Goal: Task Accomplishment & Management: Manage account settings

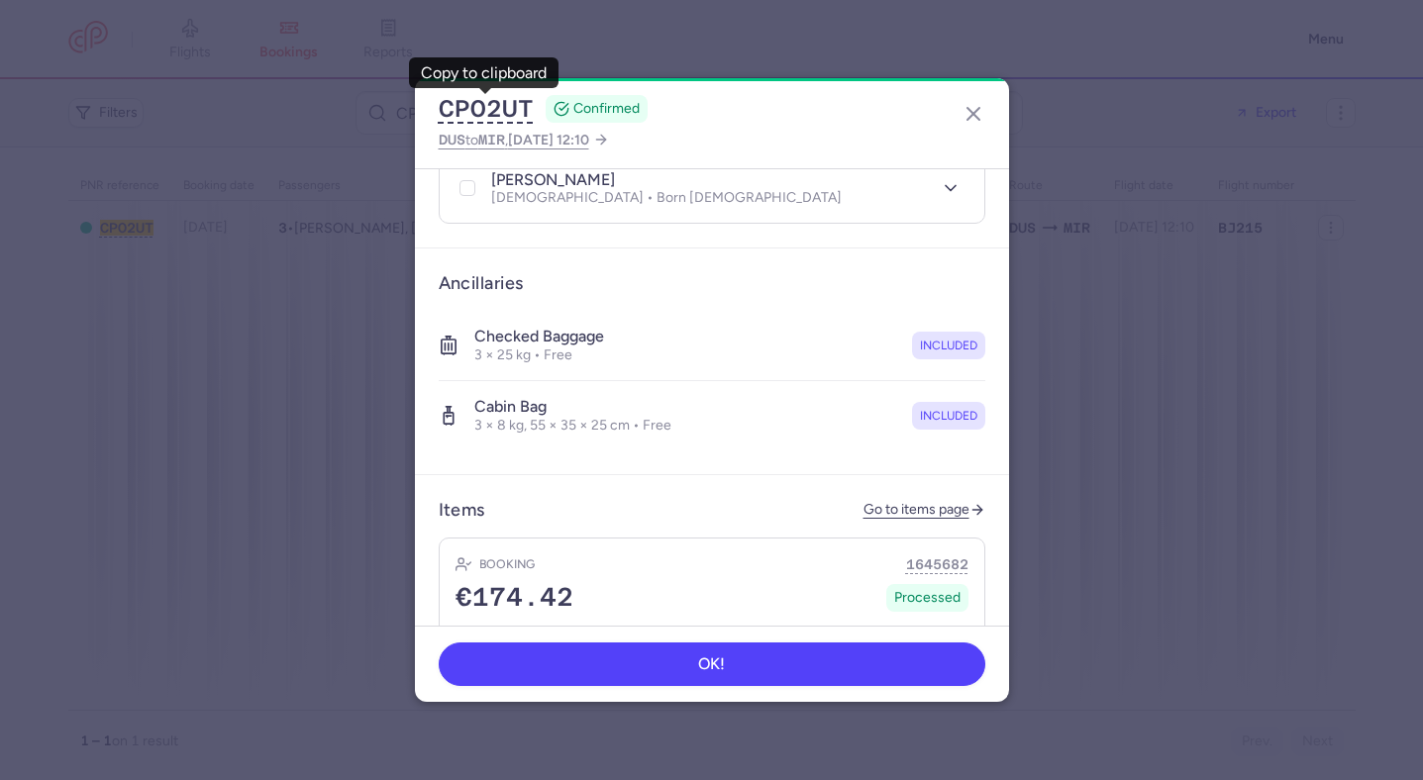
scroll to position [673, 0]
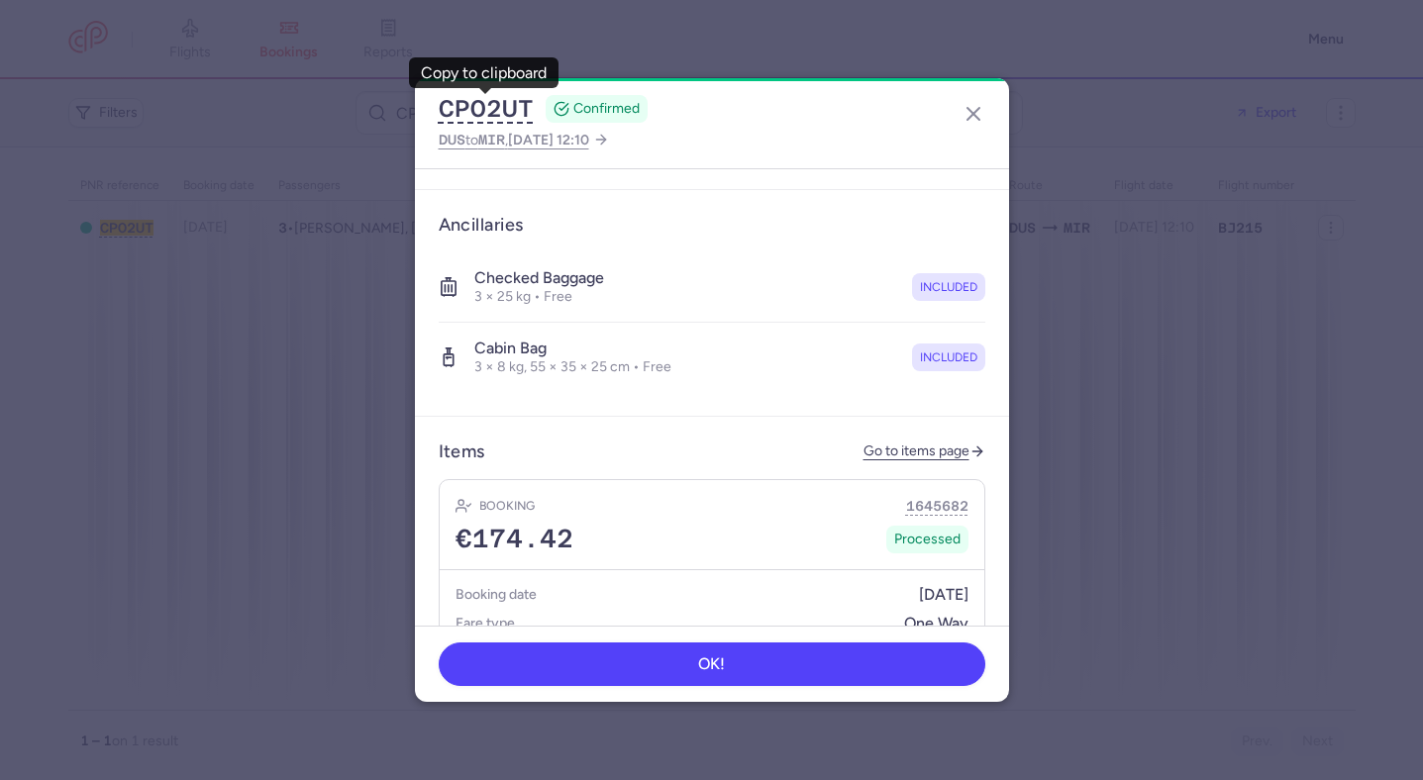
click at [887, 446] on article "Items Go to items page Booking 1645682 €174.42 Processed Booking date 13/08/202…" at bounding box center [712, 609] width 594 height 384
click at [903, 444] on link "Go to items page" at bounding box center [924, 452] width 122 height 17
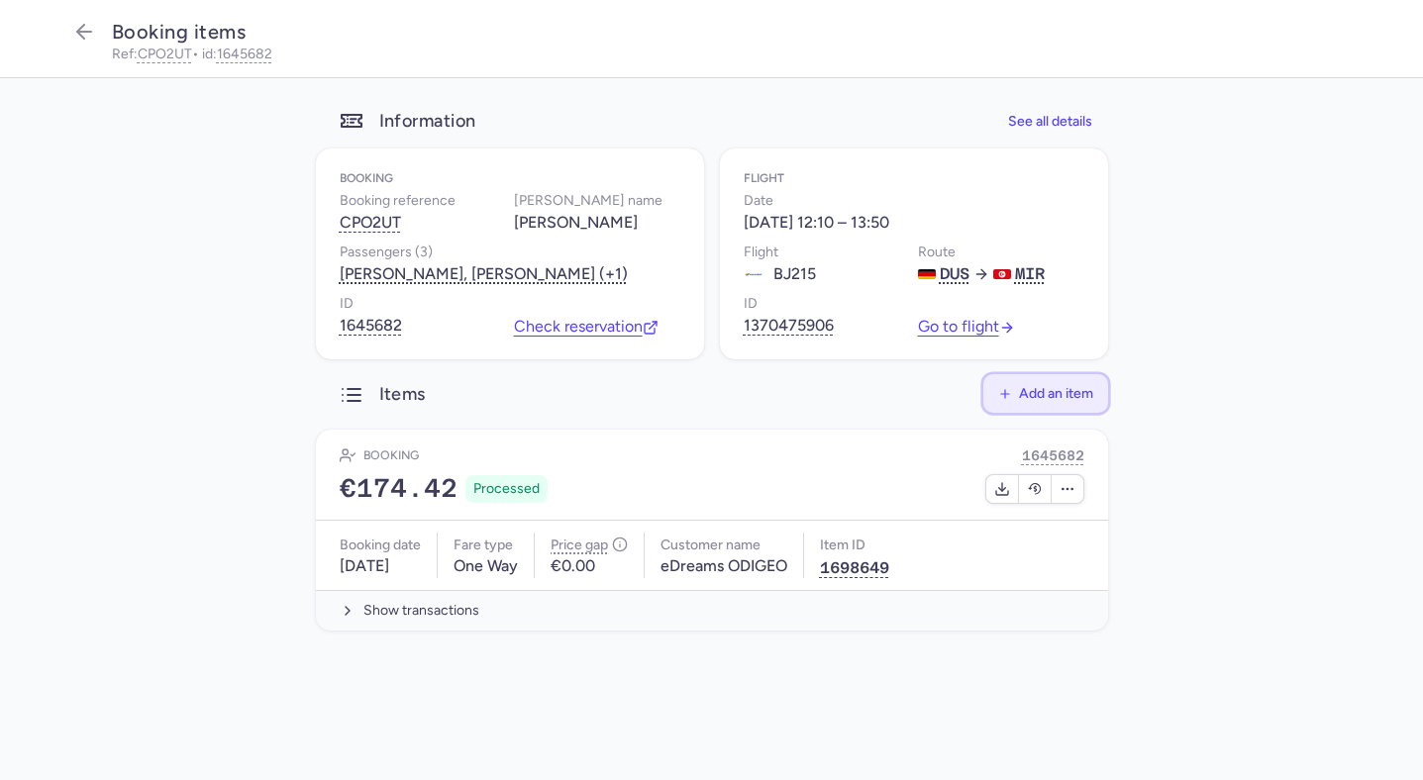
click at [1075, 403] on button "Add an item" at bounding box center [1045, 393] width 125 height 39
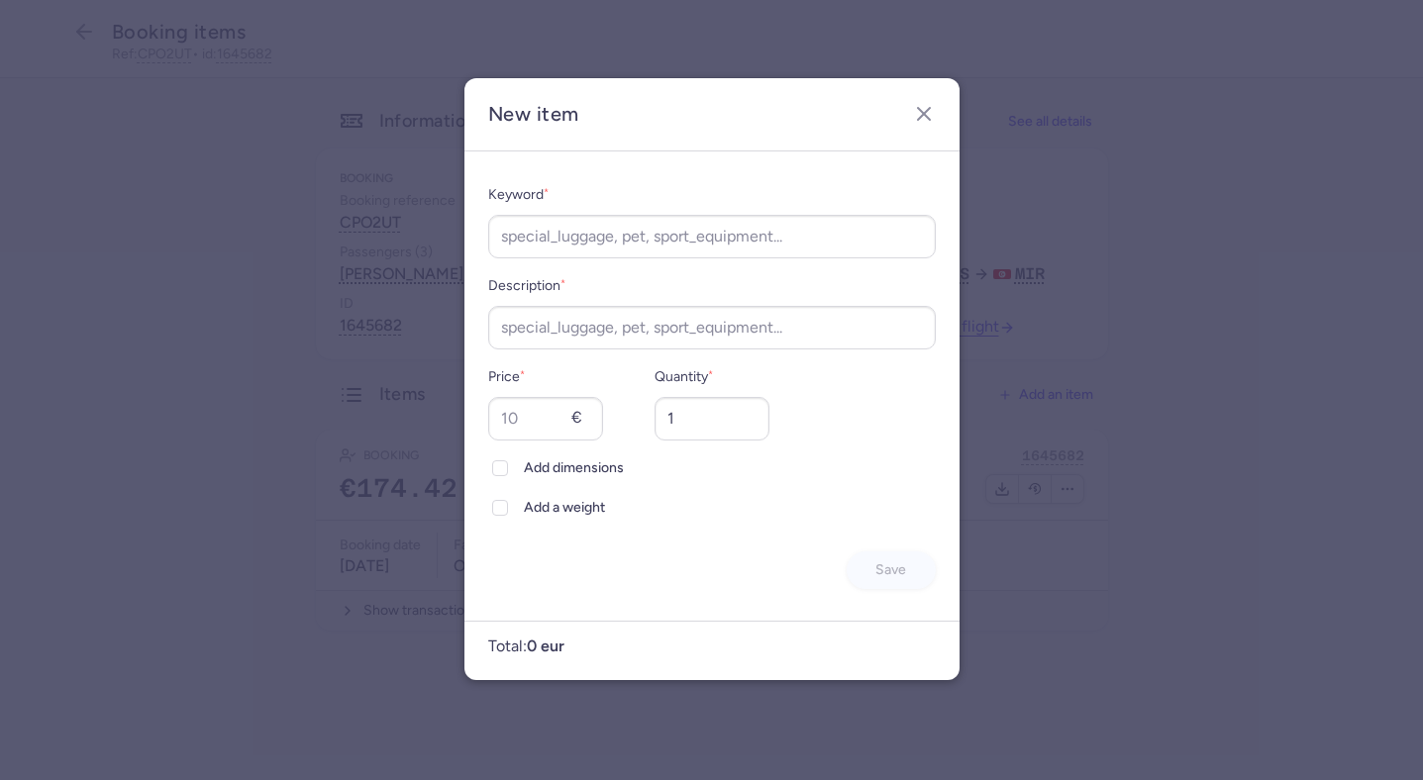
click at [669, 260] on div "Keyword * Description * Price * € Quantity * 1 Add dimensions Add a weight Save" at bounding box center [712, 386] width 448 height 407
click at [676, 249] on input "Keyword *" at bounding box center [712, 237] width 448 height 44
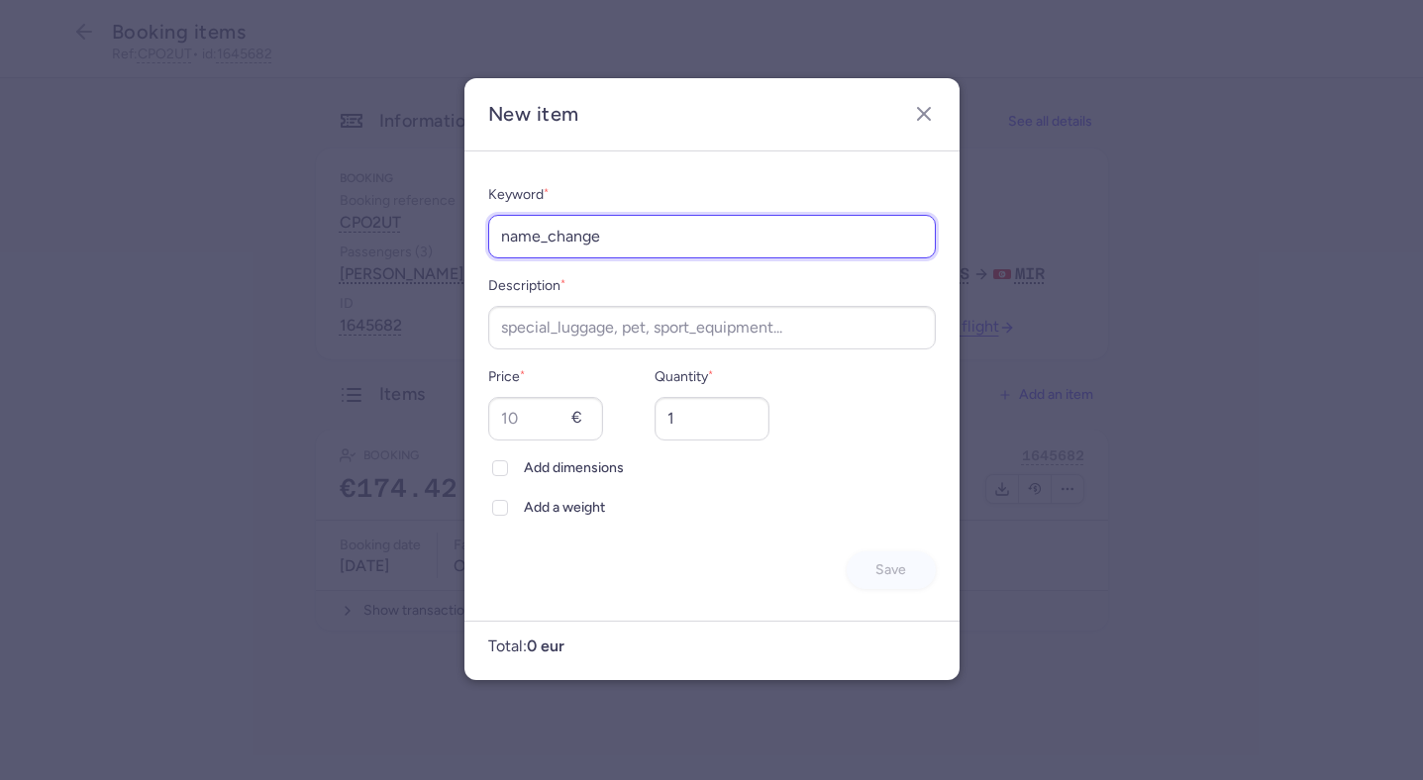
type input "name_change"
paste input "name_change"
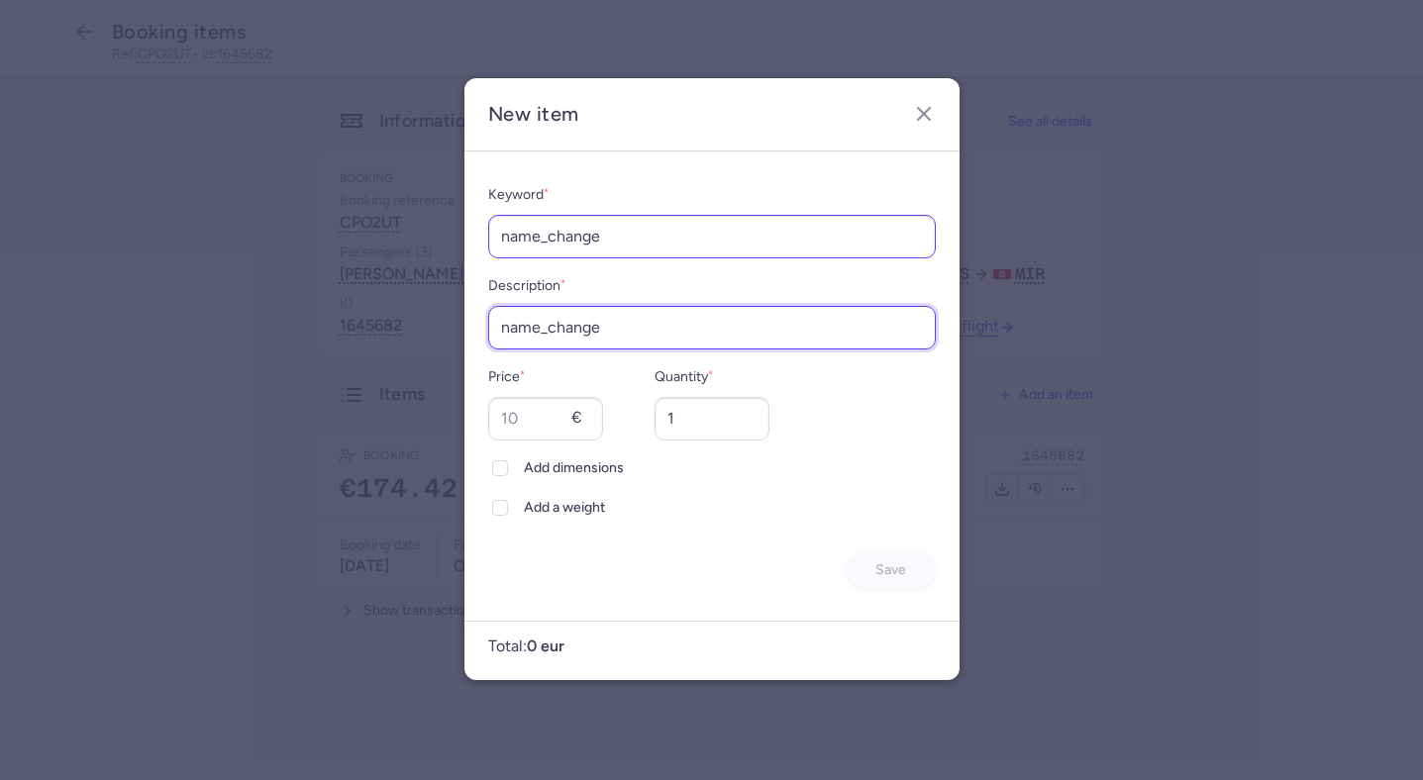
type input "name_change"
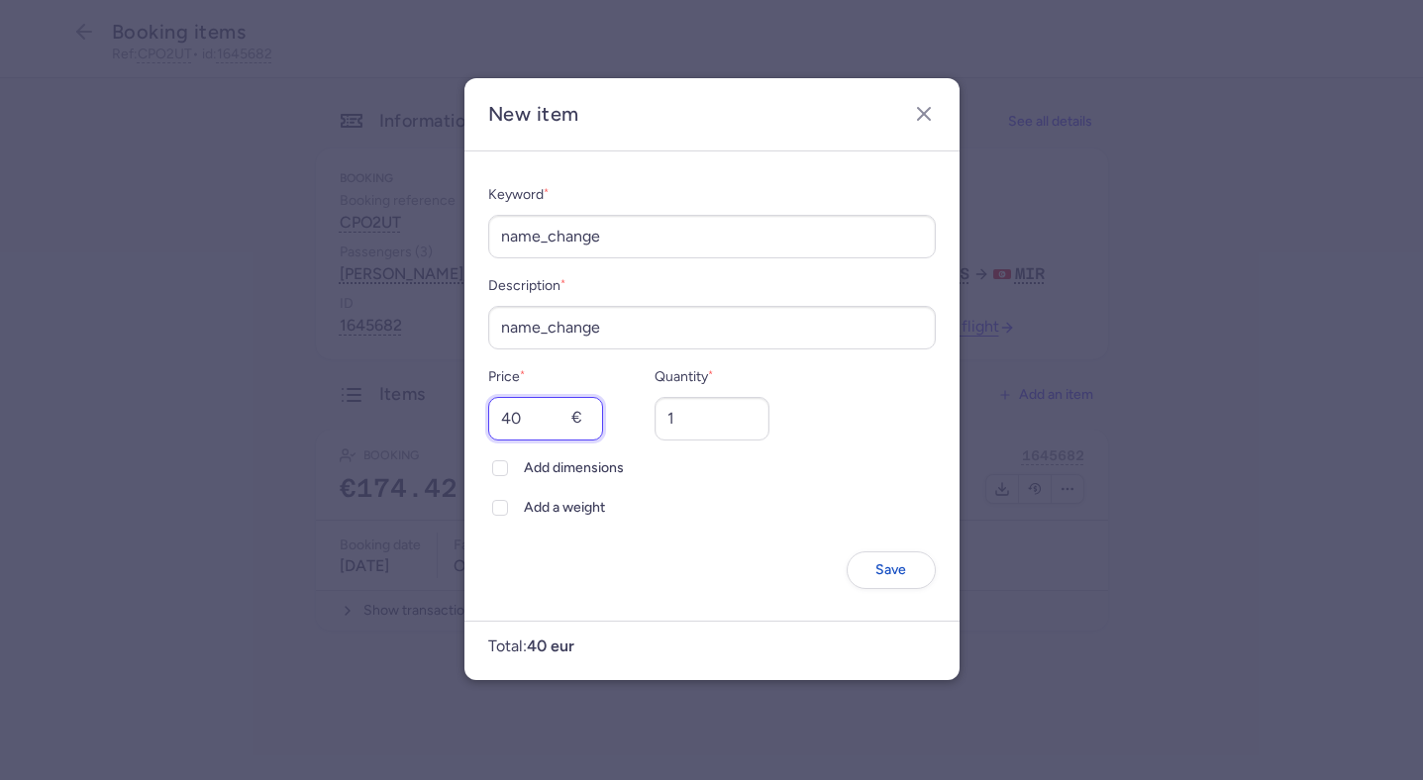
type input "40"
click at [873, 557] on button "Save" at bounding box center [891, 570] width 89 height 39
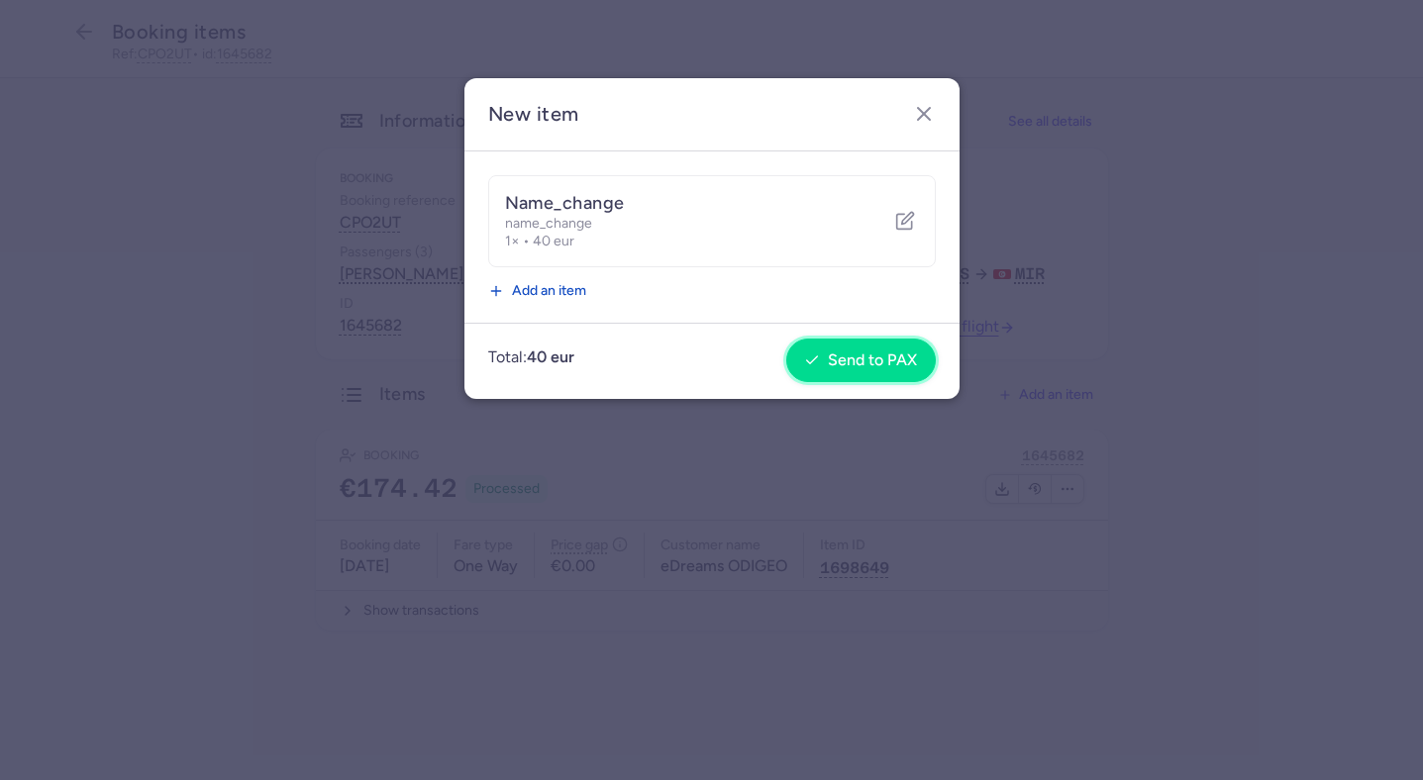
click at [872, 362] on span "Send to PAX" at bounding box center [872, 360] width 89 height 18
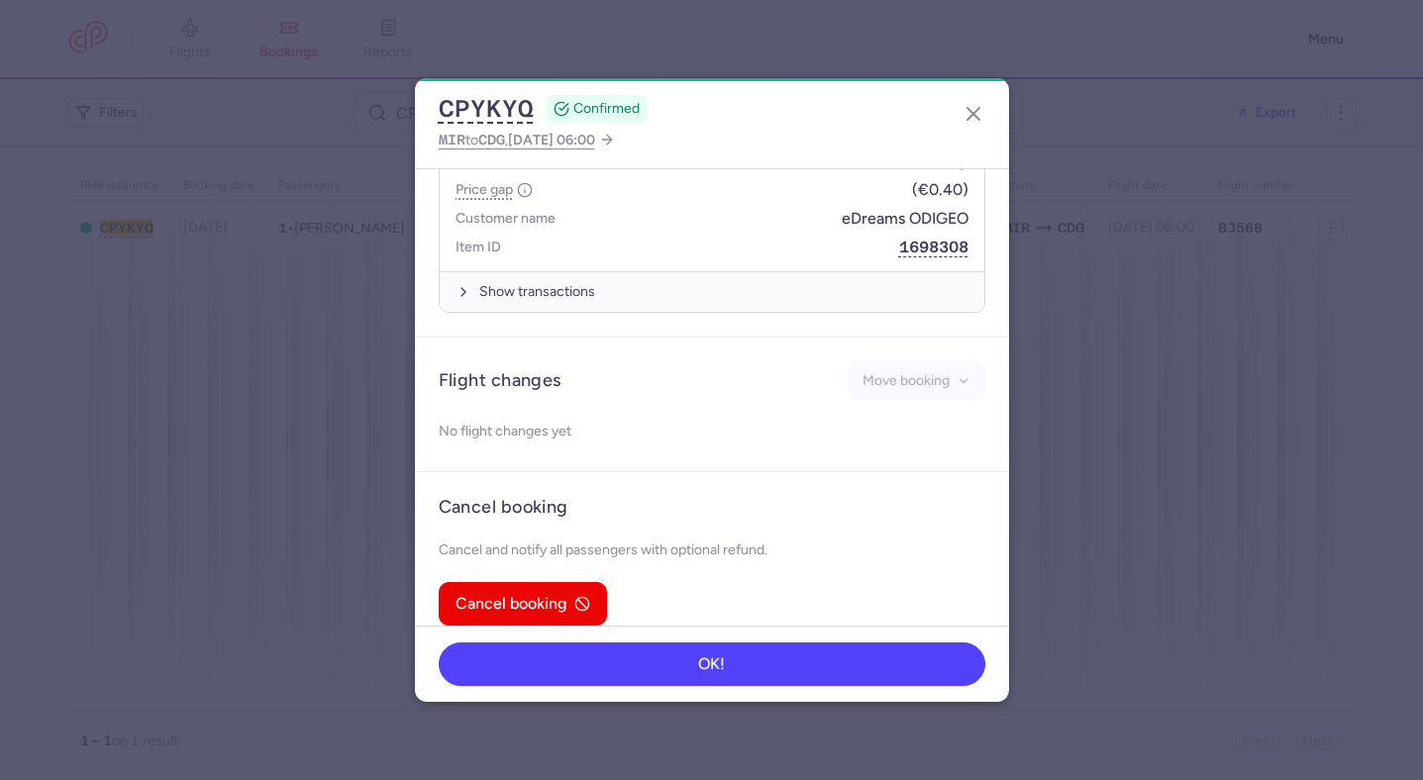
scroll to position [956, 0]
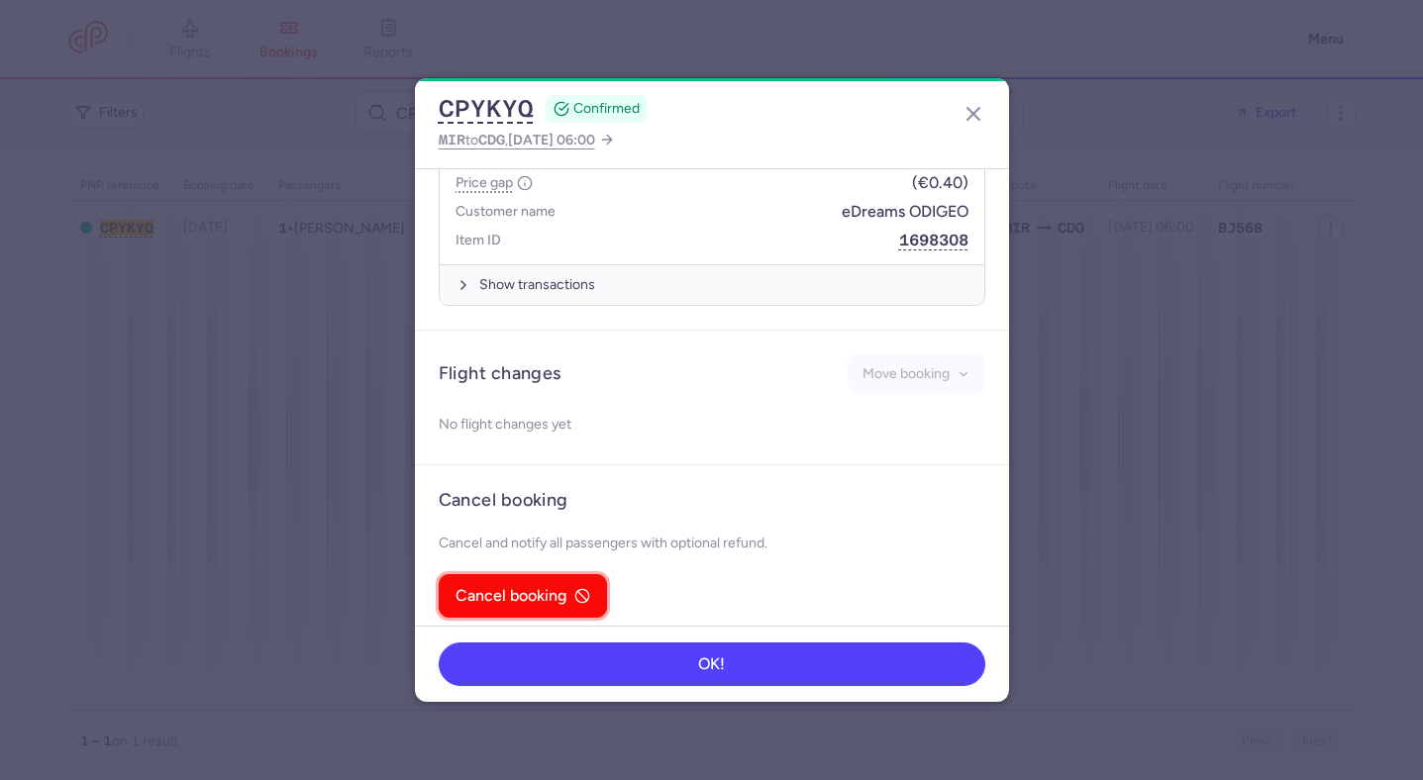
click at [560, 587] on span "Cancel booking" at bounding box center [510, 596] width 111 height 18
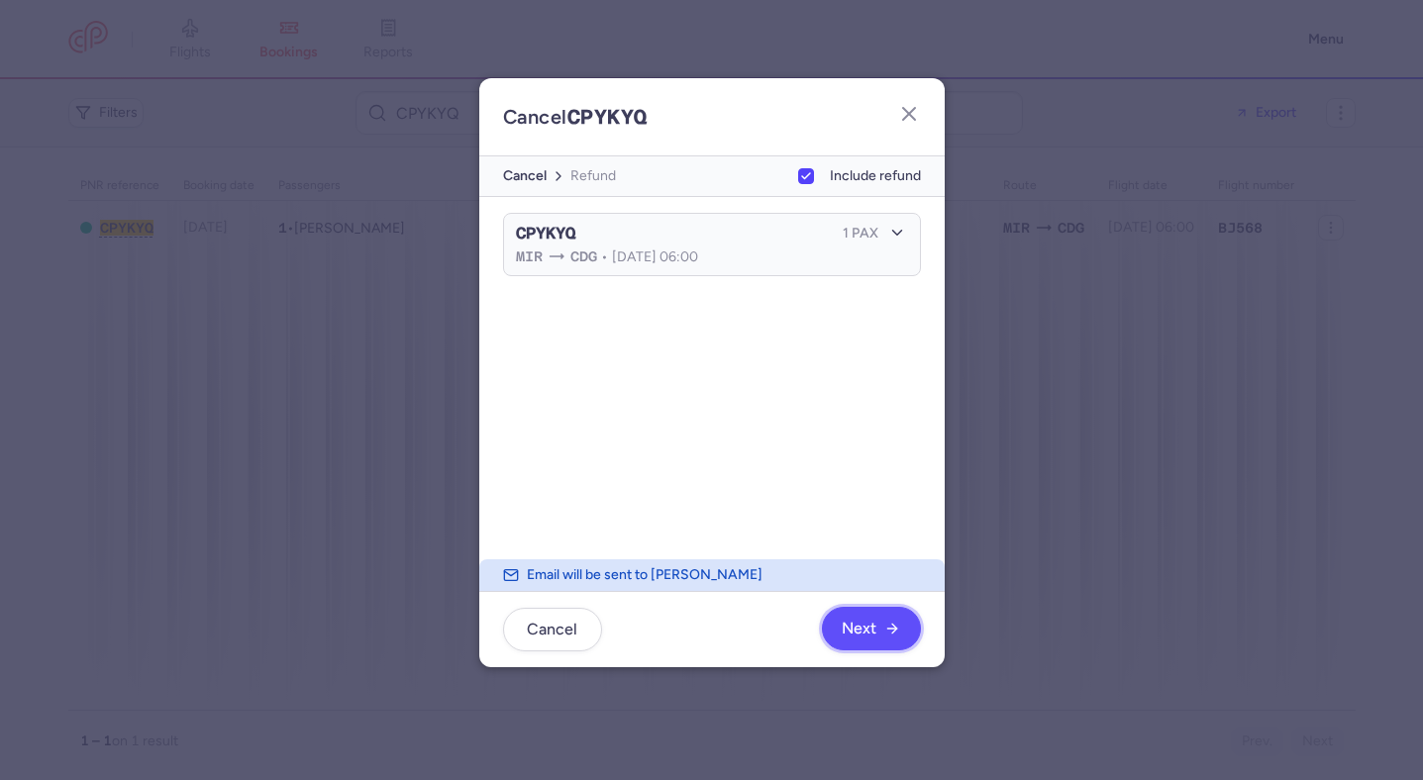
click at [892, 630] on icon "button" at bounding box center [892, 629] width 16 height 16
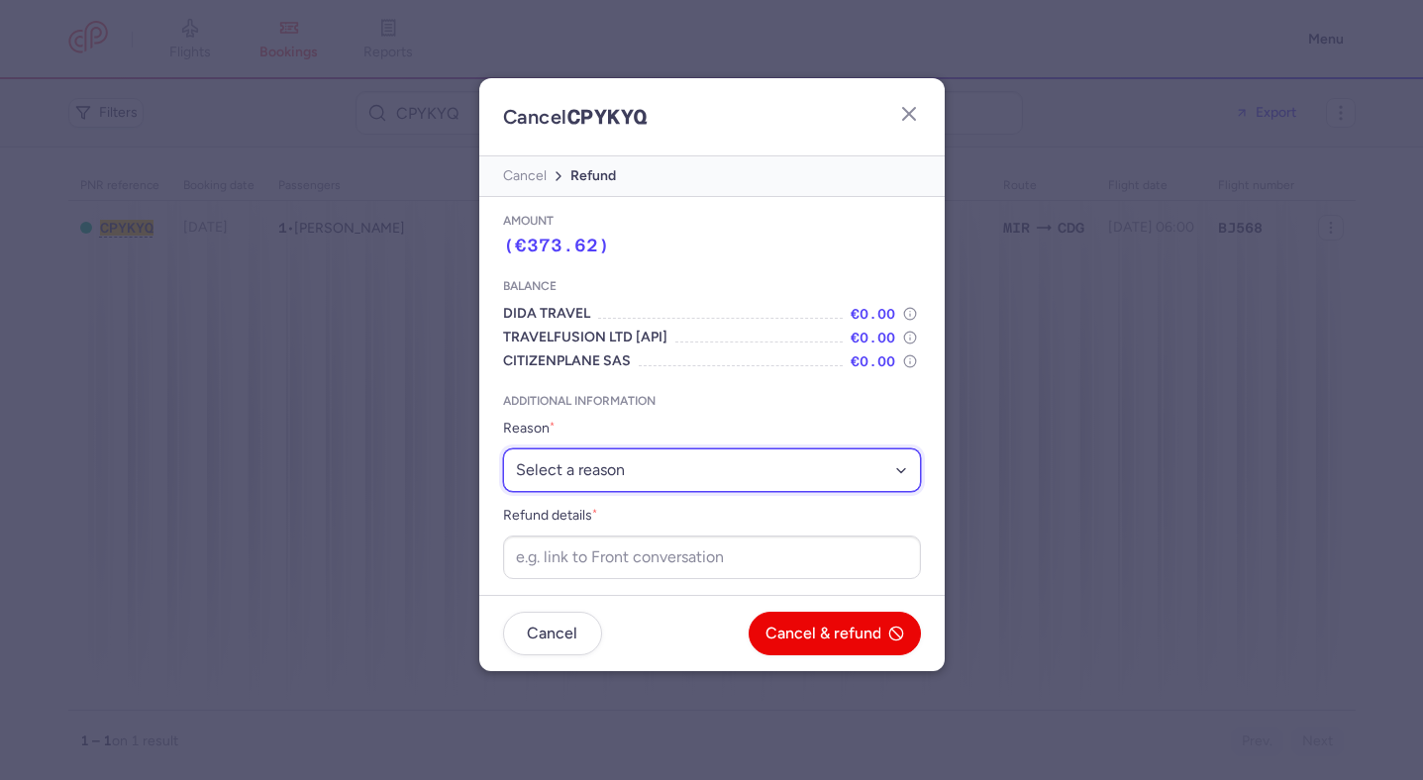
click at [658, 467] on select "Select a reason ⛔️ Unconfirmed booking ❌ Flight canceled 🙅 Schedule change not …" at bounding box center [712, 471] width 418 height 44
select select "unconfirmed_booking"
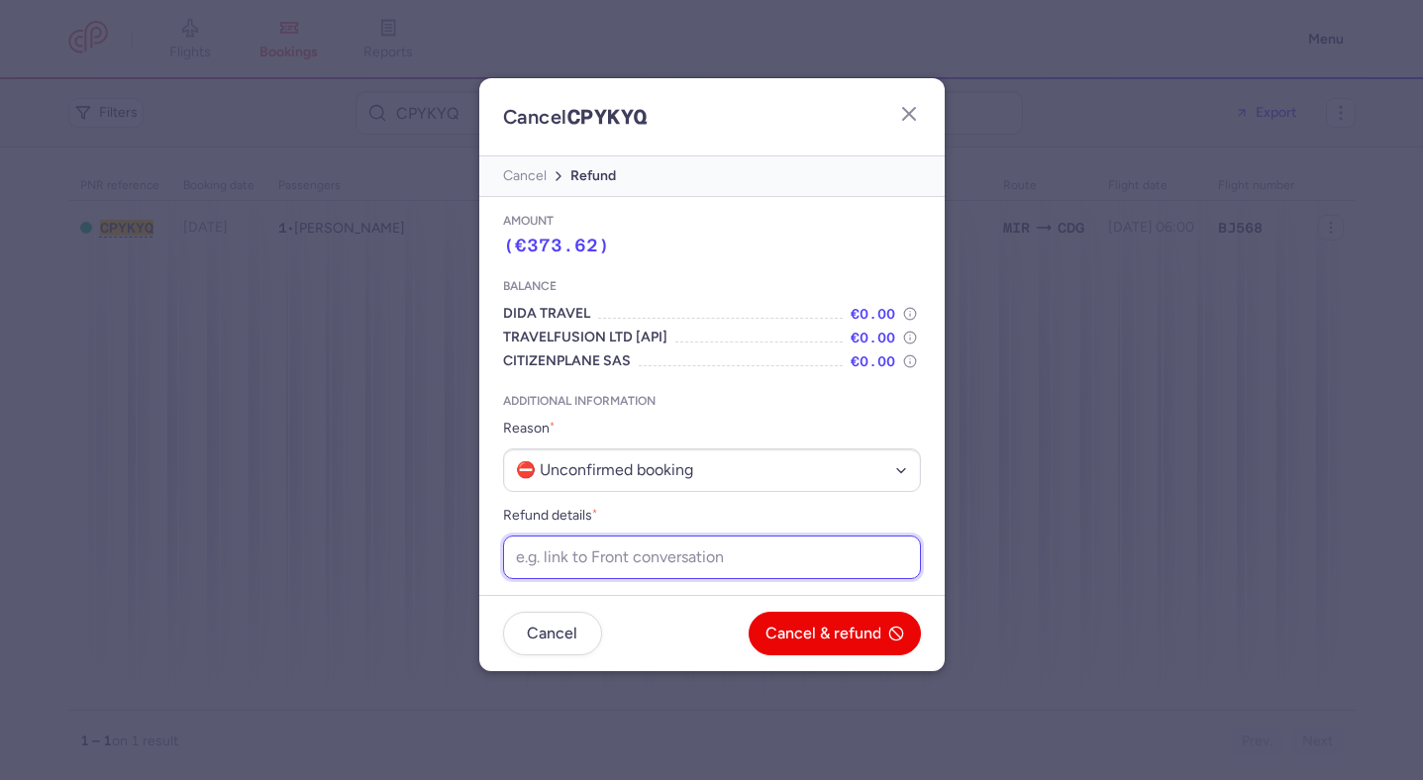
click at [650, 565] on input "Refund details *" at bounding box center [712, 558] width 418 height 44
paste input "https://app.frontapp.com/open/msg_q69bav6?key=5nItgpIQbotyRx18ejLMlpcGaCEHet1o"
type input "https://app.frontapp.com/open/msg_q69bav6?key=5nItgpIQbotyRx18ejLMlpcGaCEHet1o"
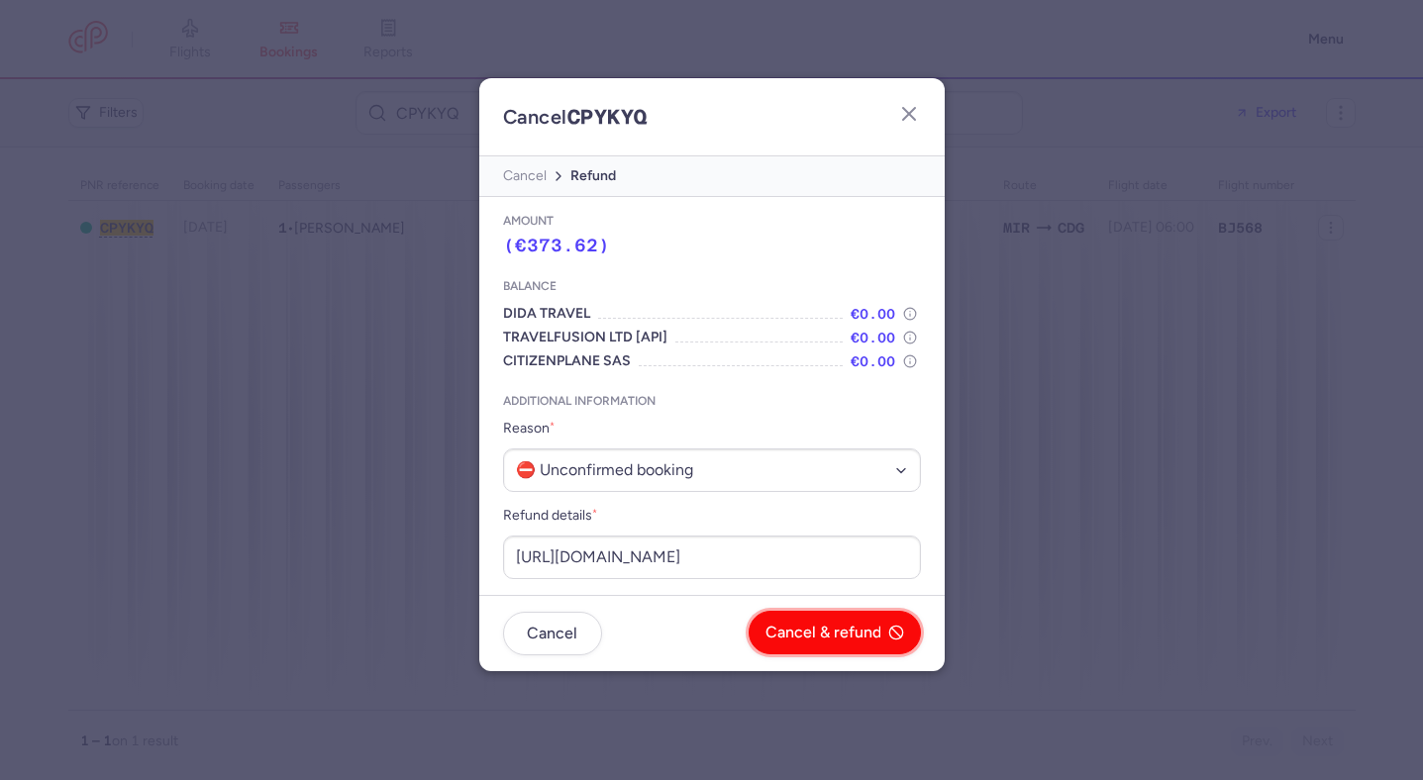
click at [803, 626] on span "Cancel & refund" at bounding box center [823, 633] width 116 height 18
click at [818, 625] on span "Yes, confirm" at bounding box center [836, 633] width 89 height 18
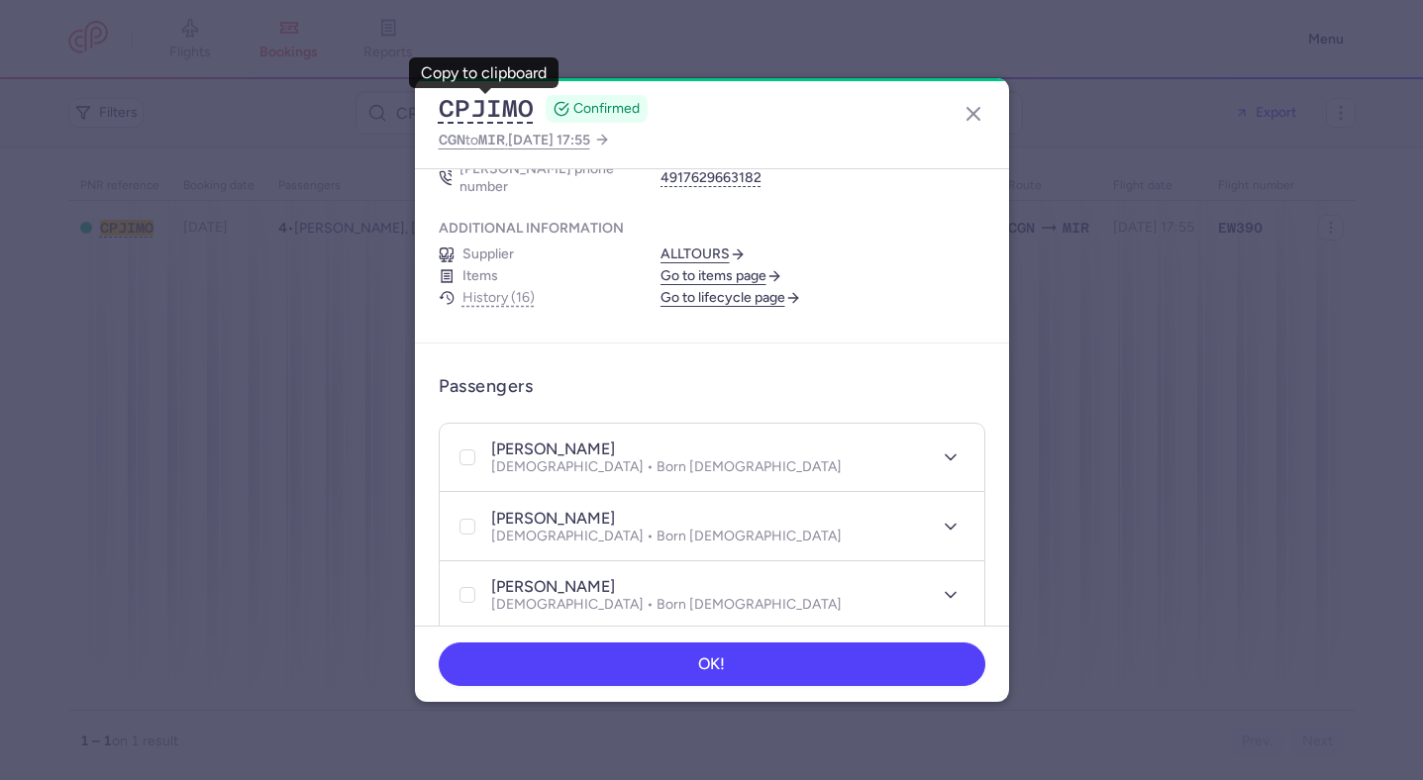
scroll to position [216, 0]
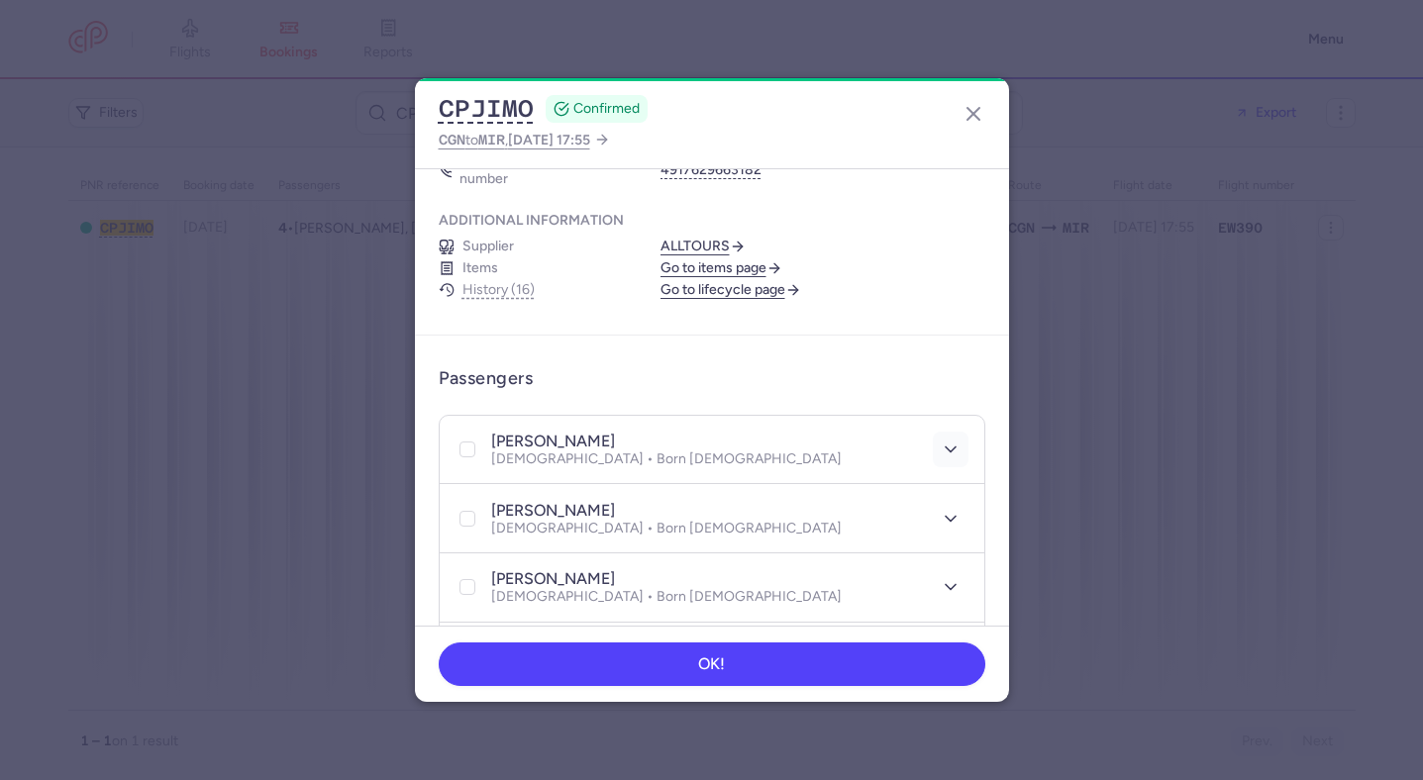
click at [964, 432] on button "button" at bounding box center [951, 450] width 36 height 36
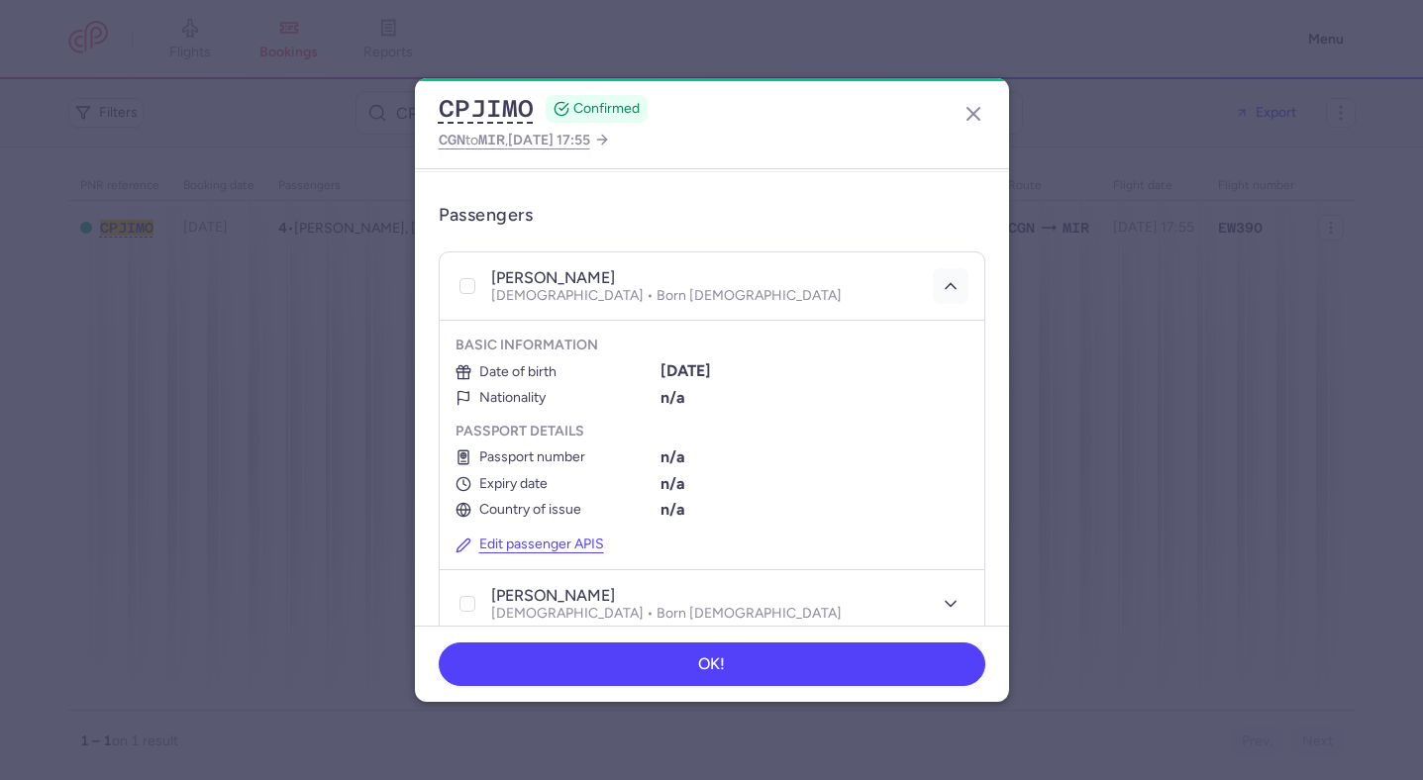
scroll to position [419, 0]
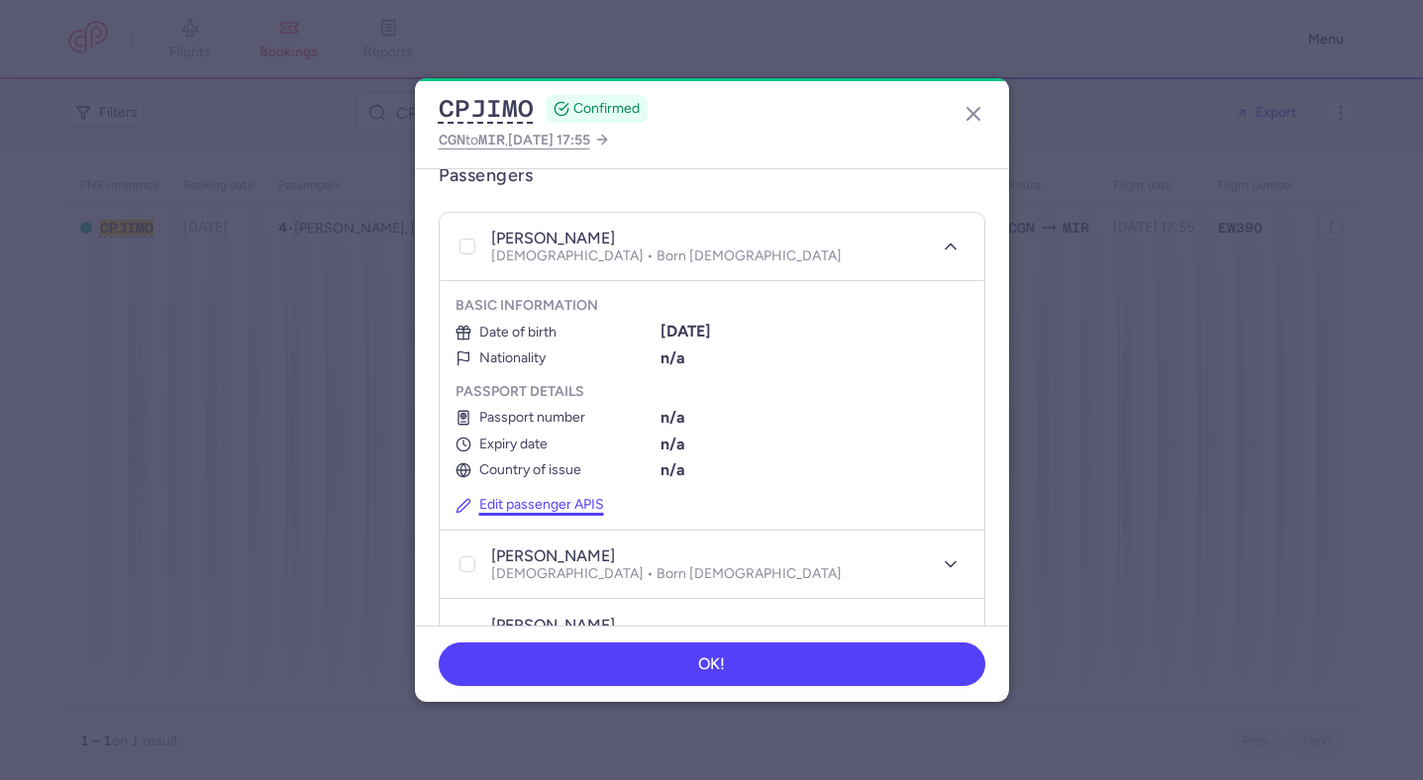
click at [578, 497] on button "Edit passenger APIS" at bounding box center [529, 505] width 149 height 17
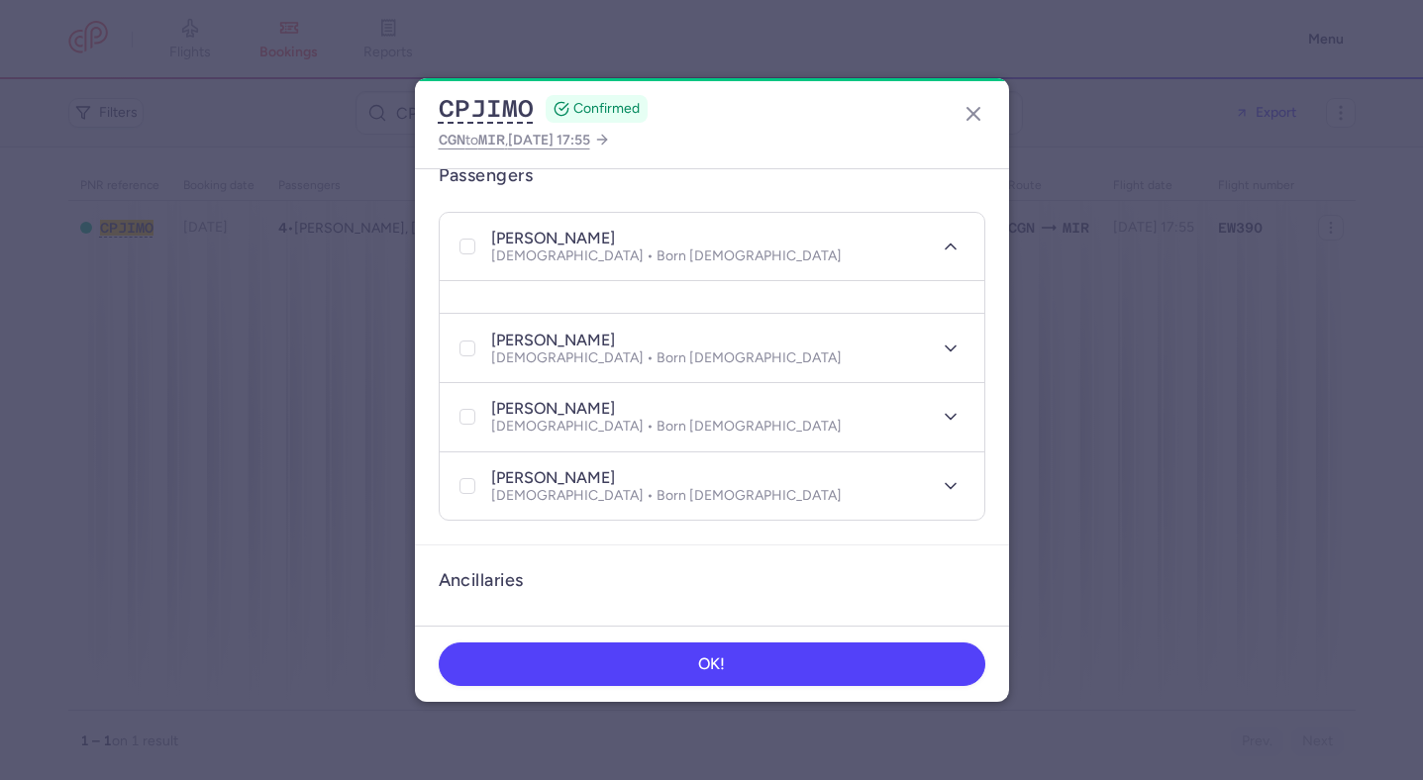
select select "1"
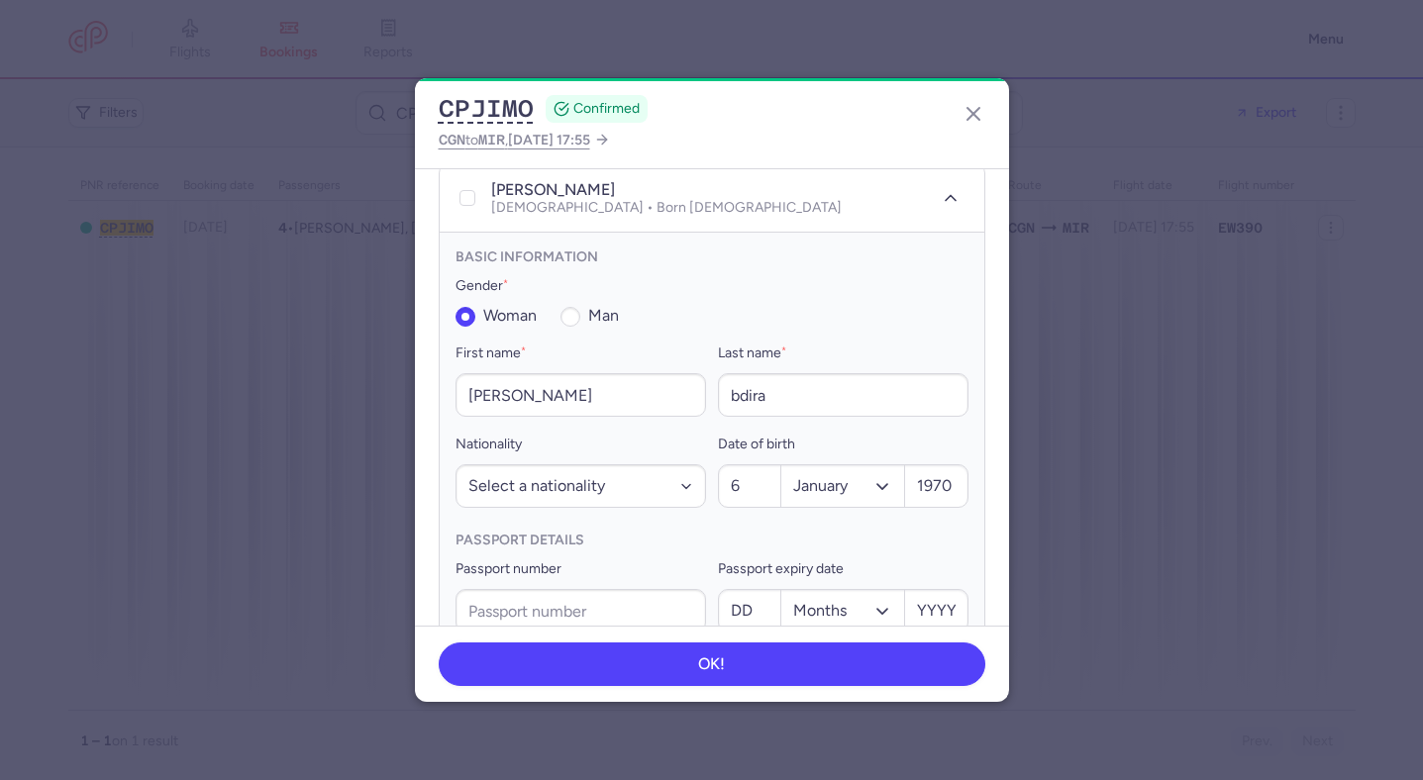
scroll to position [515, 0]
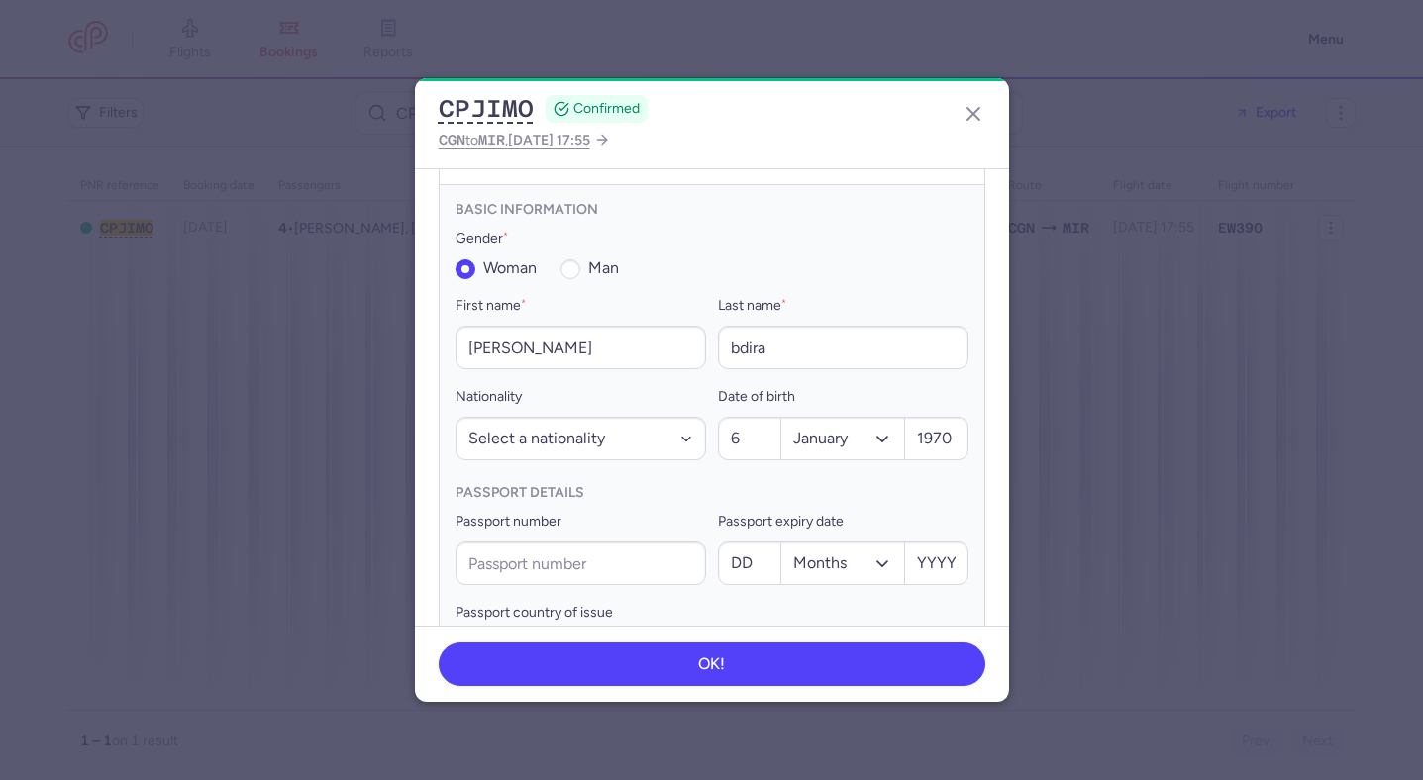
click at [747, 397] on div "Date of birth 6 Months January February March April May June July August Septem…" at bounding box center [843, 422] width 250 height 75
click at [748, 425] on input "6" at bounding box center [750, 439] width 62 height 42
click at [748, 426] on input "6" at bounding box center [750, 439] width 62 height 42
type input "22"
click at [874, 427] on select "Months January February March April May June July August September October Nove…" at bounding box center [842, 439] width 123 height 42
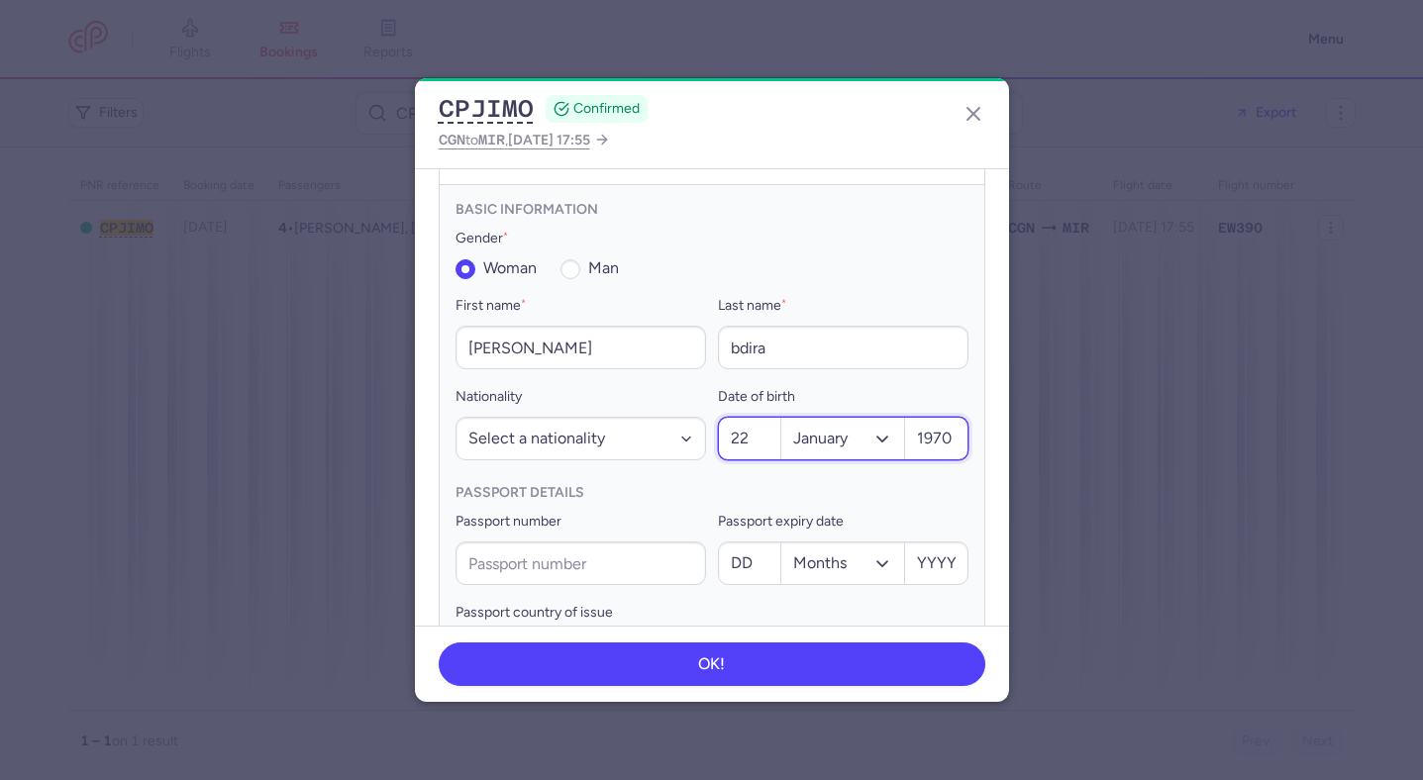
select select "9"
click at [946, 420] on input "1970" at bounding box center [936, 439] width 62 height 42
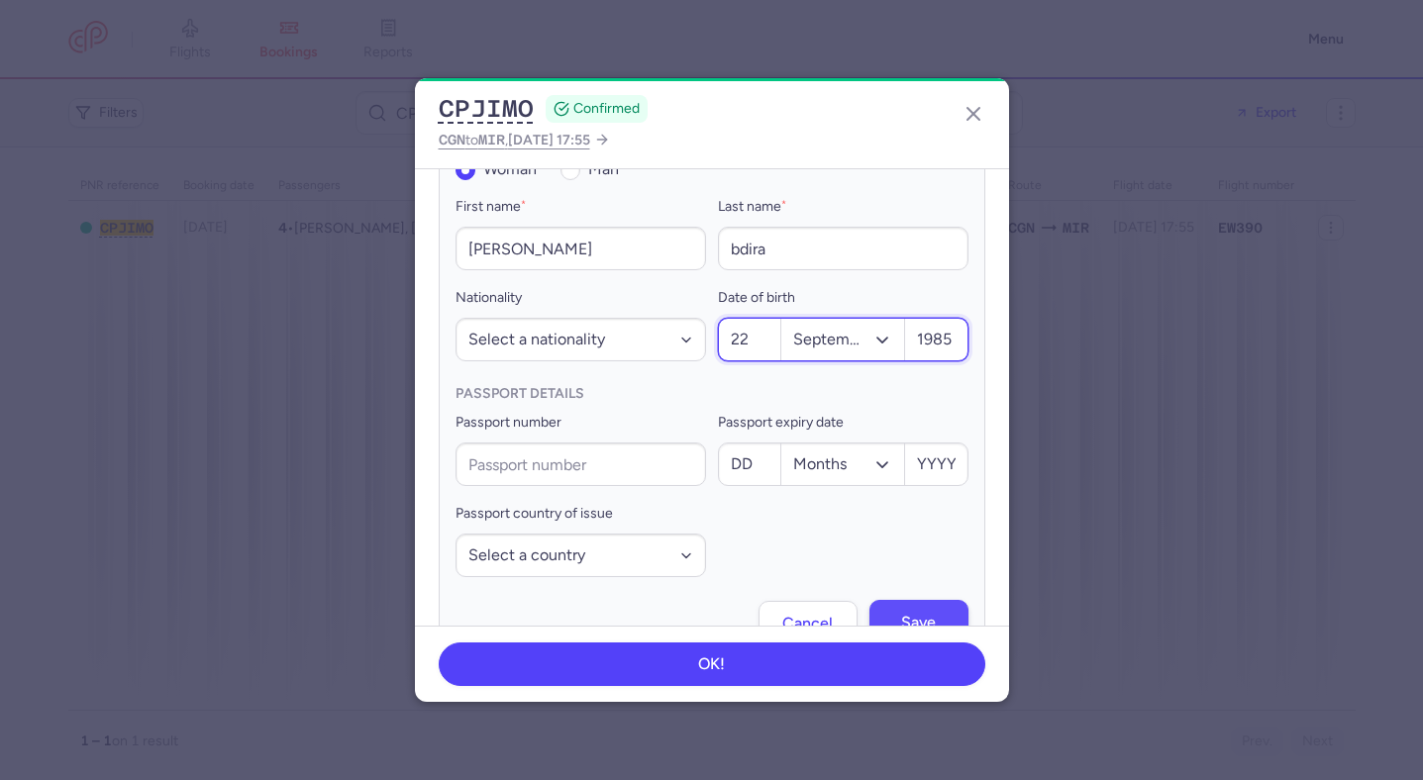
type input "1985"
click at [922, 614] on span "Save" at bounding box center [918, 623] width 35 height 18
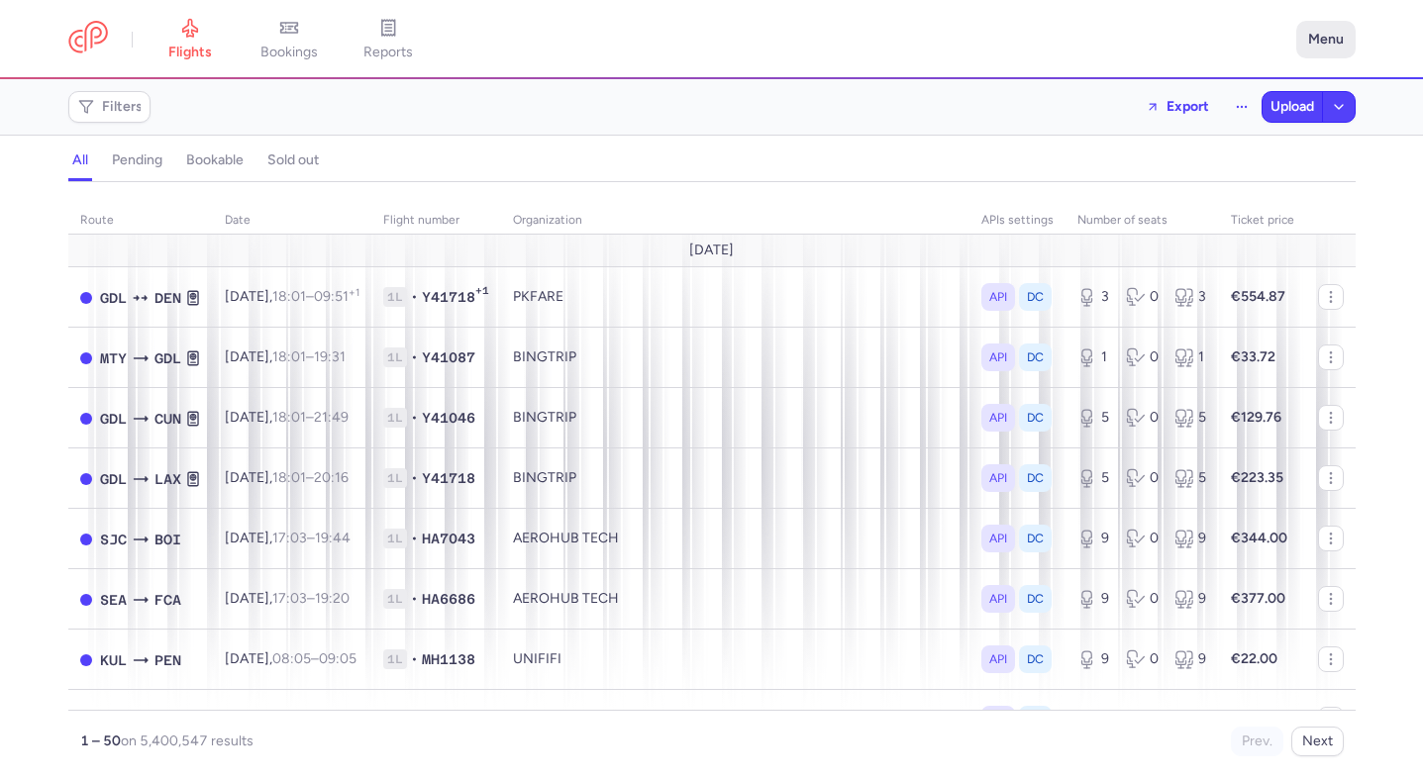
click at [1329, 32] on button "Menu" at bounding box center [1325, 40] width 59 height 38
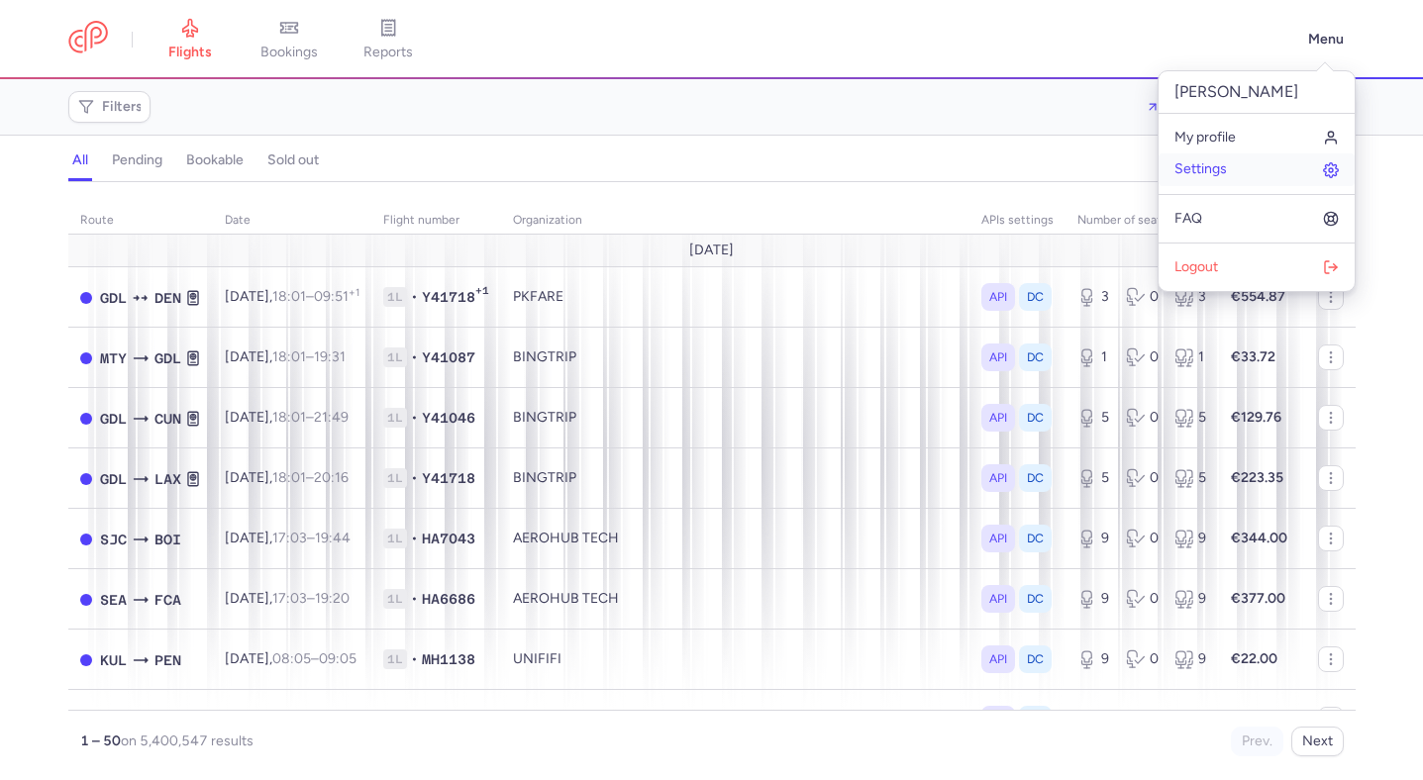
click at [1228, 173] on link "Settings" at bounding box center [1256, 169] width 196 height 32
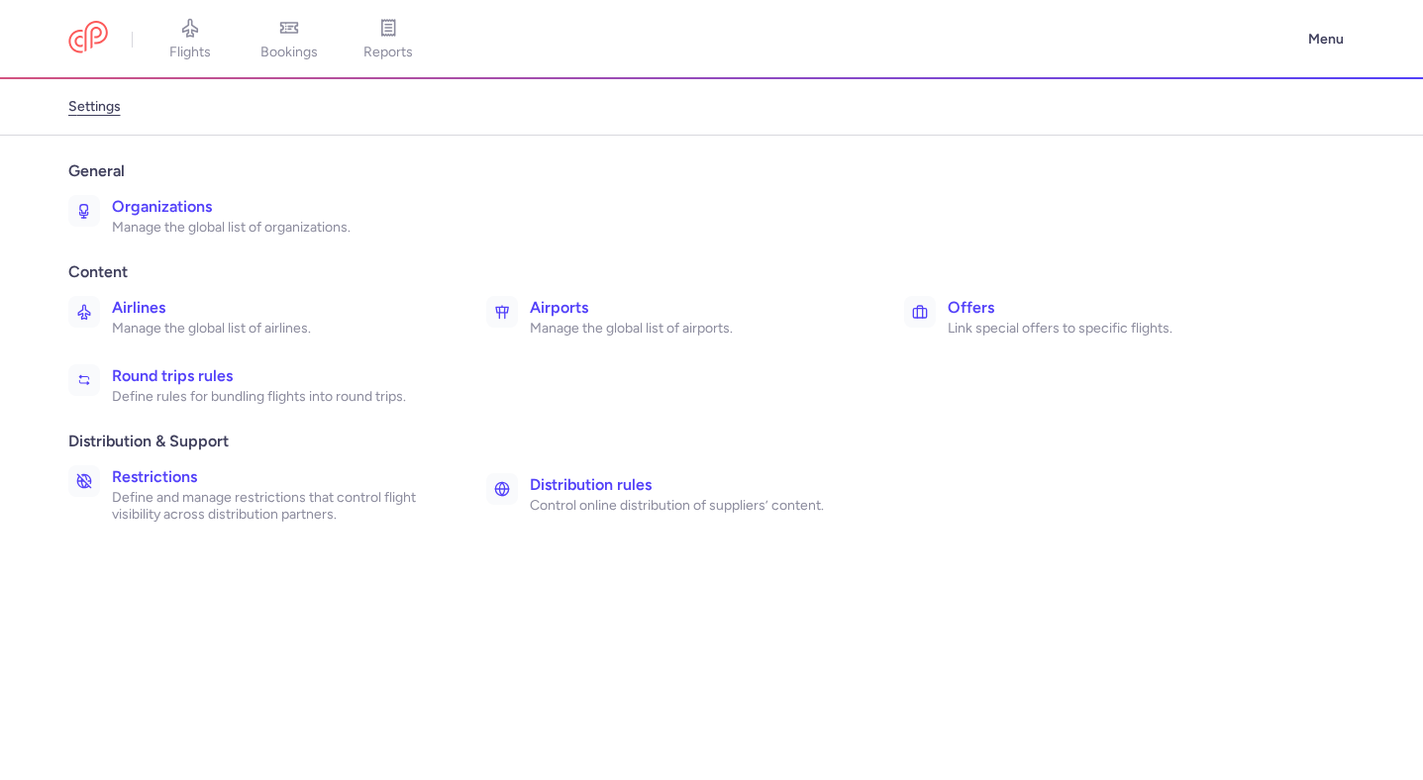
click at [209, 235] on p "Manage the global list of organizations." at bounding box center [277, 228] width 331 height 18
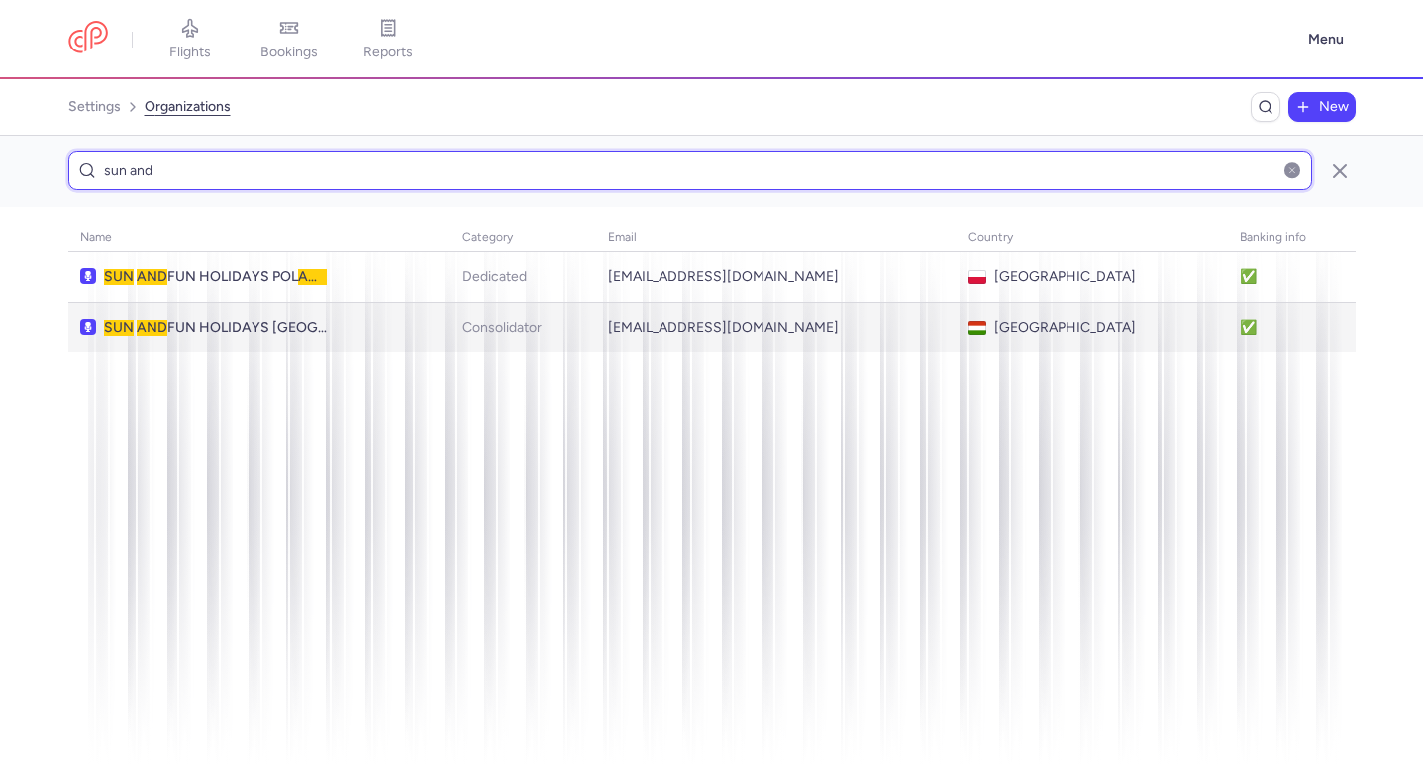
type input "sun and"
click at [274, 312] on td "SUN AND FUN HOLIDAYS HUNGARY" at bounding box center [259, 327] width 383 height 50
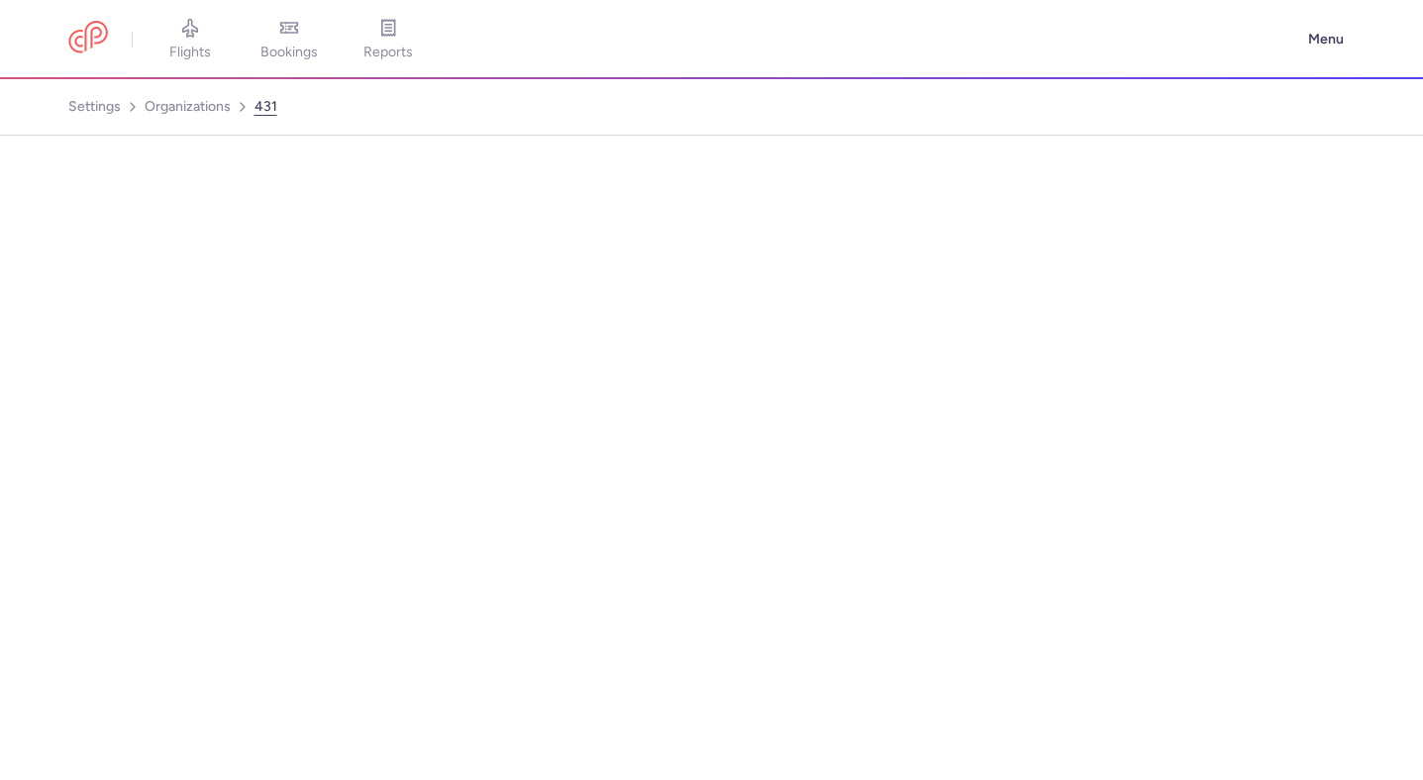
select select "CONSOLIDATOR"
select select "hu"
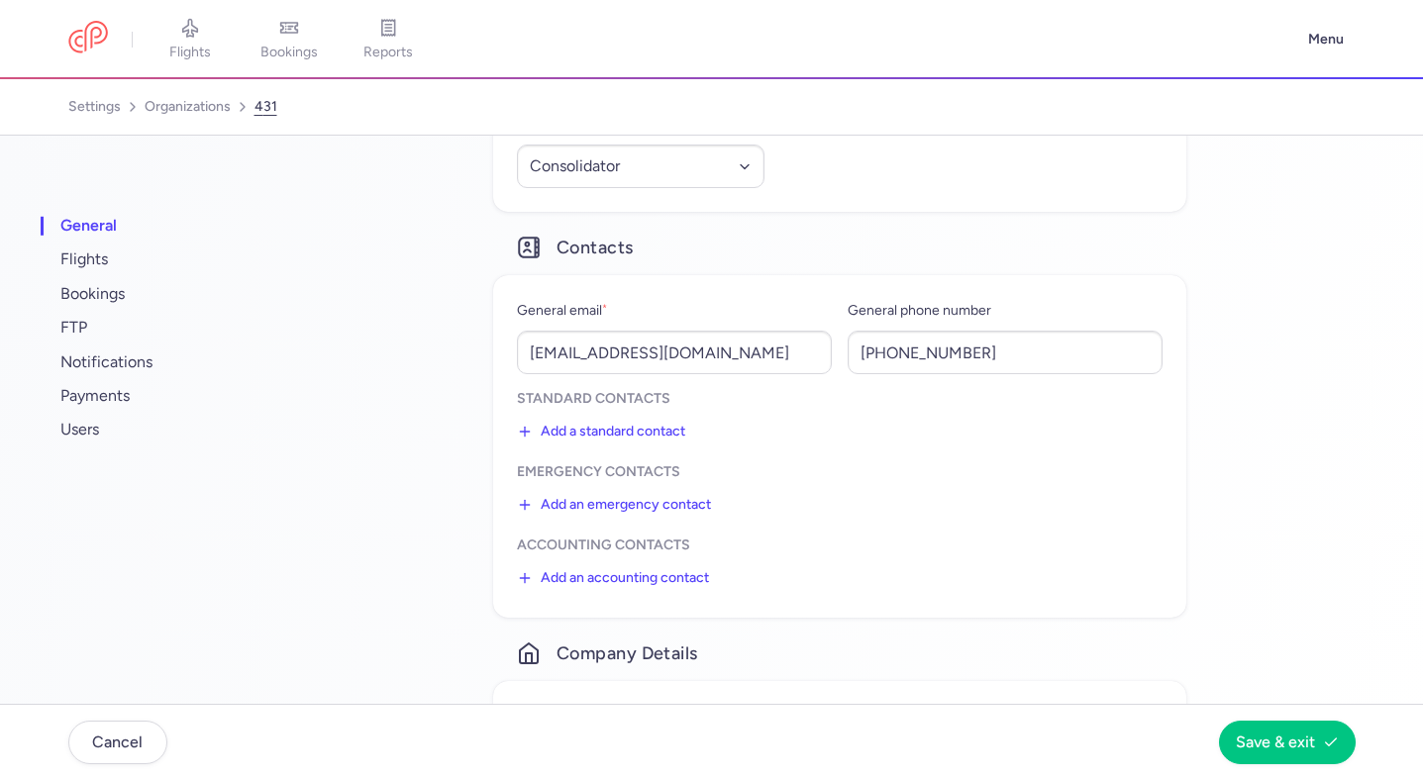
scroll to position [388, 0]
click at [927, 361] on input "+36703295102" at bounding box center [1005, 350] width 315 height 44
paste input "+36 70 4545558"
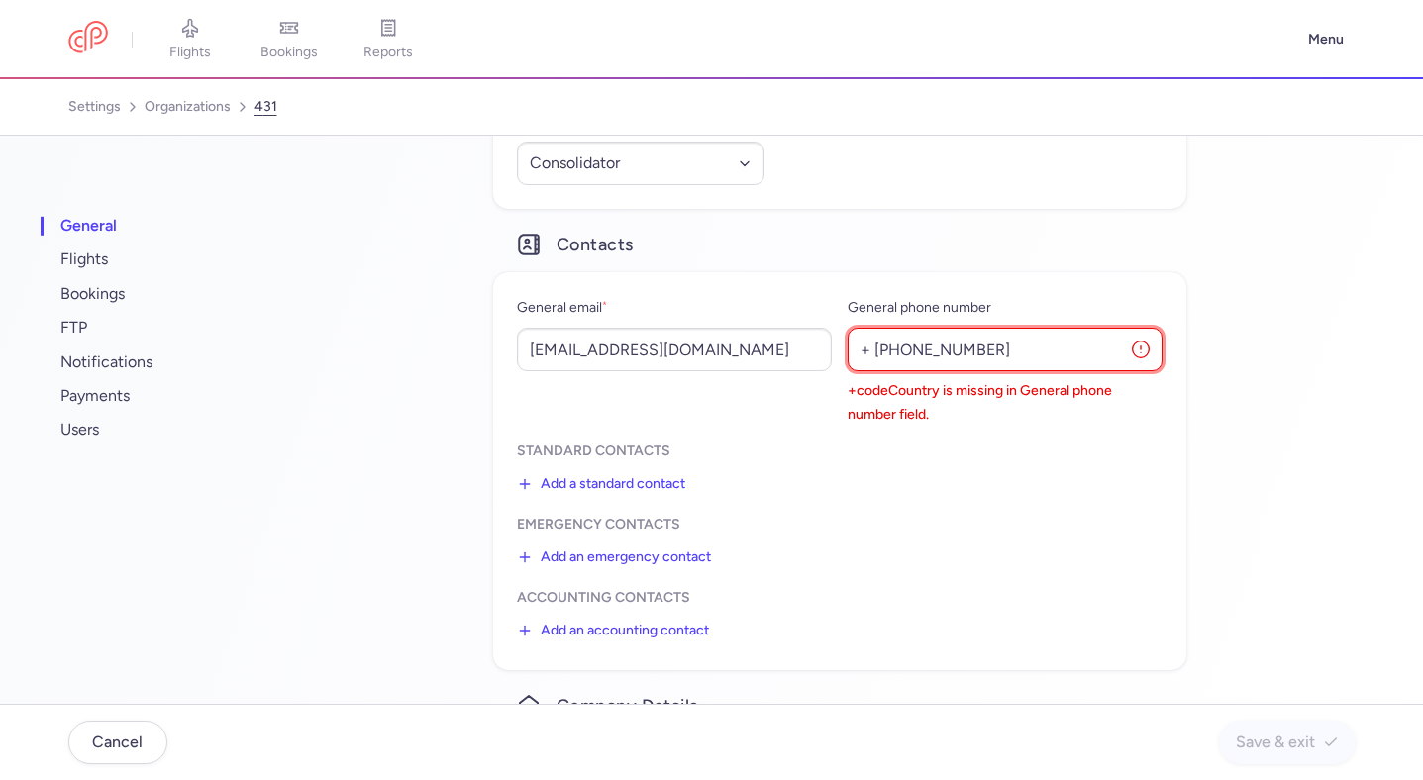
click at [882, 351] on input "+ +36 70 4545558" at bounding box center [1005, 350] width 315 height 44
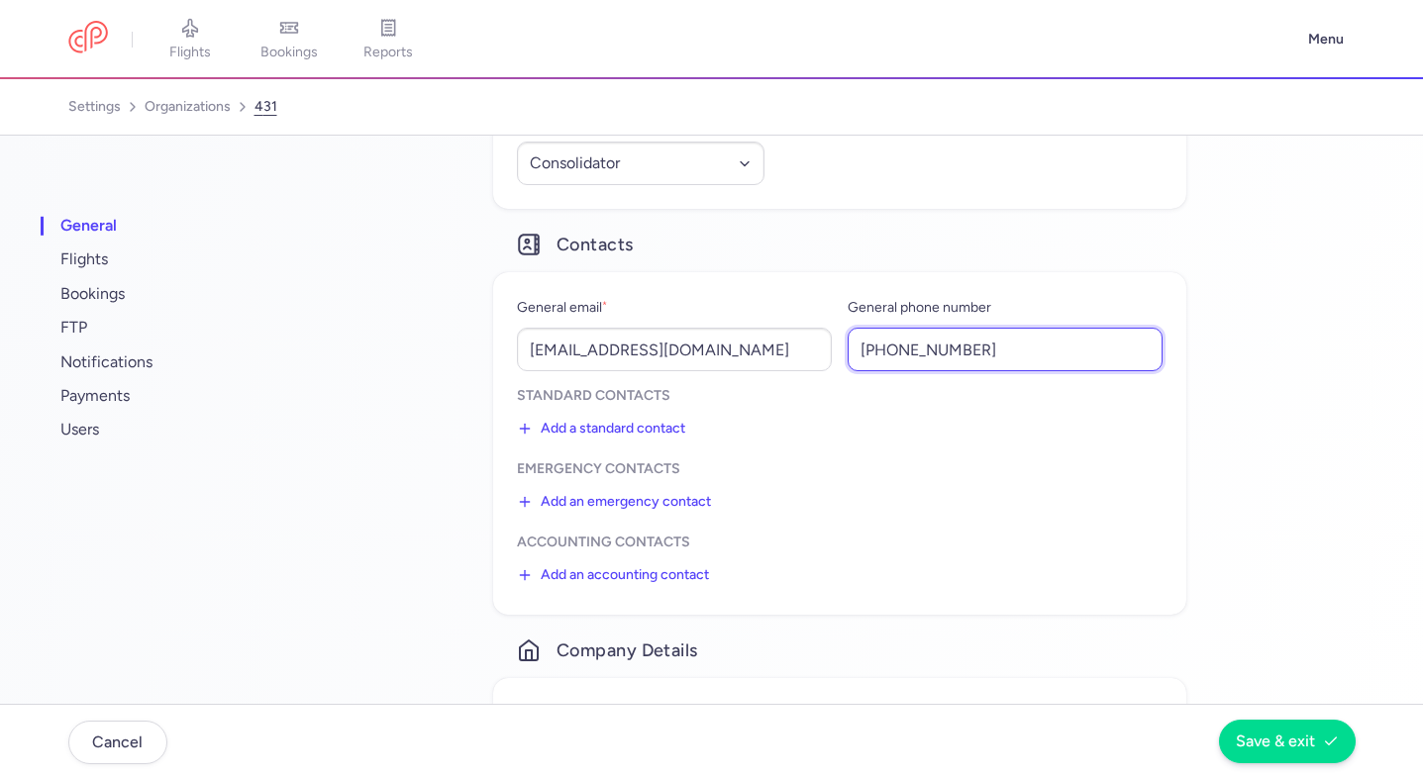
type input "+36704545558"
click at [1246, 742] on span "Save & exit" at bounding box center [1275, 742] width 79 height 18
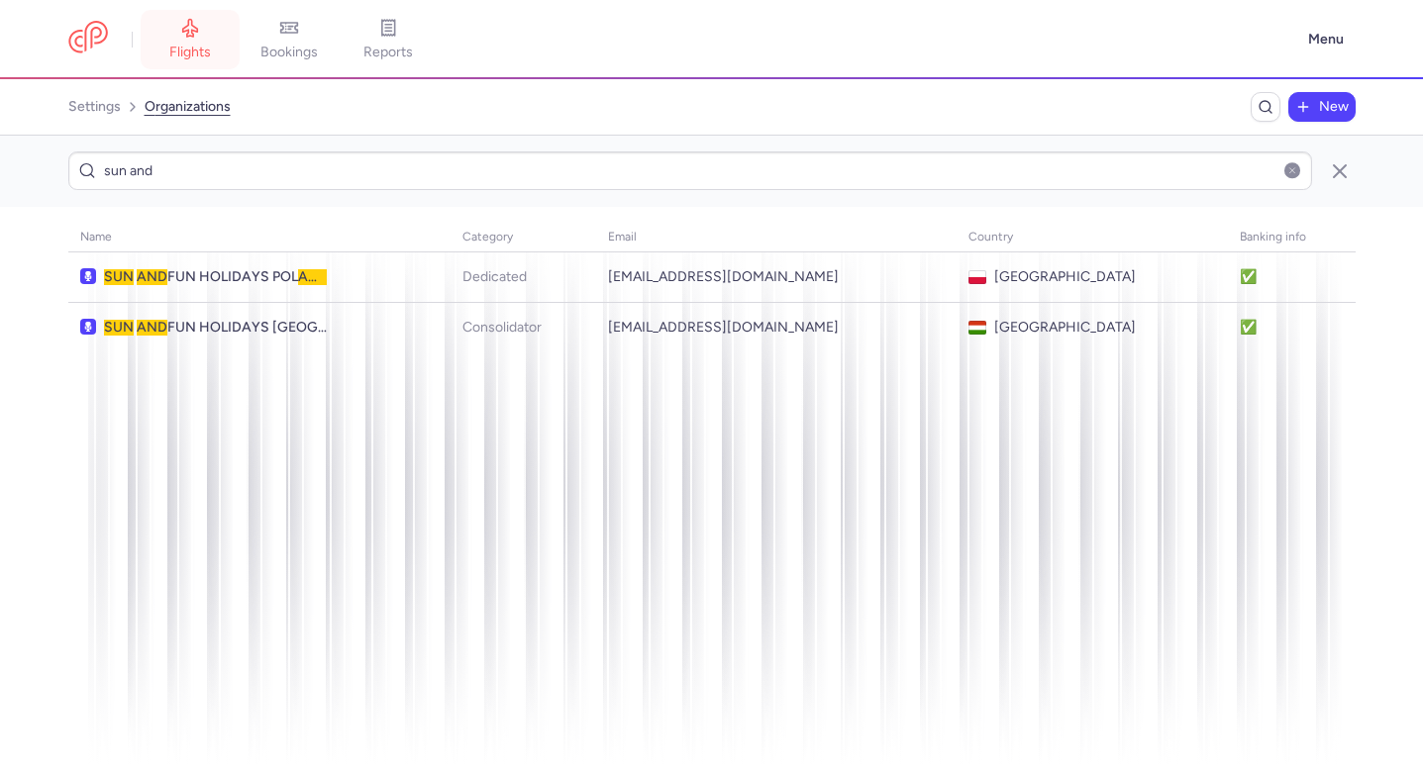
click at [200, 40] on link "flights" at bounding box center [190, 40] width 99 height 44
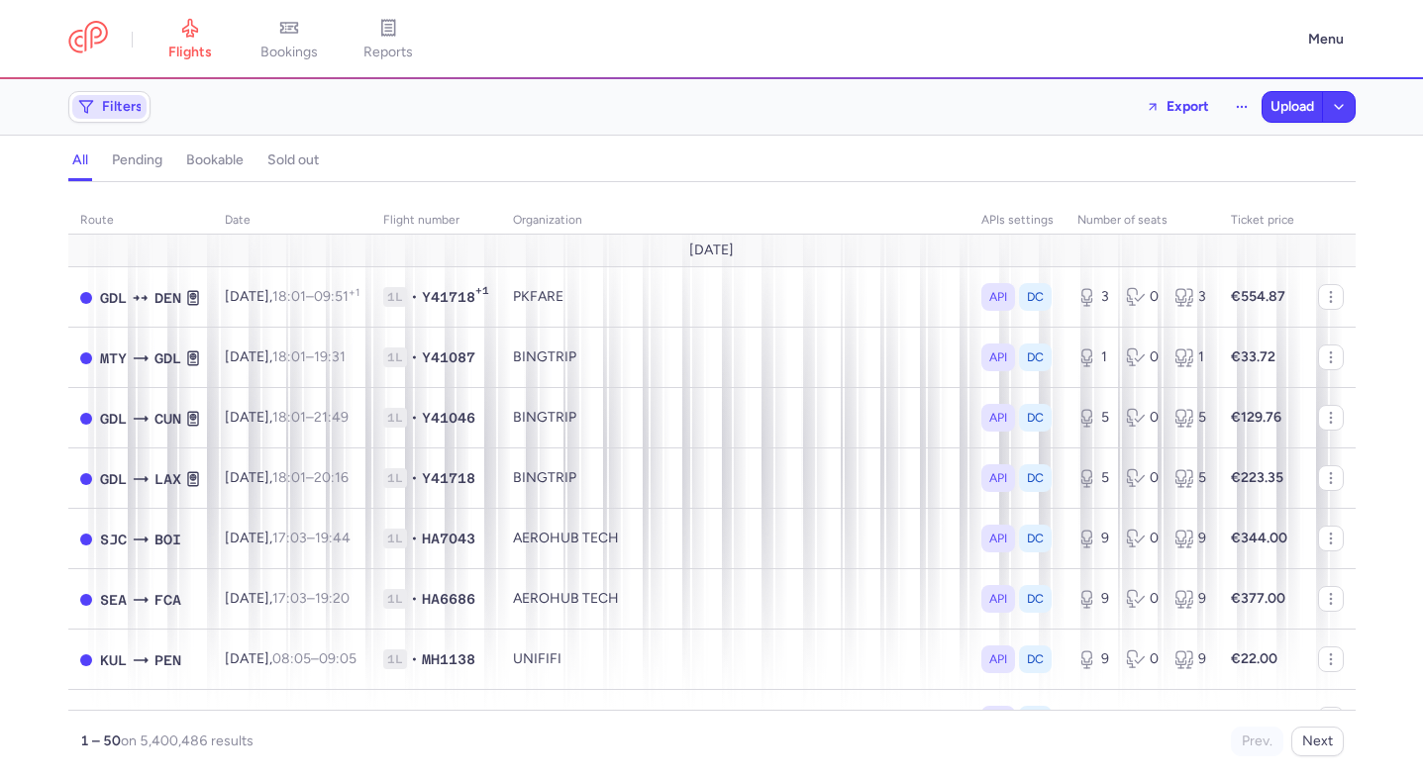
click at [137, 112] on span "Filters" at bounding box center [122, 107] width 41 height 16
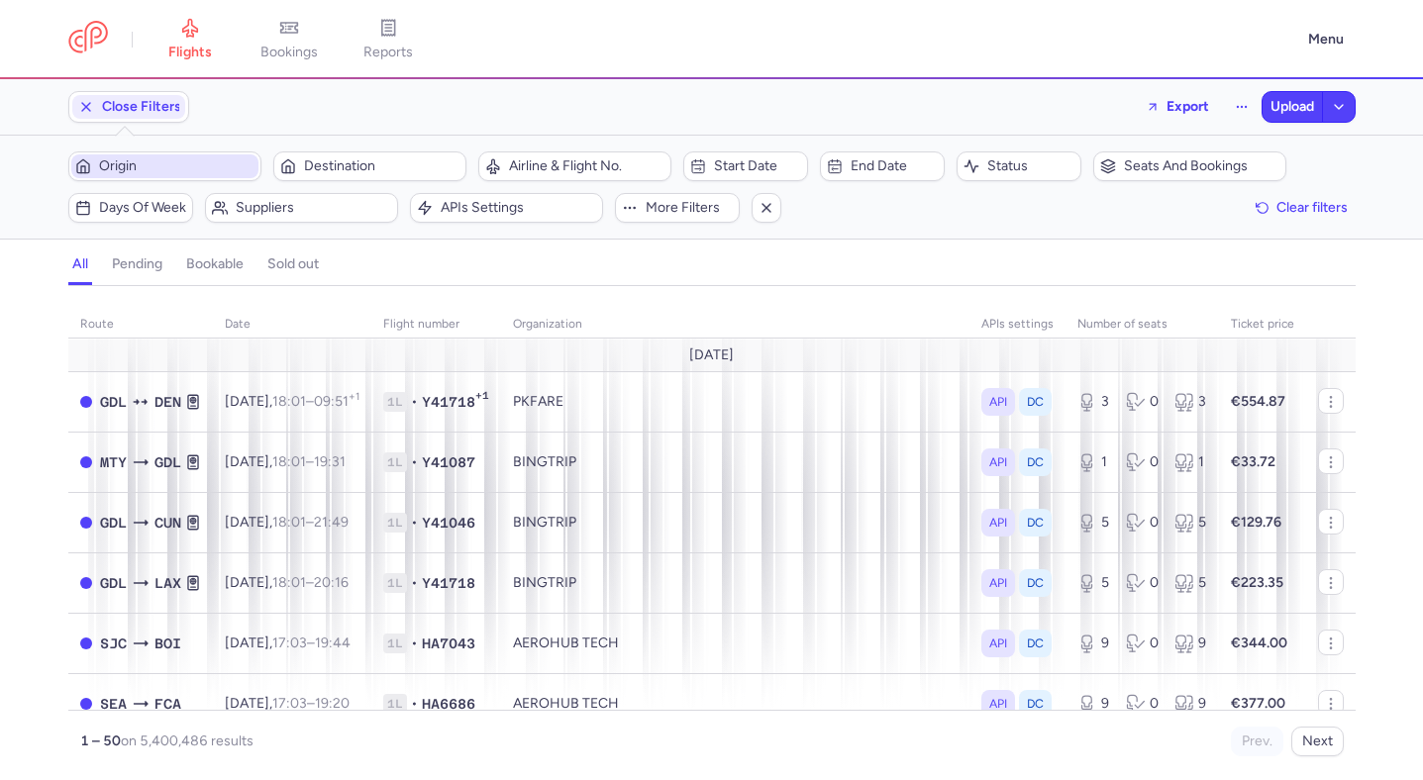
click at [189, 162] on span "Origin" at bounding box center [176, 166] width 155 height 16
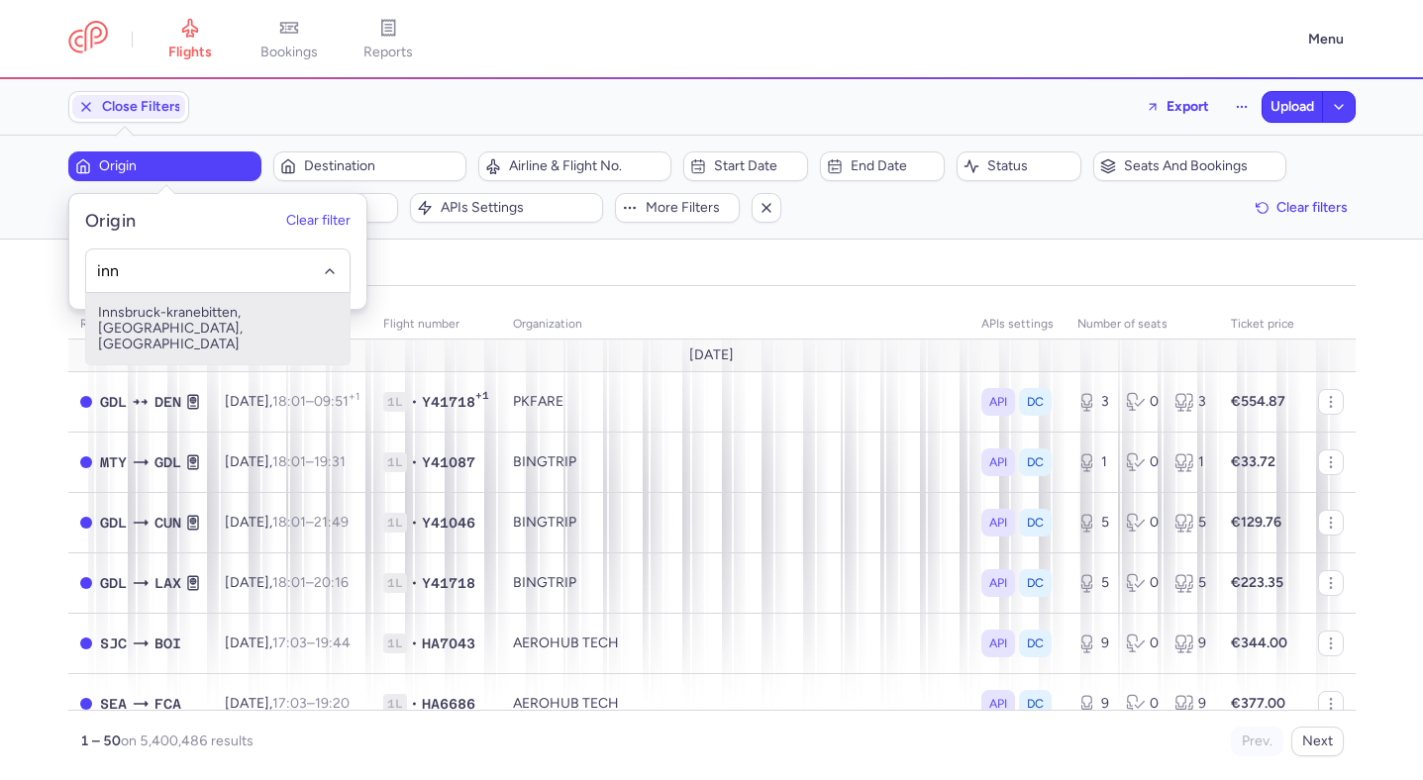
type input "inn"
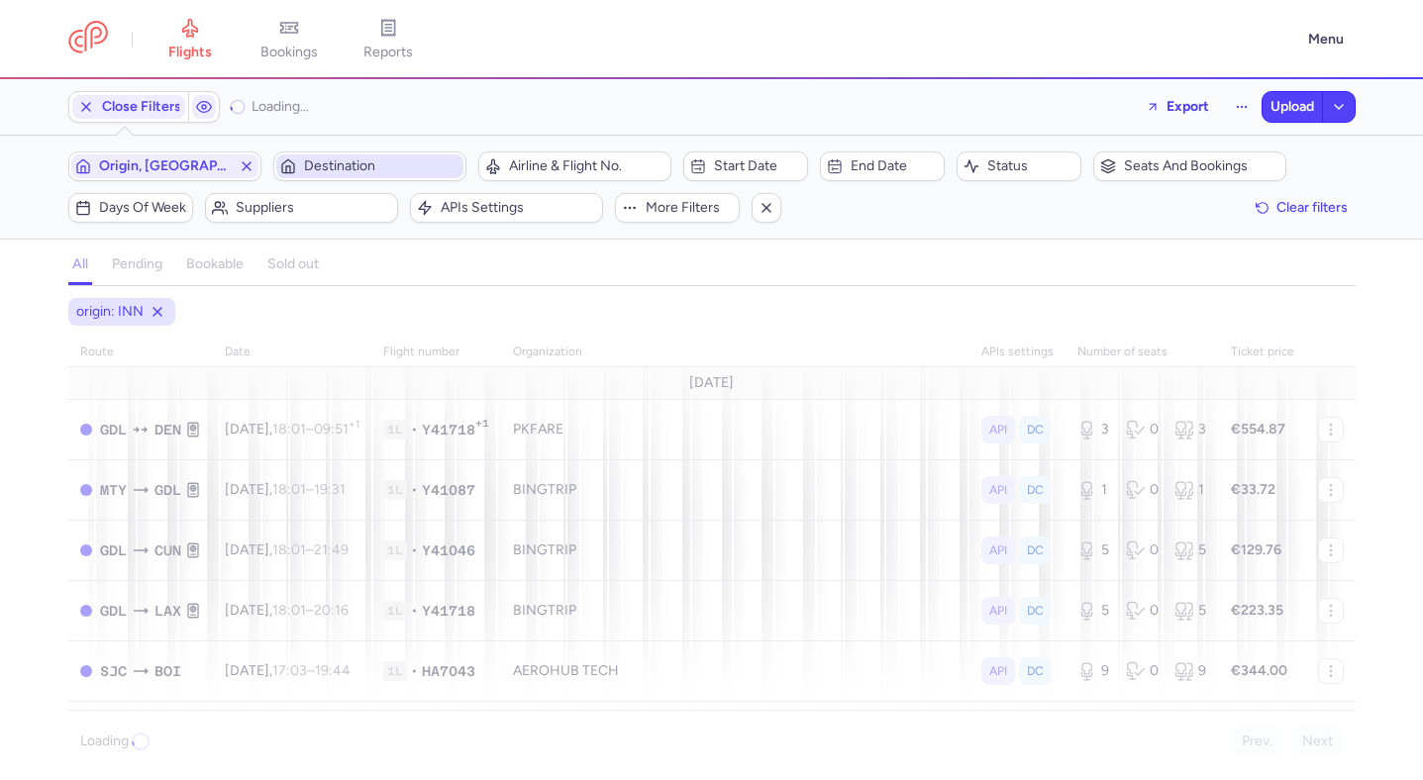
click at [342, 158] on span "Destination" at bounding box center [381, 166] width 155 height 16
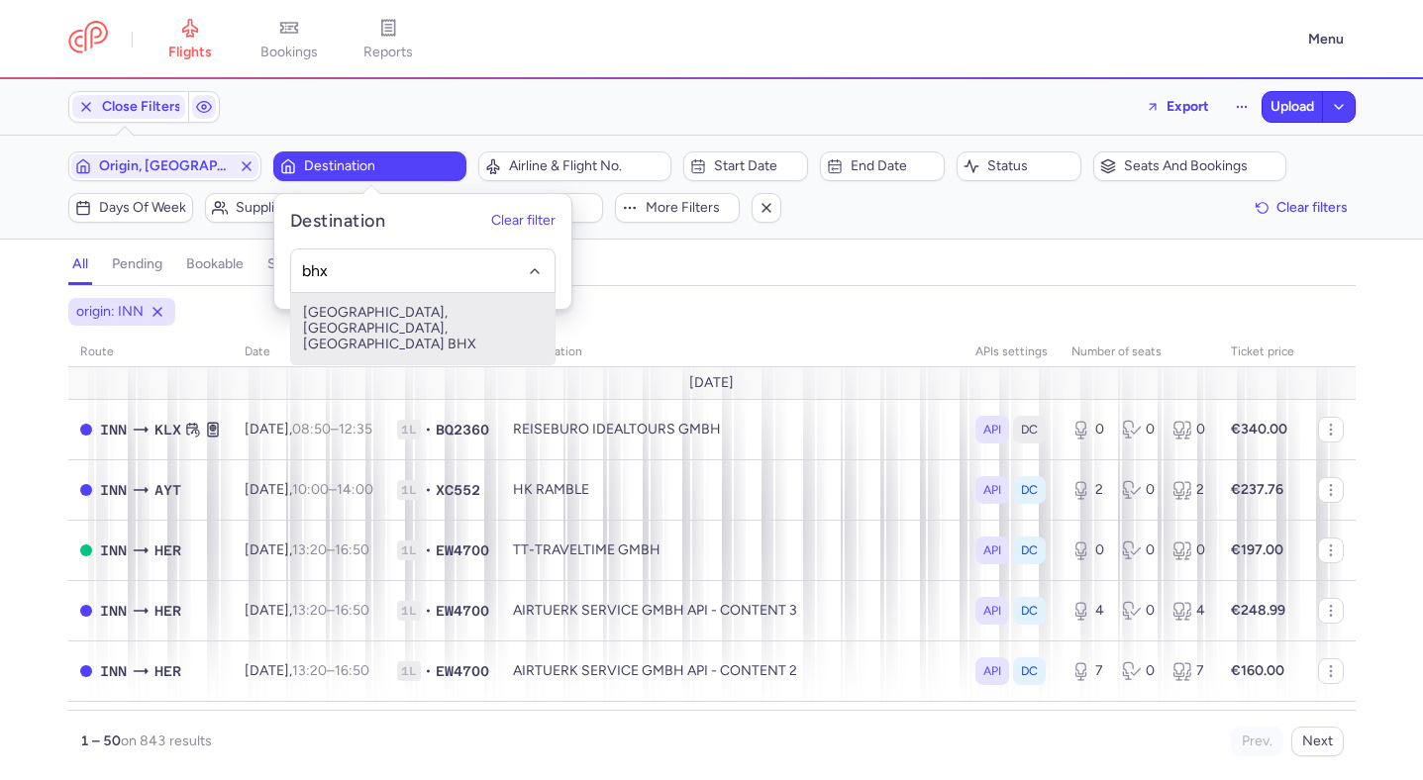
type input "bhx"
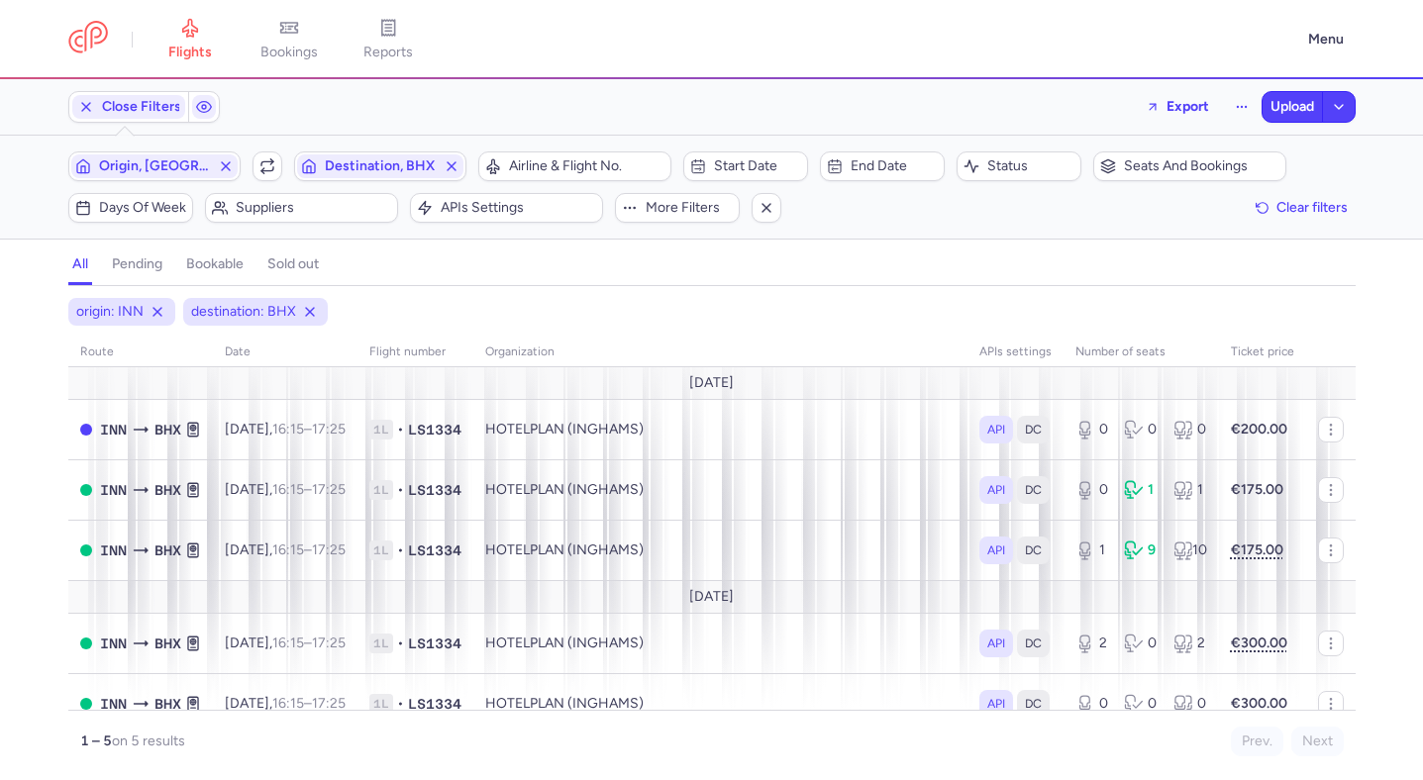
scroll to position [24, 0]
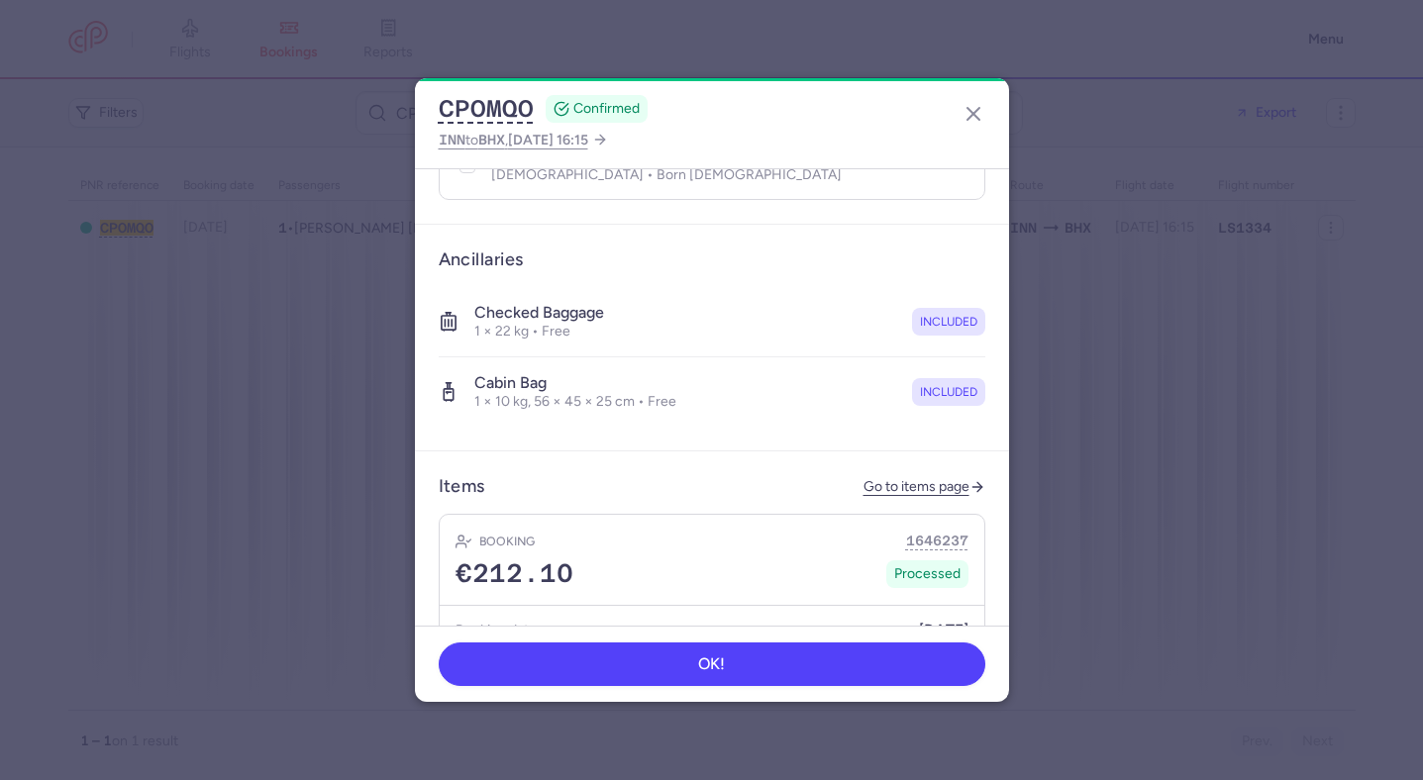
scroll to position [1005, 0]
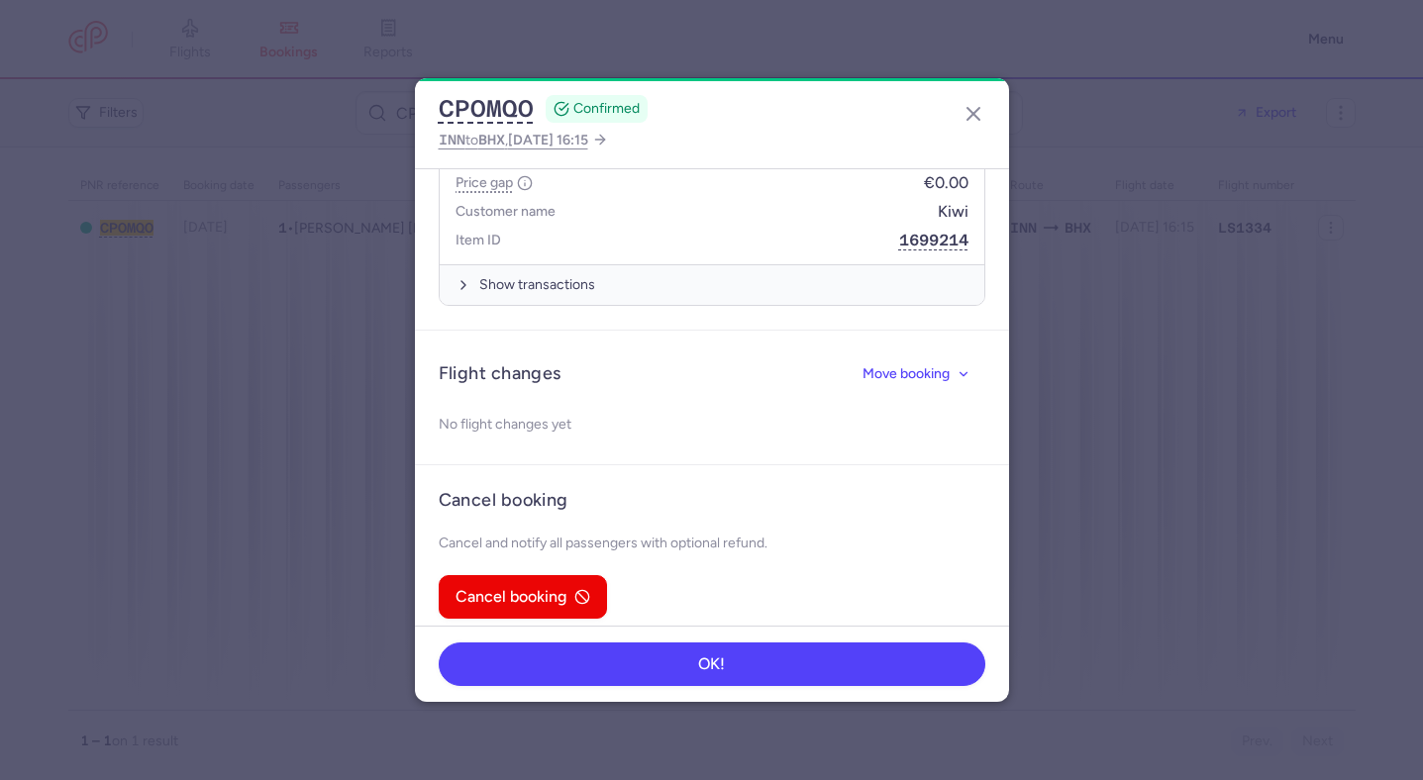
click at [580, 552] on article "Cancel booking Cancel and notify all passengers with optional refund. Cancel bo…" at bounding box center [712, 553] width 594 height 177
click at [569, 574] on button "Cancel booking" at bounding box center [523, 596] width 168 height 44
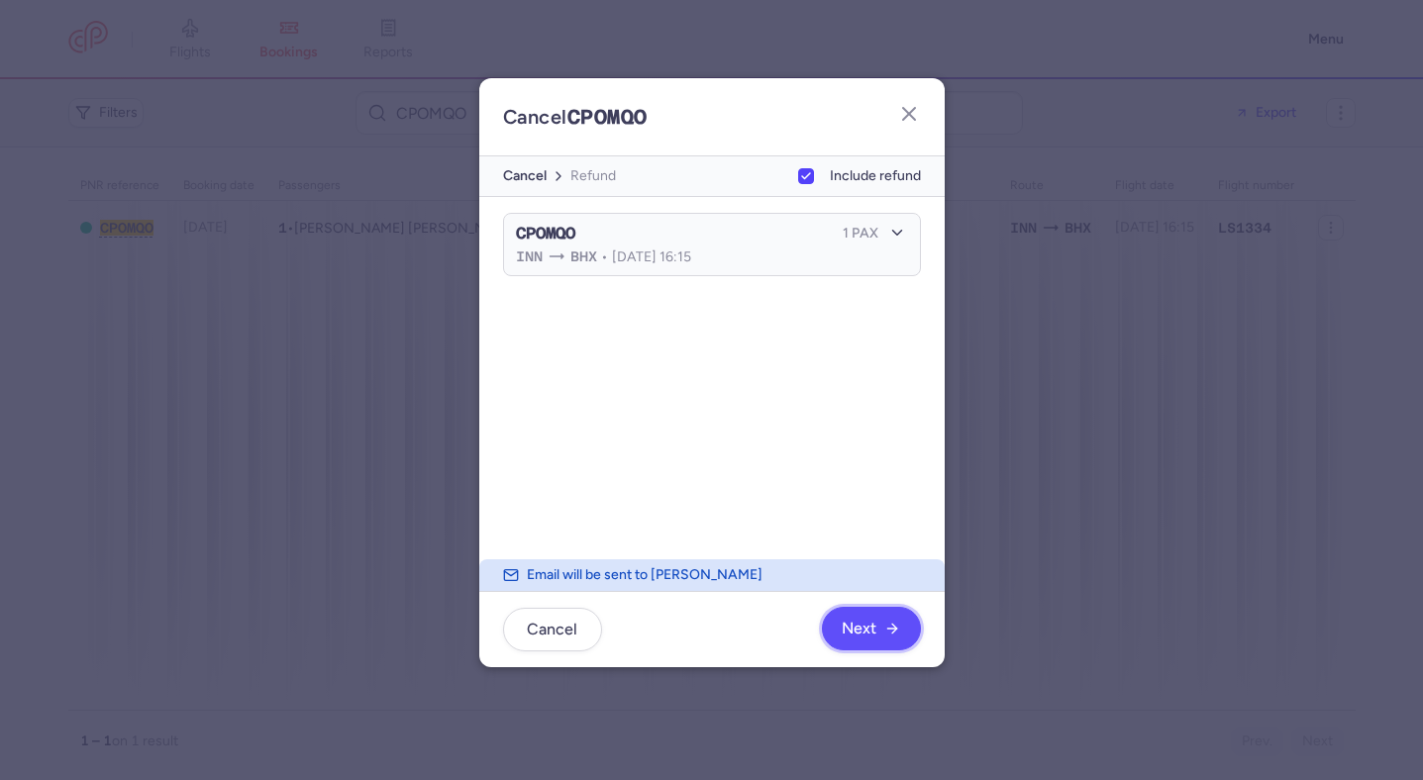
click at [880, 625] on span "Next" at bounding box center [871, 629] width 58 height 18
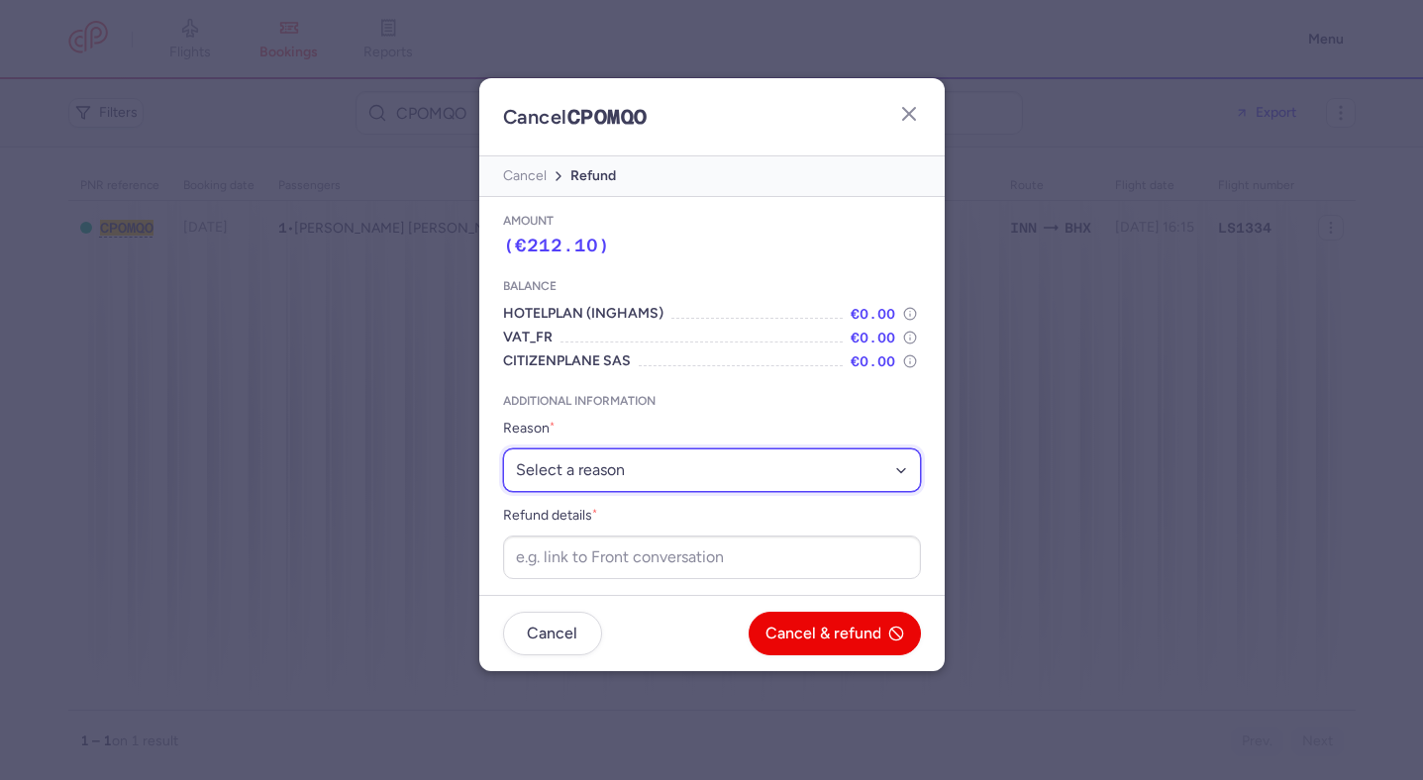
click at [839, 483] on select "Select a reason ⛔️ Unconfirmed booking ❌ Flight canceled 🙅 Schedule change not …" at bounding box center [712, 471] width 418 height 44
select select "unconfirmed_booking"
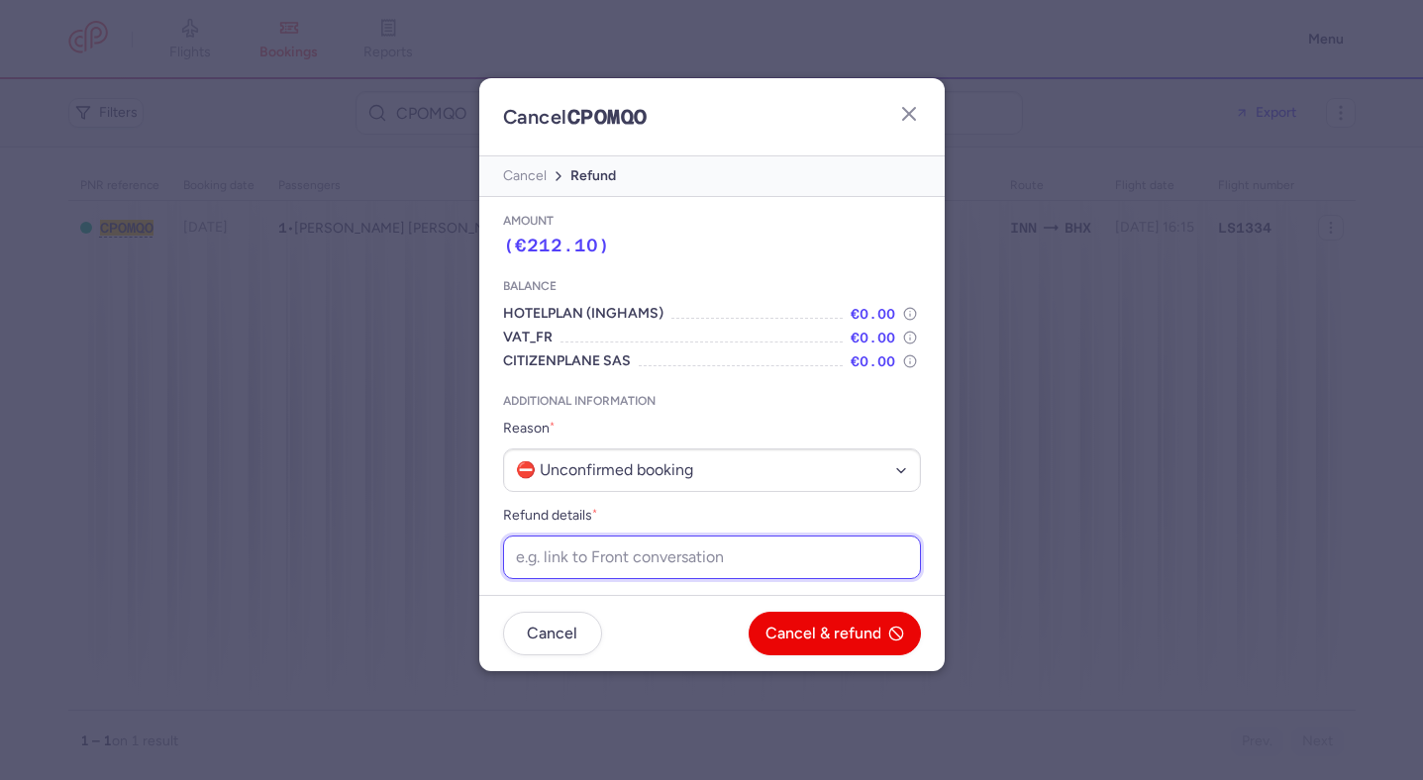
click at [785, 544] on input "Refund details *" at bounding box center [712, 558] width 418 height 44
paste input "https://app.frontapp.com/open/msg_q69ltoi?key=fthUbCqCTTq9xCaR0GofQDp_r54Ilysu"
type input "https://app.frontapp.com/open/msg_q69ltoi?key=fthUbCqCTTq9xCaR0GofQDp_r54Ilysu"
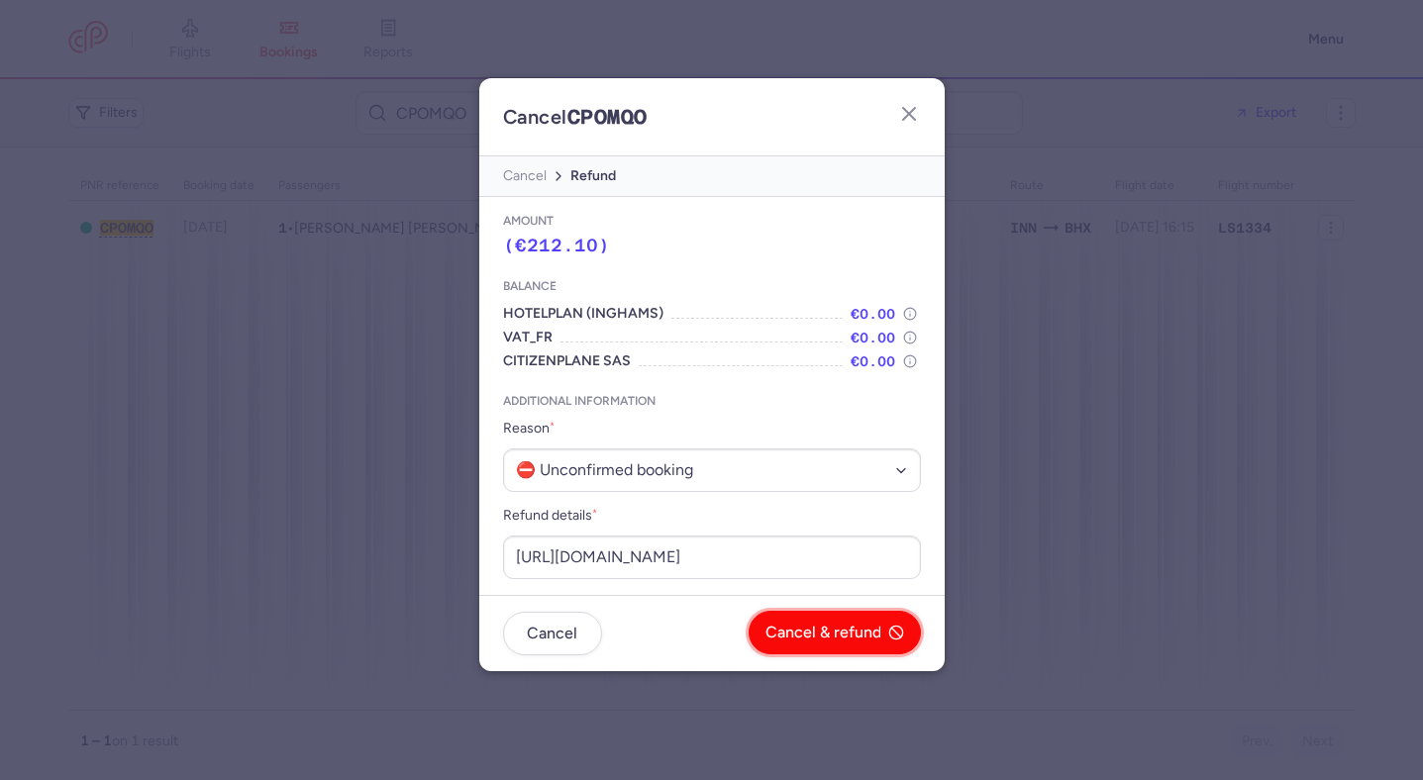
click at [812, 612] on div "Cancel Cancel & refund" at bounding box center [712, 634] width 418 height 44
click at [811, 612] on div "Cancel Cancel & refund" at bounding box center [712, 634] width 418 height 44
click at [792, 634] on span "Cancel & refund" at bounding box center [823, 633] width 116 height 18
click at [792, 635] on span "Yes, confirm" at bounding box center [836, 633] width 89 height 18
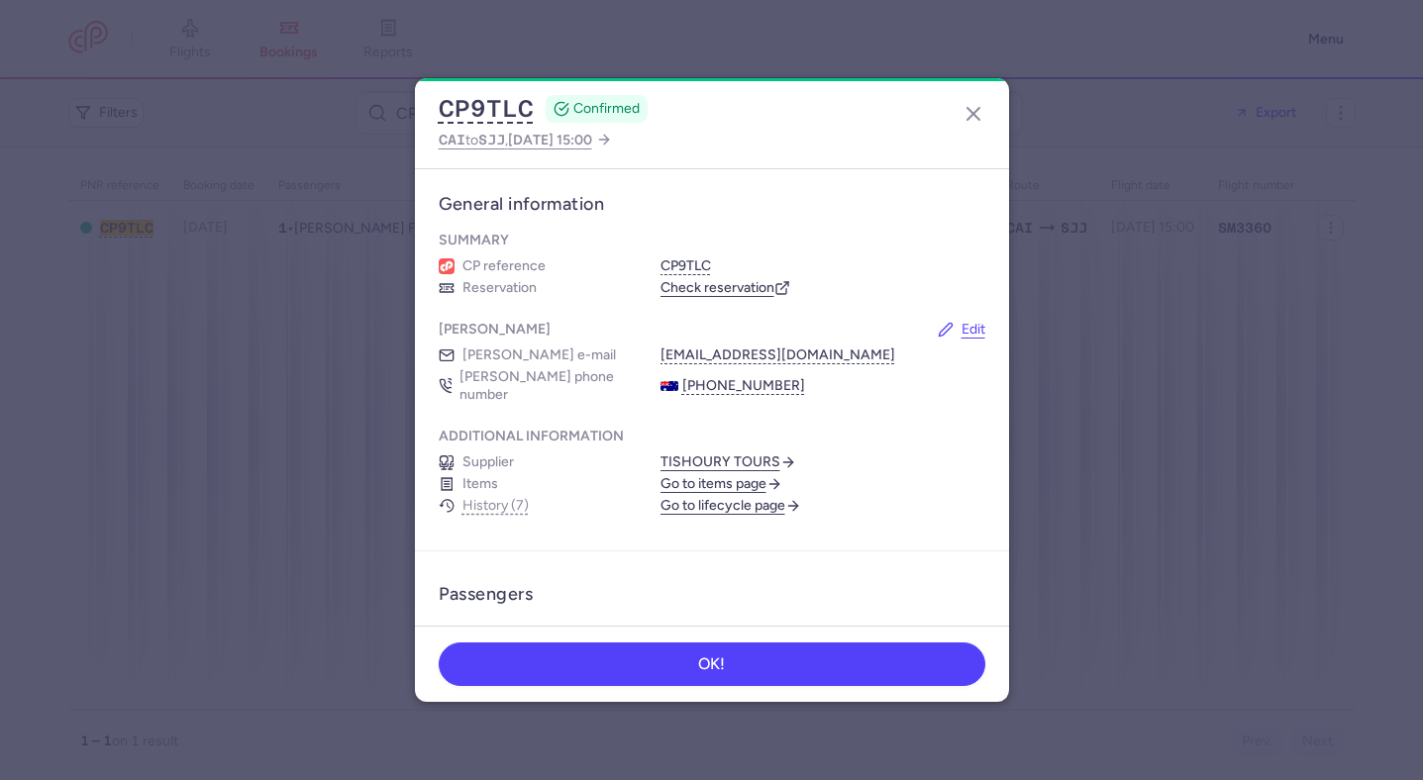
scroll to position [527, 0]
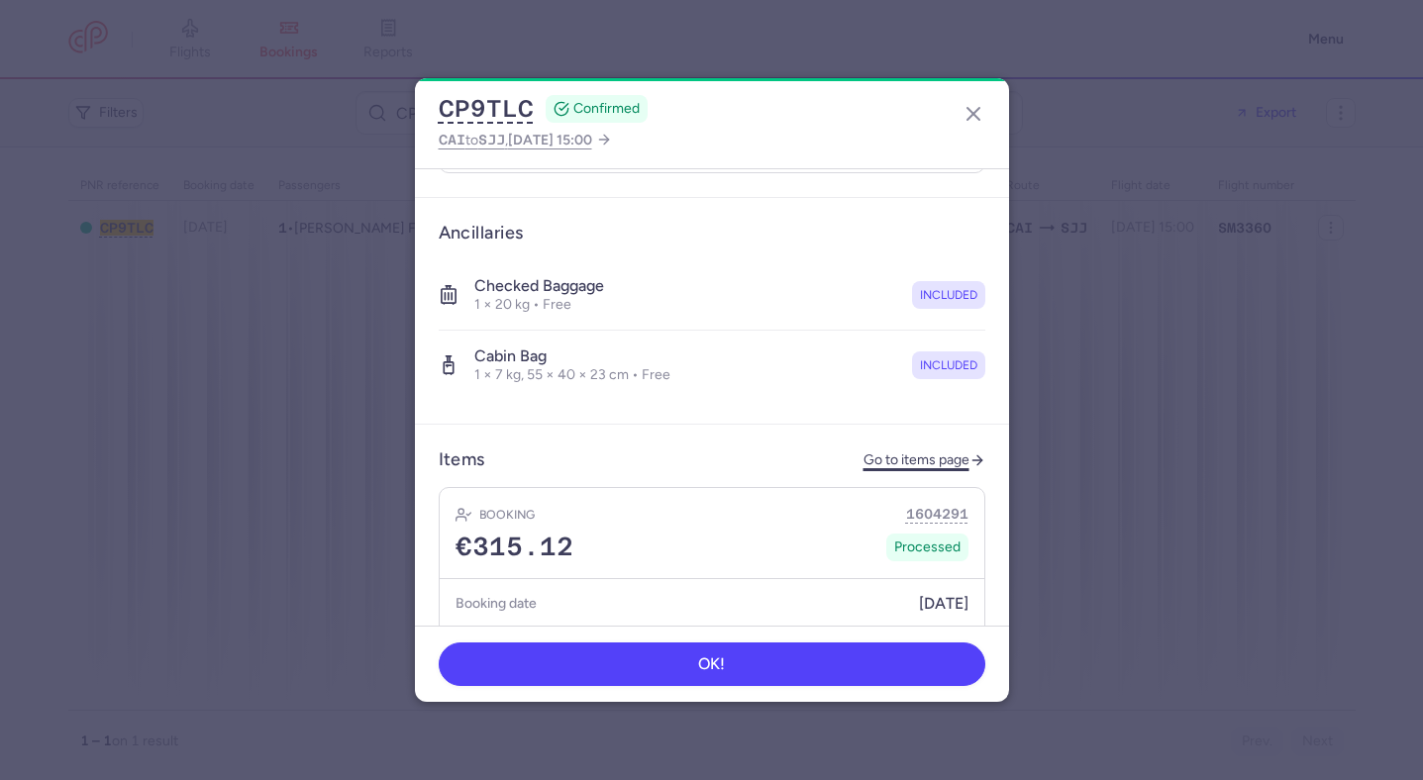
click at [926, 452] on link "Go to items page" at bounding box center [924, 460] width 122 height 17
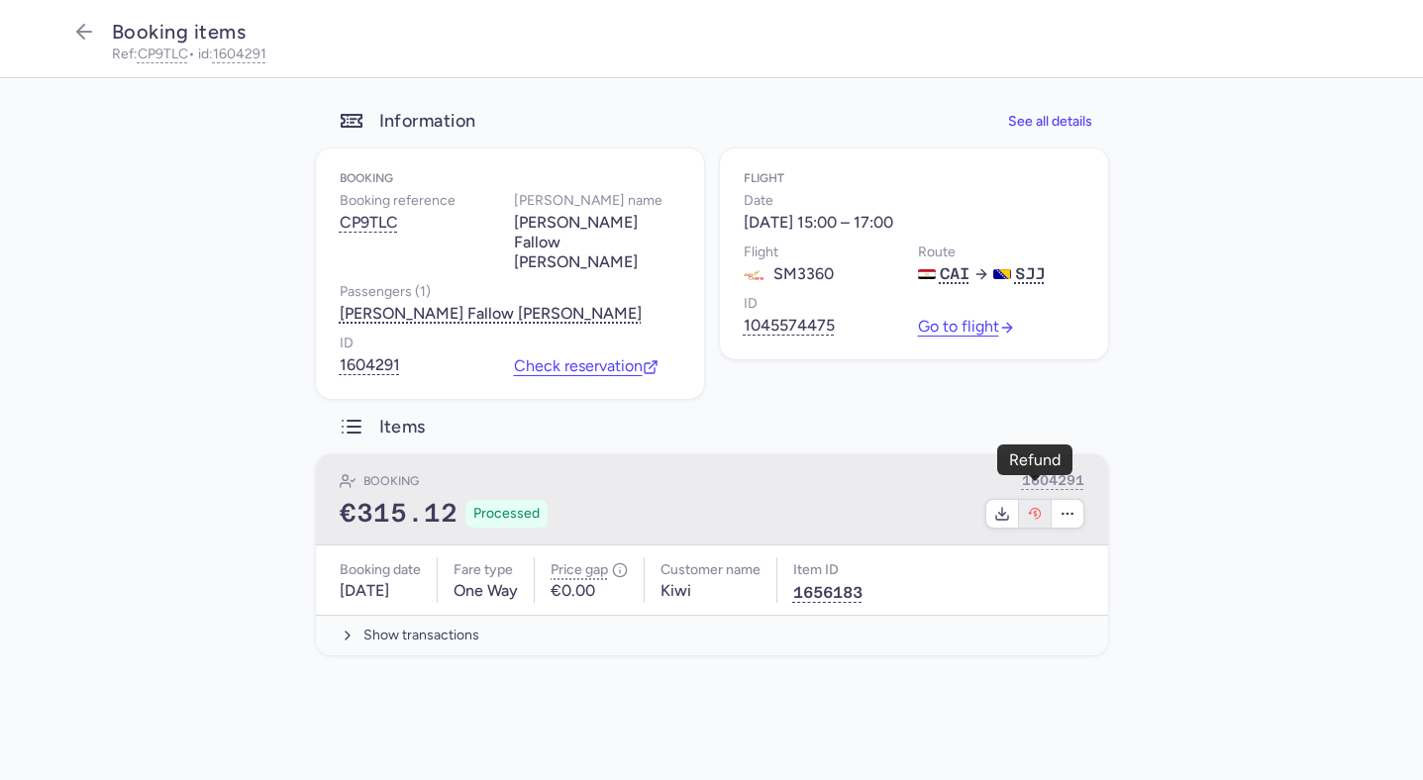
click at [1038, 506] on icon "button" at bounding box center [1035, 514] width 16 height 16
select select "490"
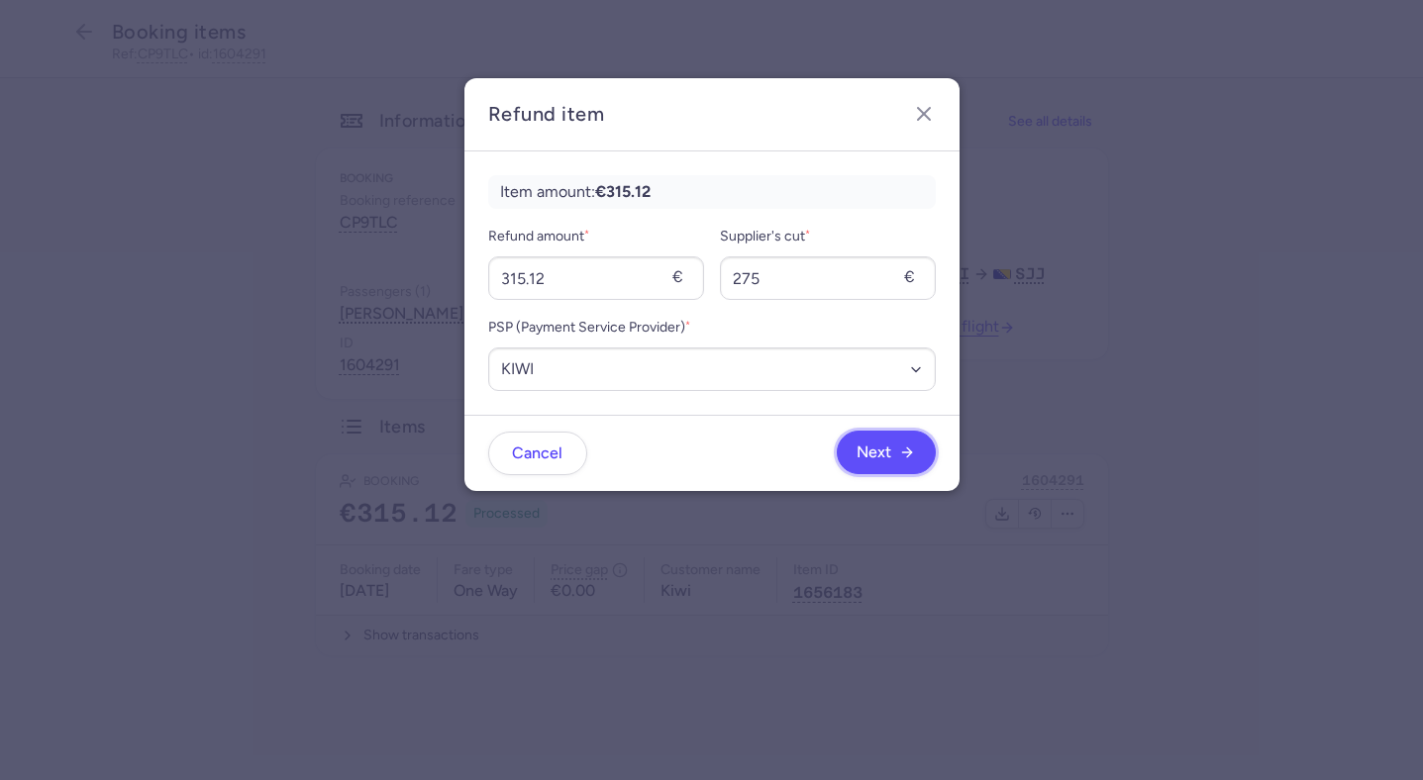
click at [909, 449] on icon "button" at bounding box center [907, 453] width 16 height 16
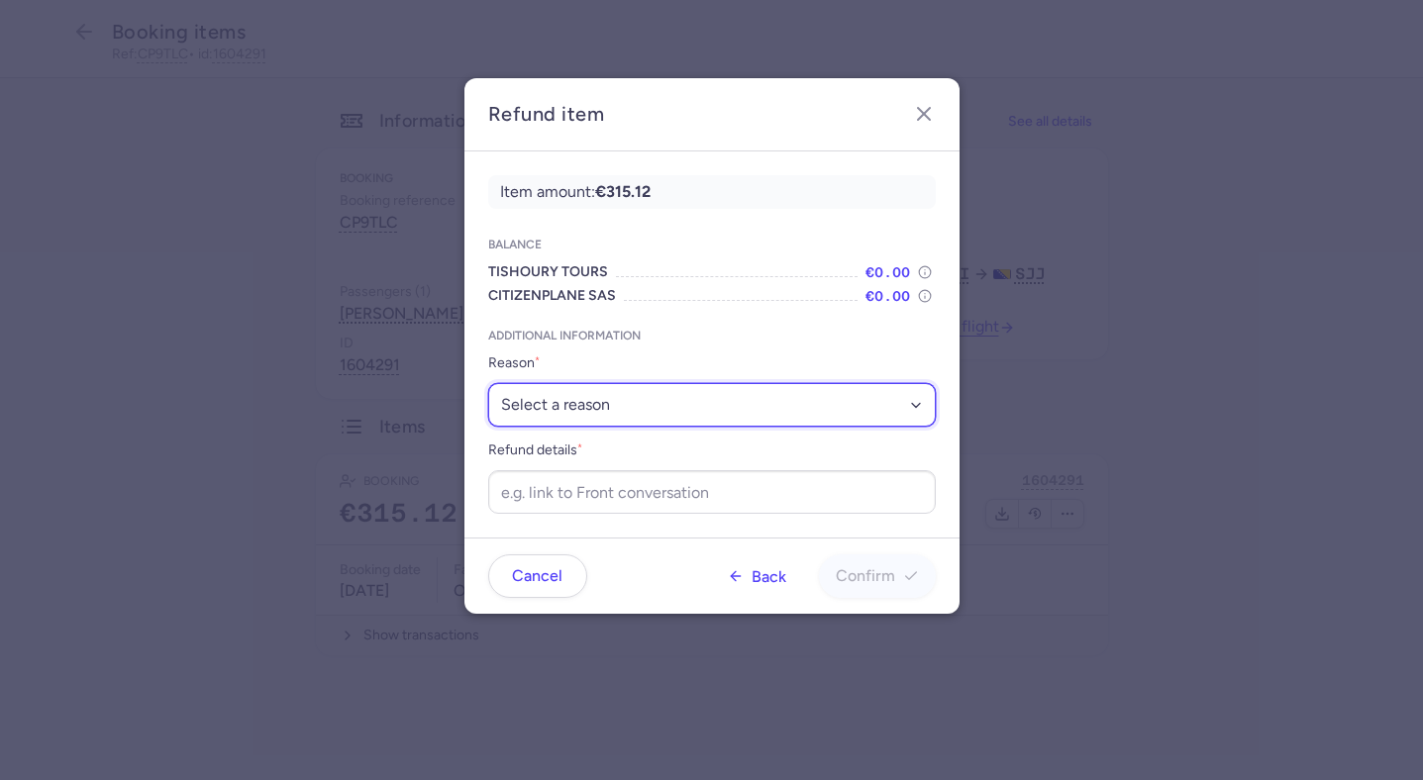
click at [690, 400] on select "Select a reason ✈️ Airline ceasing ops 💼 Ancillary issue 📄 APIS missing ⚙️ Citi…" at bounding box center [712, 405] width 448 height 44
select select "DENIED_BOARDING"
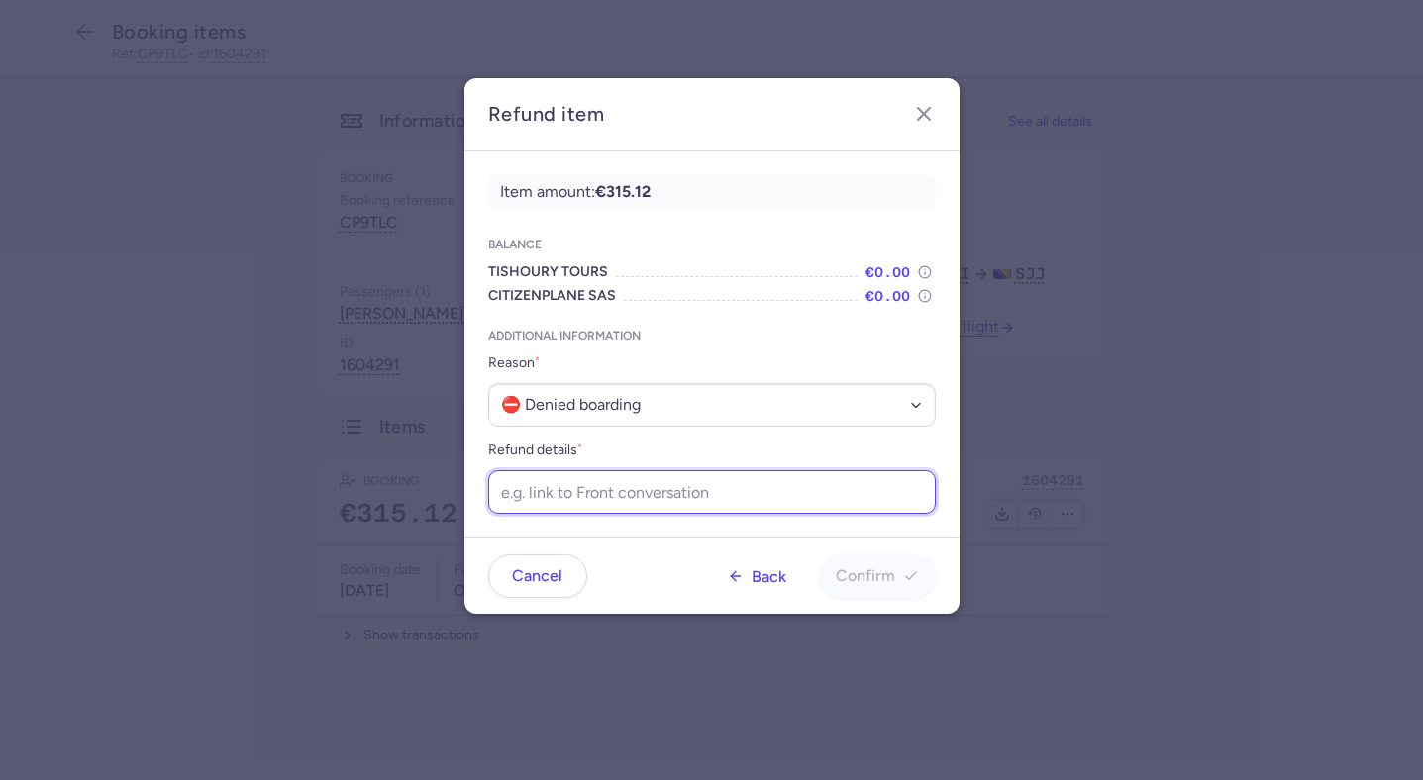
click at [684, 498] on input "Refund details *" at bounding box center [712, 492] width 448 height 44
paste input "https://app.frontapp.com/open/msg_q69qtz6?key=i-0x8DVZOu27GZsiJtwg8MX1F168xYYP"
type input "https://app.frontapp.com/open/msg_q69qtz6?key=i-0x8DVZOu27GZsiJtwg8MX1F168xYYP"
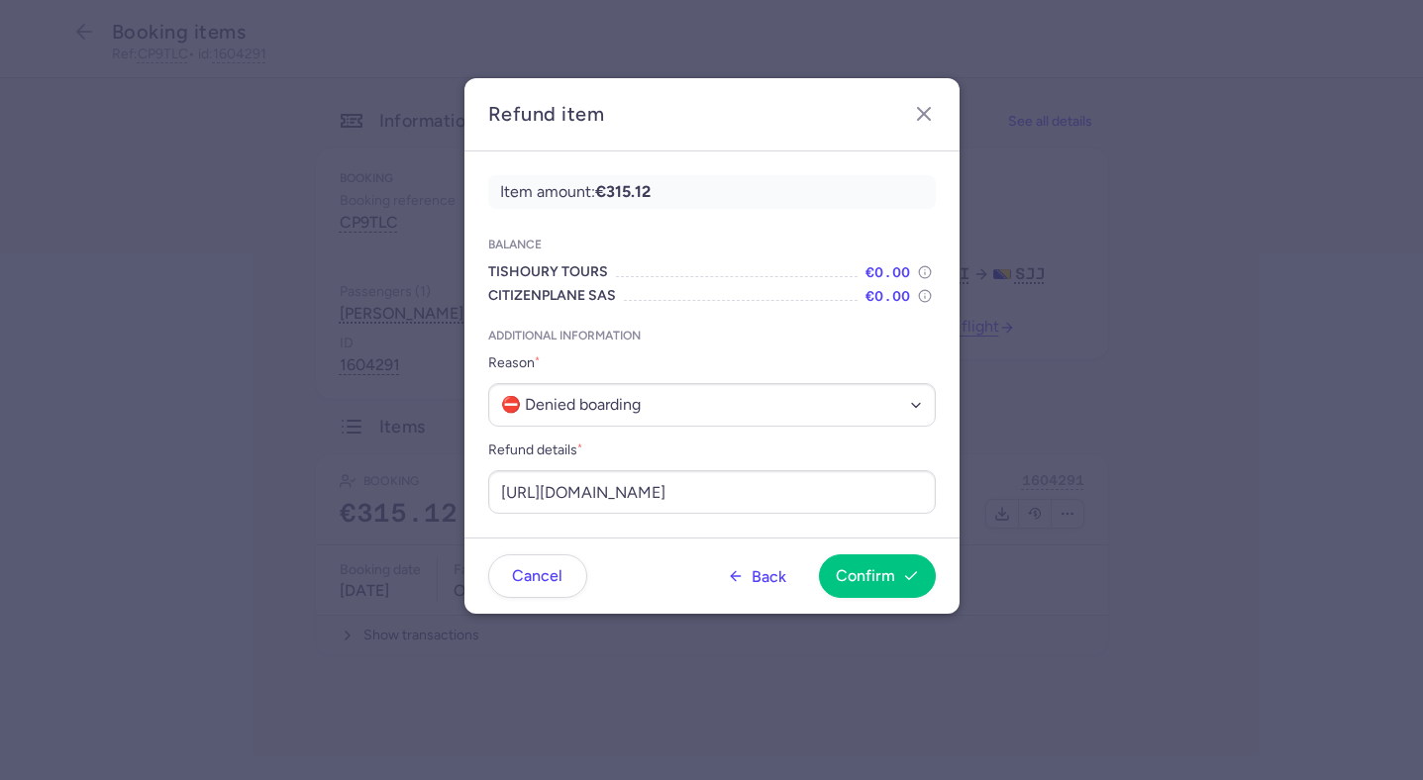
click at [836, 546] on footer "Cancel Back Confirm" at bounding box center [711, 576] width 495 height 76
click at [855, 583] on span "Confirm" at bounding box center [865, 575] width 59 height 18
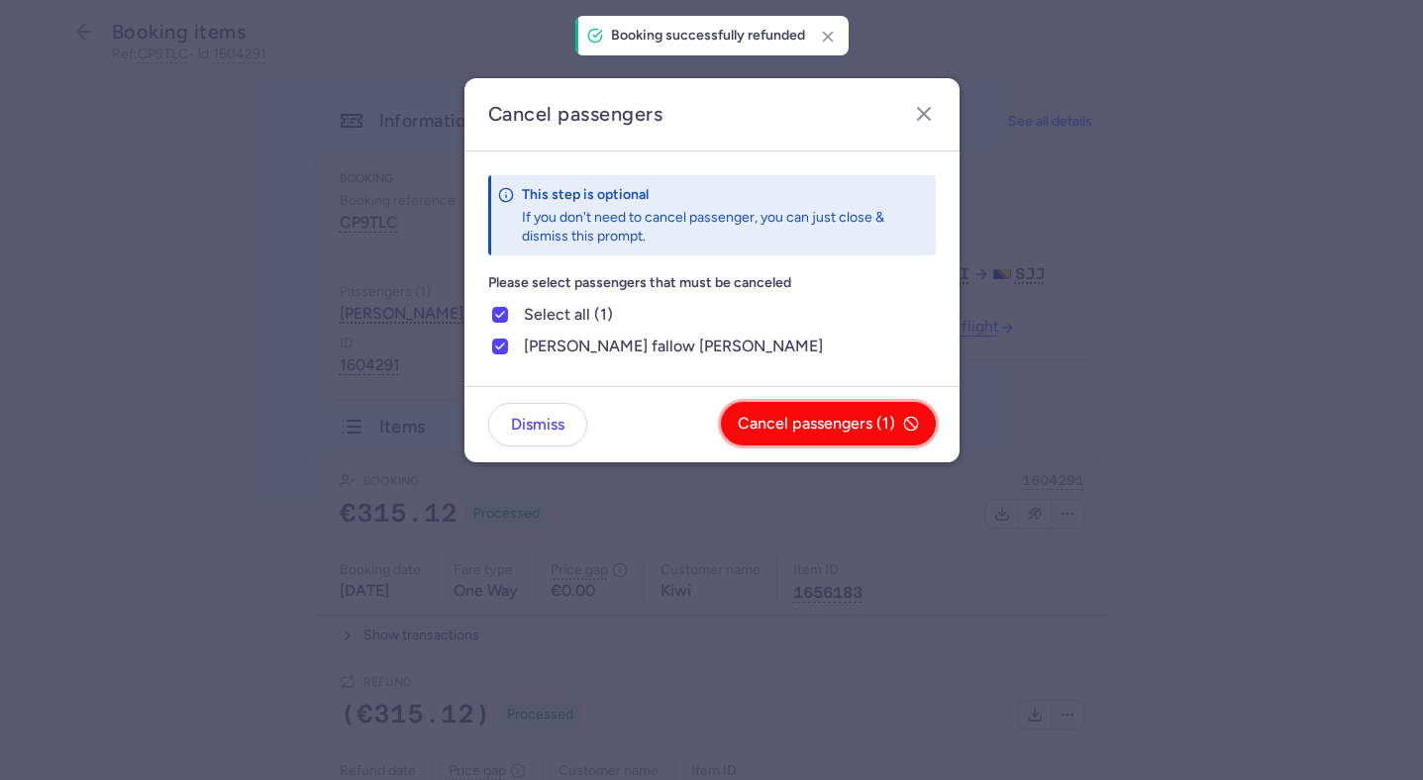
click at [864, 425] on span "Cancel passengers (1)" at bounding box center [816, 424] width 157 height 18
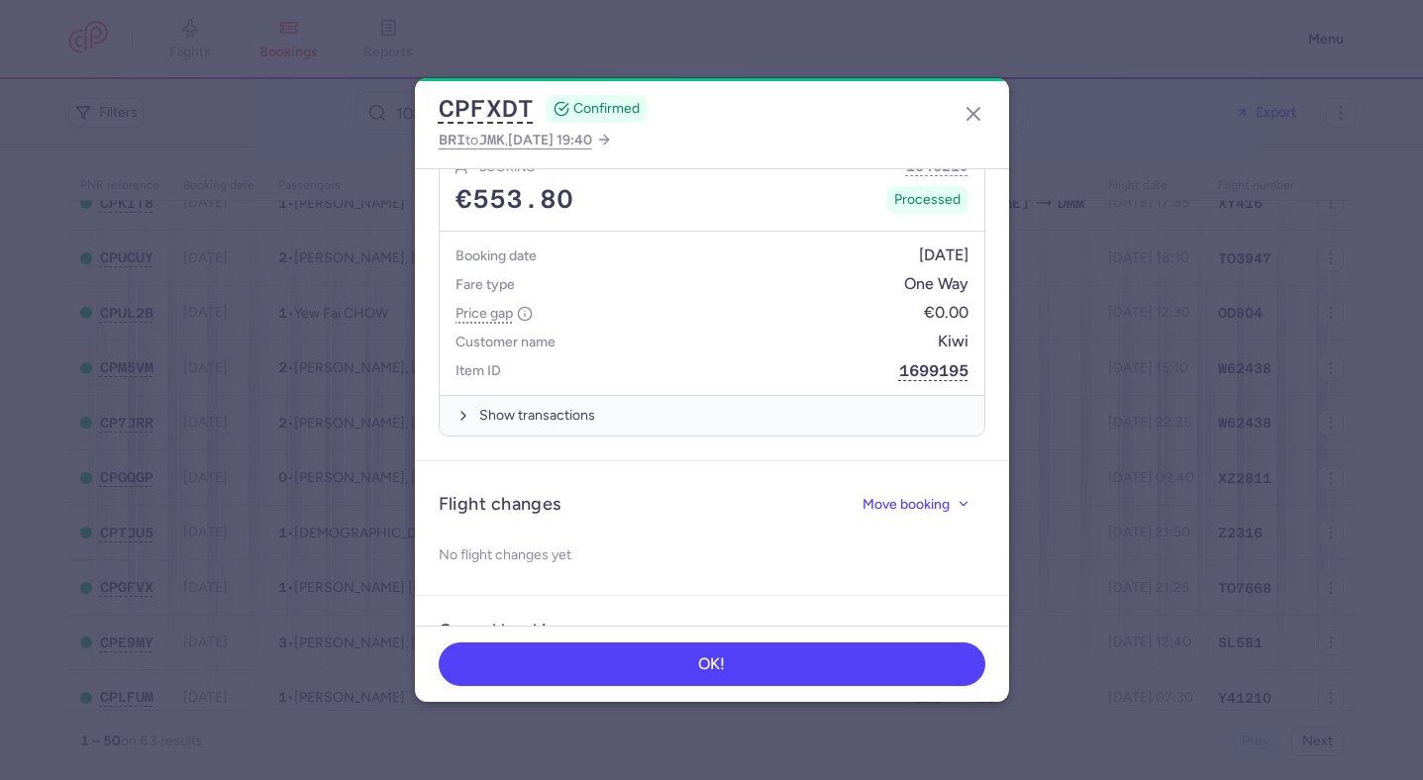
scroll to position [994, 0]
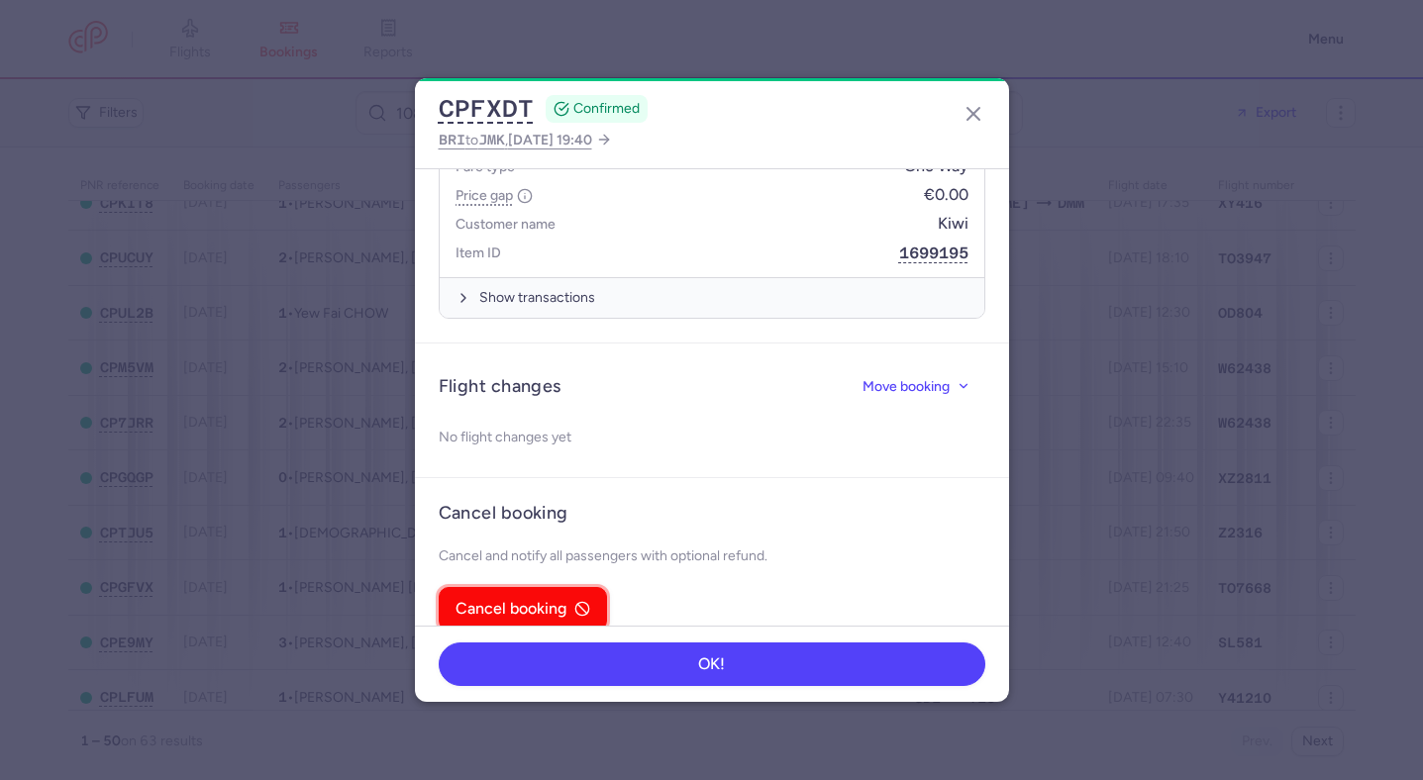
click at [554, 600] on span "Cancel booking" at bounding box center [510, 609] width 111 height 18
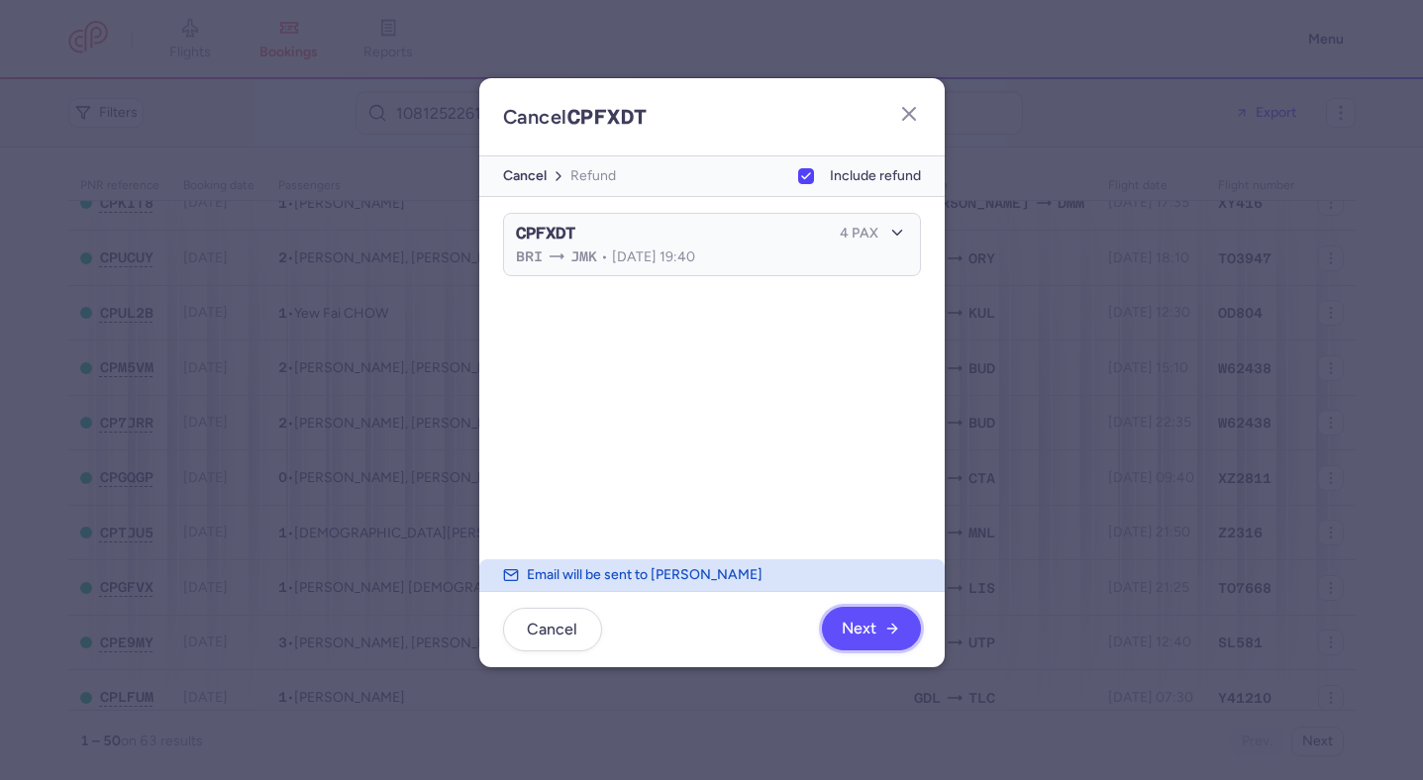
click at [867, 641] on button "Next" at bounding box center [871, 629] width 99 height 44
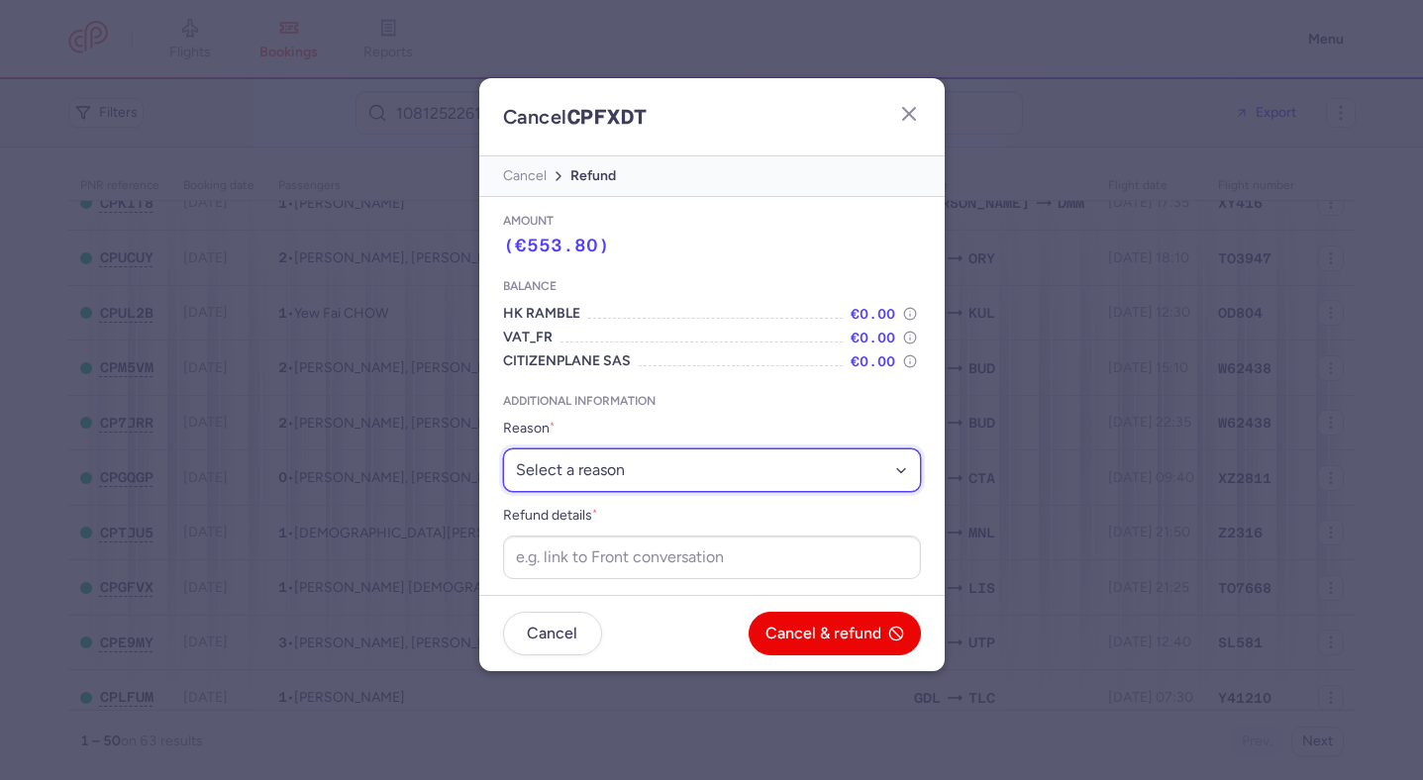
click at [720, 454] on select "Select a reason ⛔️ Unconfirmed booking ❌ Flight canceled 🙅 Schedule change not …" at bounding box center [712, 471] width 418 height 44
select select "unconfirmed_booking"
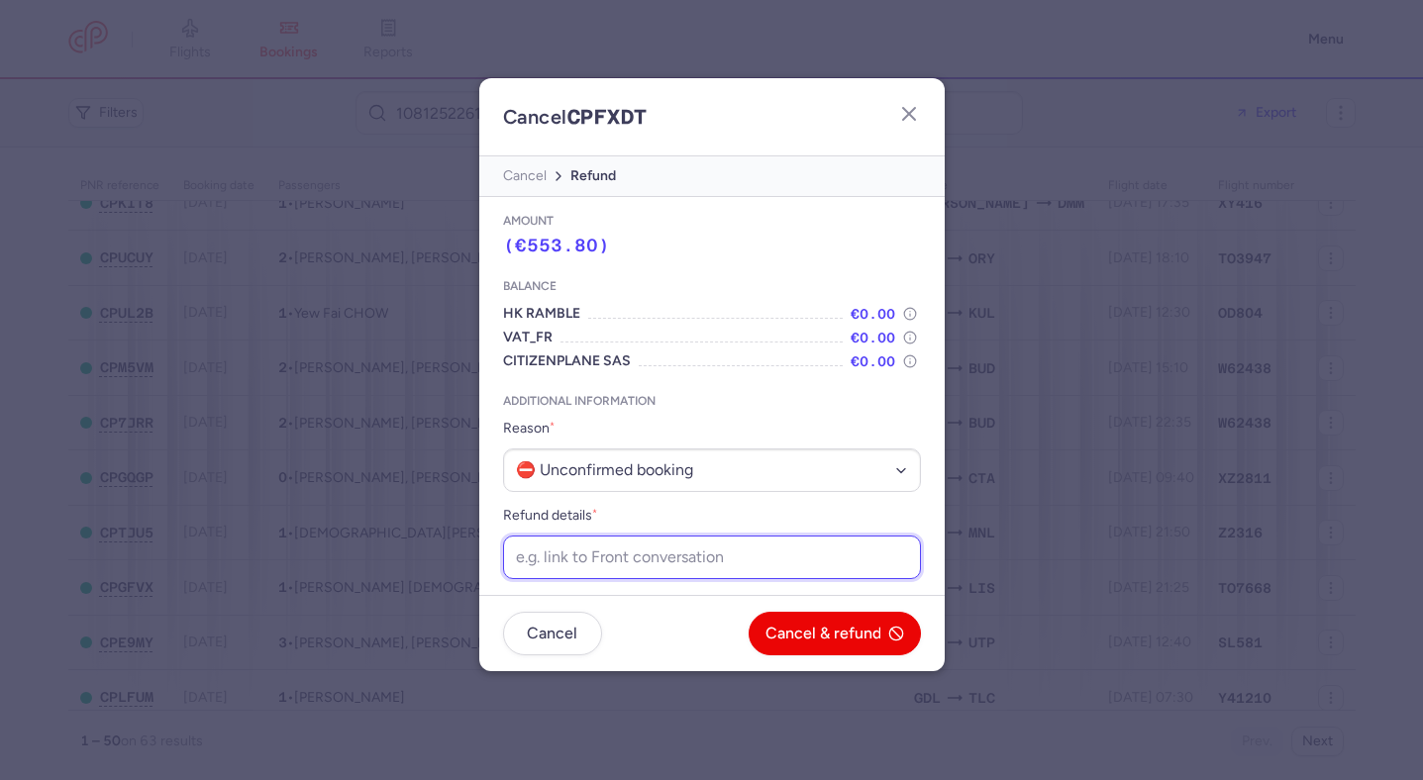
click at [673, 547] on input "Refund details *" at bounding box center [712, 558] width 418 height 44
paste input "https://app.frontapp.com/open/msg_q69y3pe?key=Qpx2WpJbKowojJK3wuPNACH9IT5SO2us"
type input "https://app.frontapp.com/open/msg_q69y3pe?key=Qpx2WpJbKowojJK3wuPNACH9IT5SO2us"
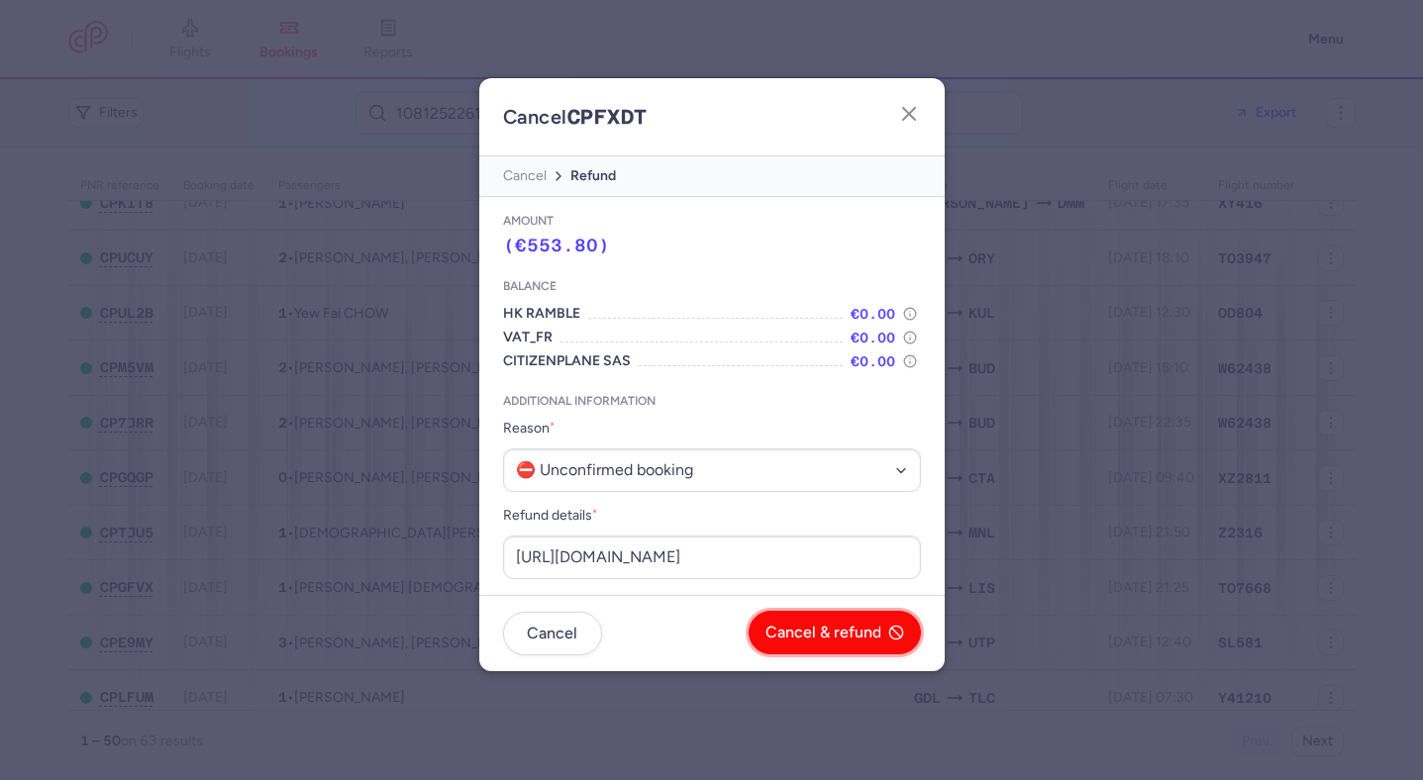
click at [783, 638] on span "Cancel & refund" at bounding box center [823, 633] width 116 height 18
click at [784, 638] on button "Yes, confirm" at bounding box center [848, 633] width 146 height 44
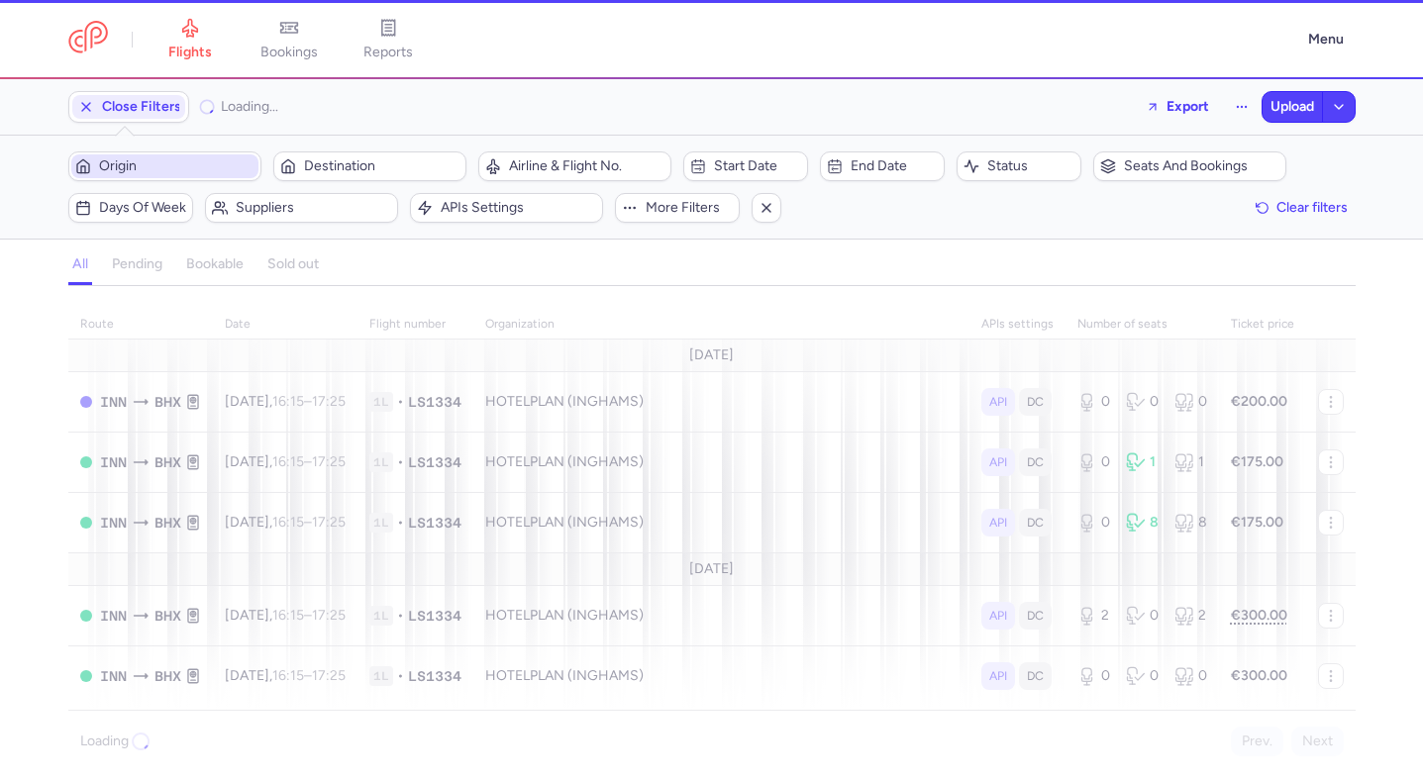
click at [177, 161] on span "Origin" at bounding box center [176, 166] width 155 height 16
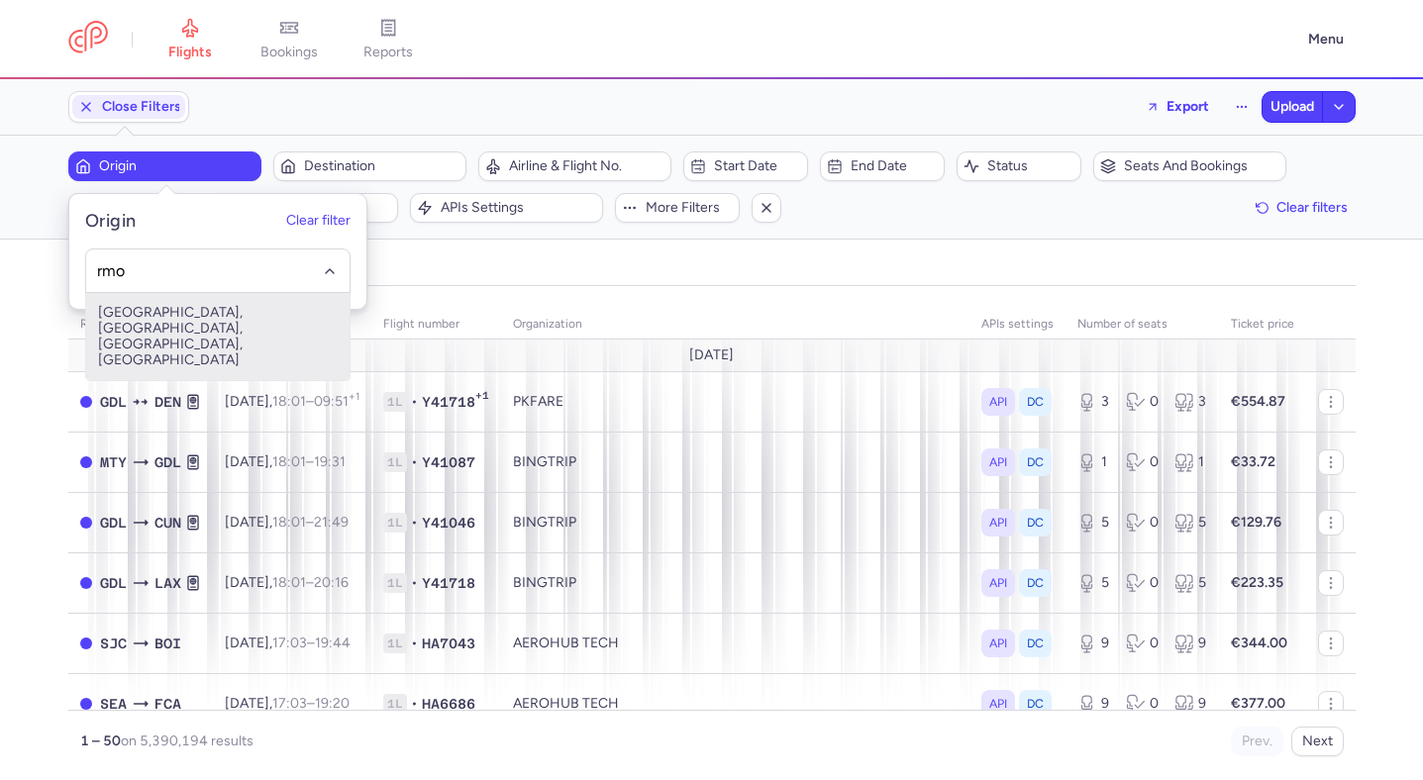
type input "rmo"
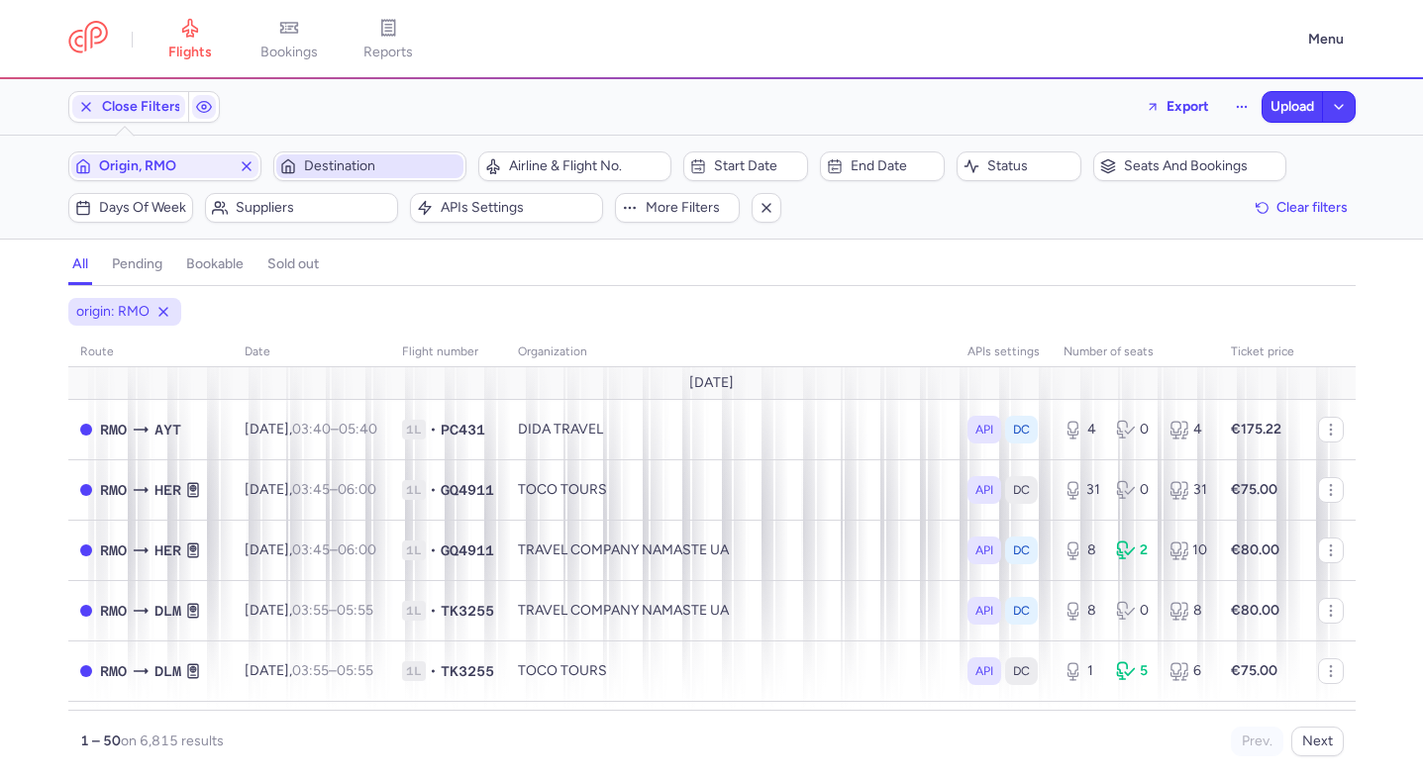
click at [324, 167] on span "Destination" at bounding box center [381, 166] width 155 height 16
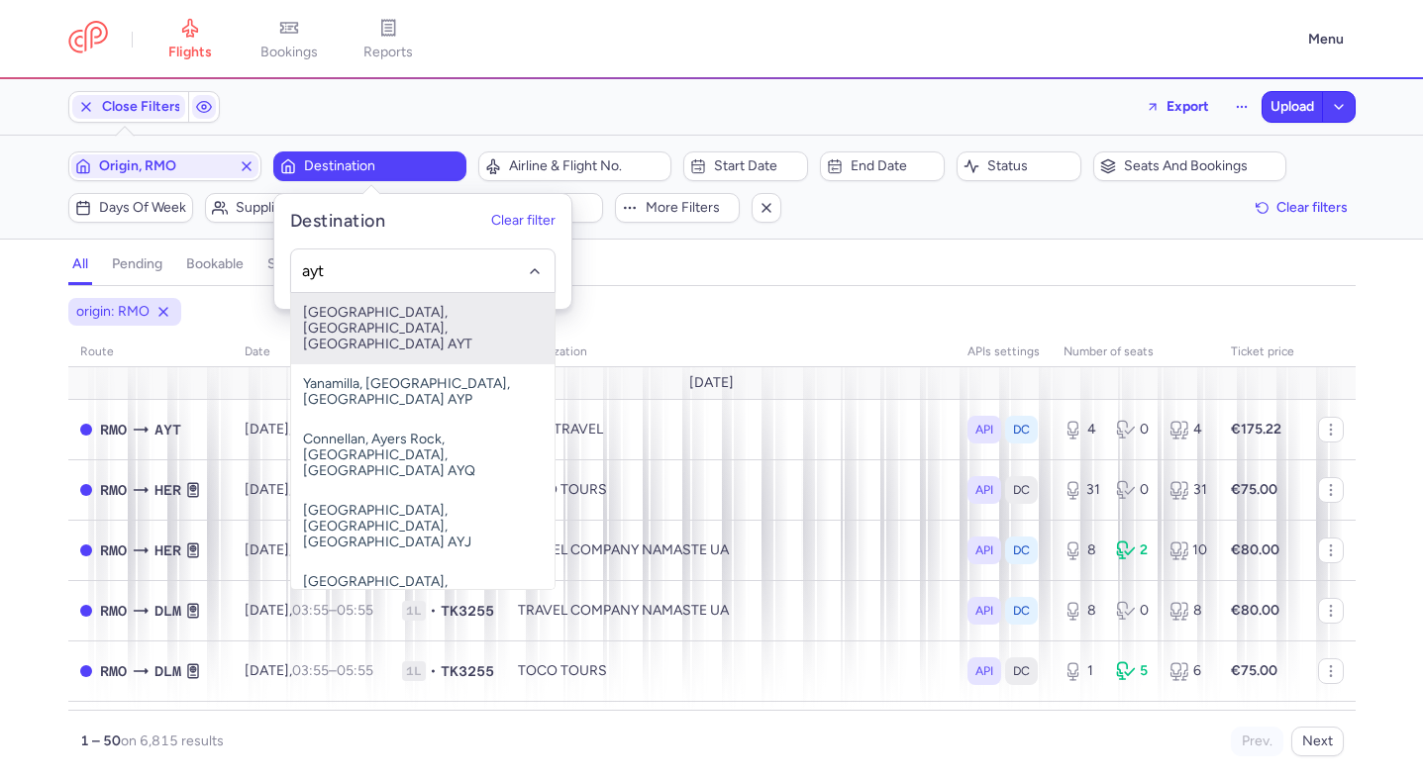
type input "ayt"
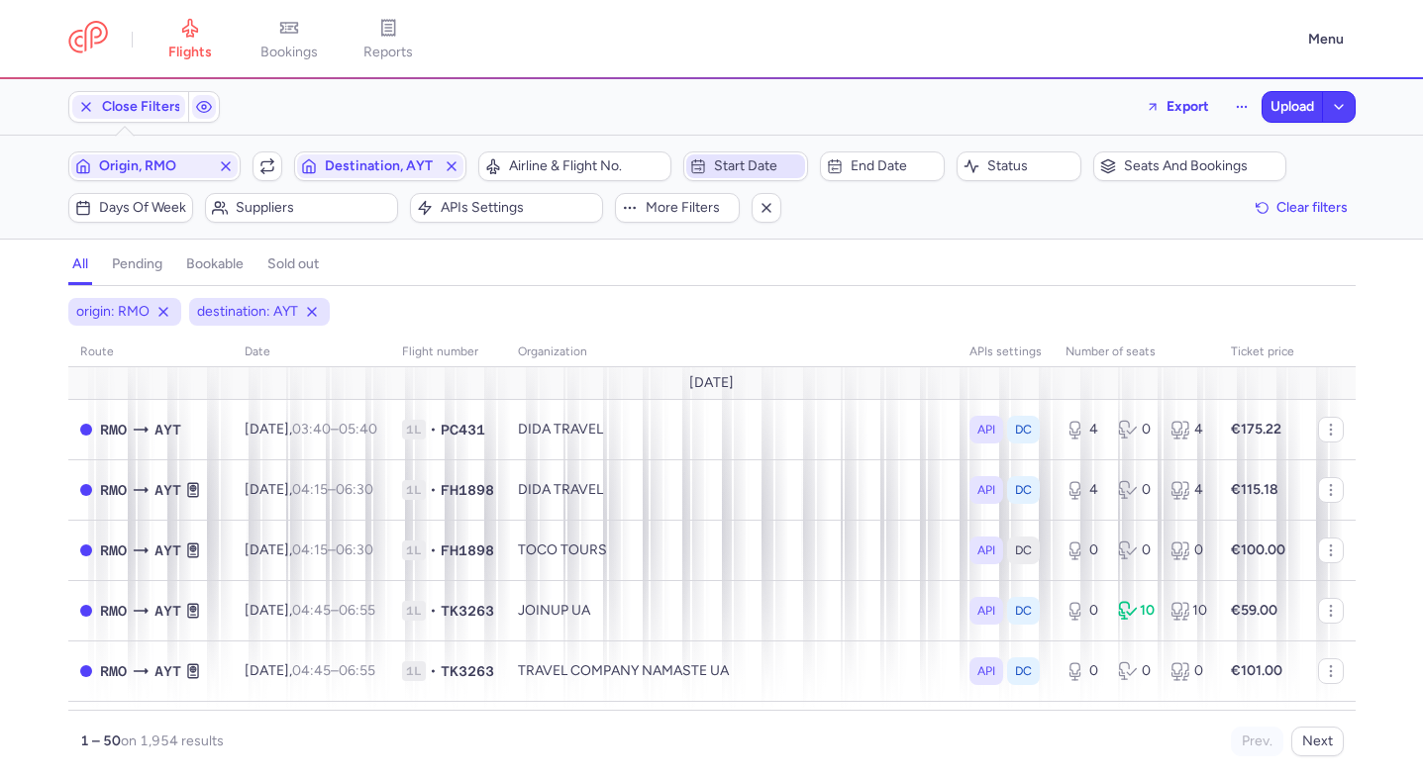
click at [721, 165] on span "Start date" at bounding box center [757, 166] width 87 height 16
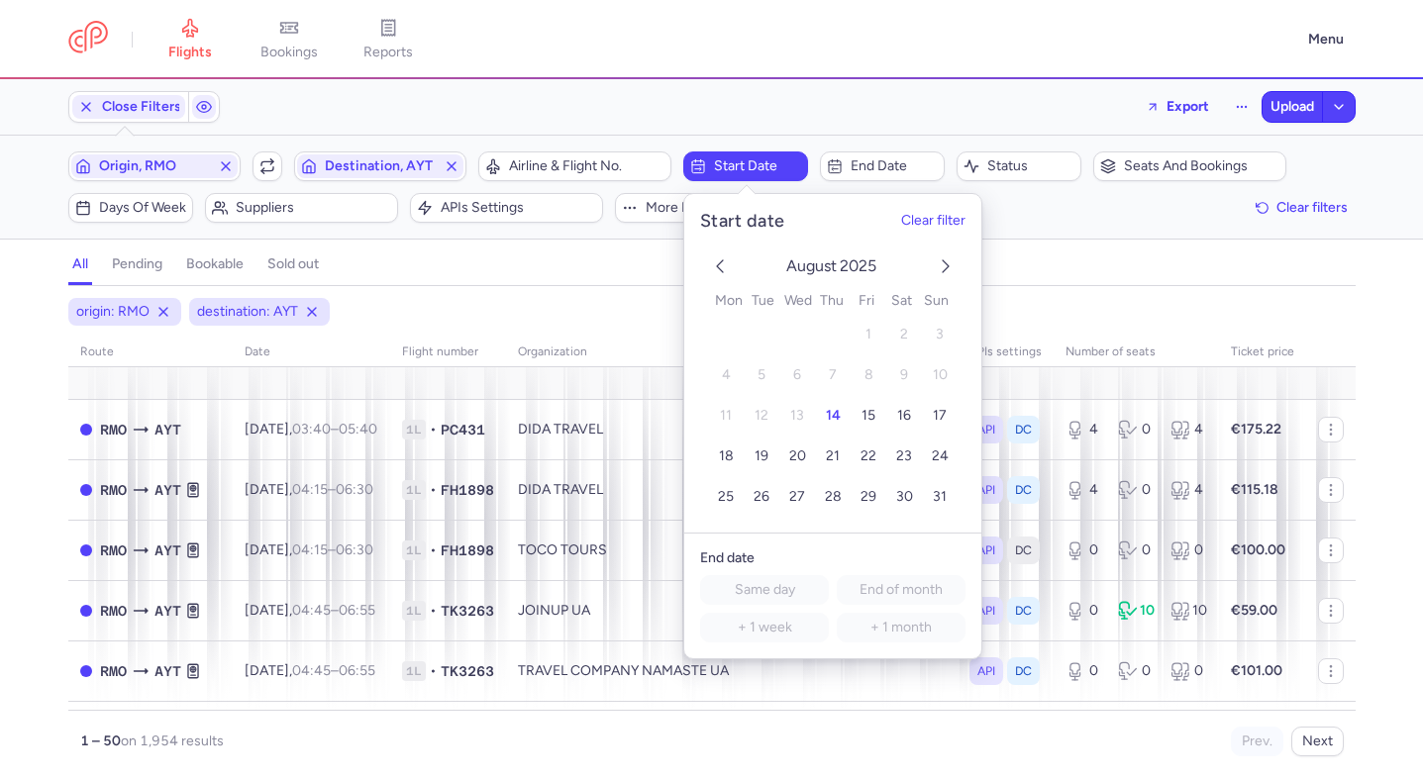
click at [949, 275] on icon "next month" at bounding box center [946, 266] width 24 height 24
click at [732, 343] on button "1" at bounding box center [725, 335] width 35 height 35
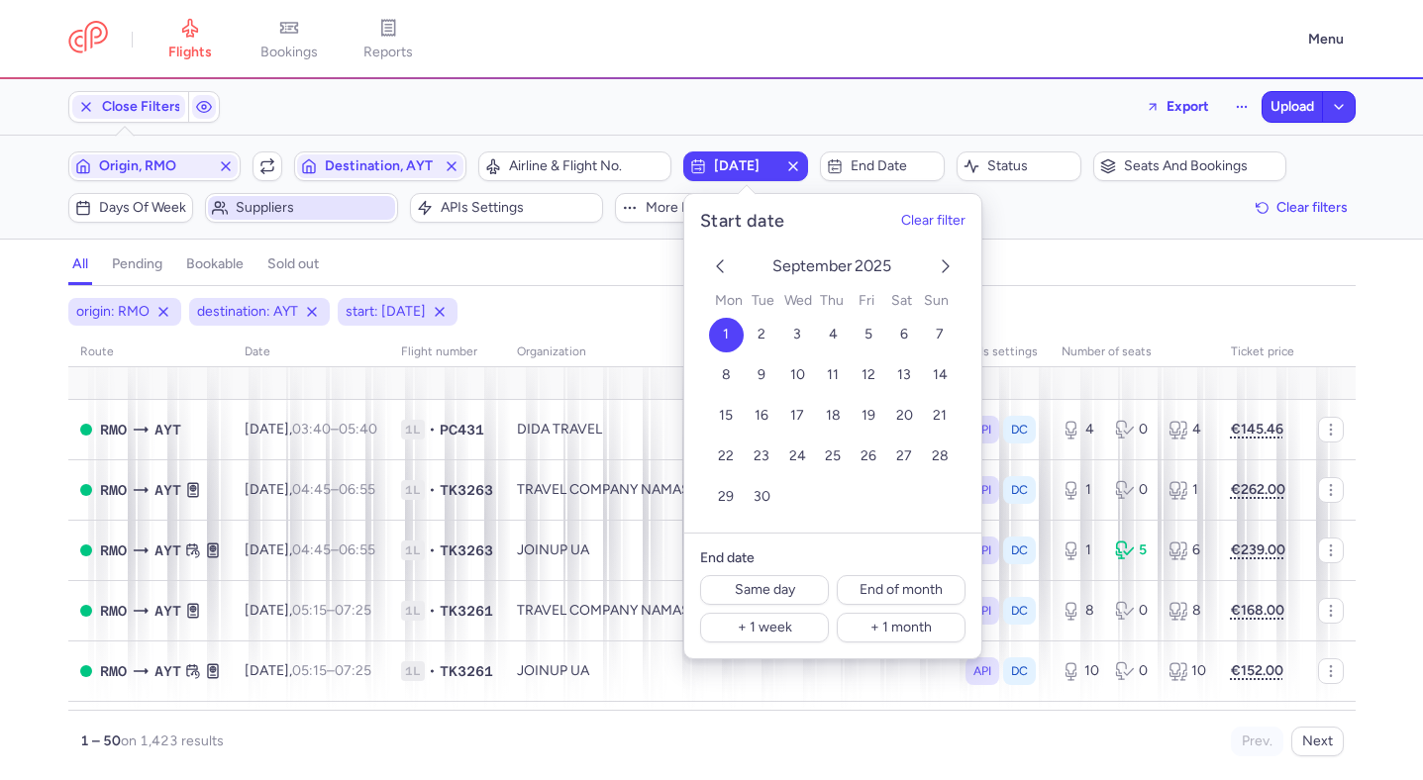
click at [327, 218] on span "Suppliers" at bounding box center [301, 208] width 187 height 24
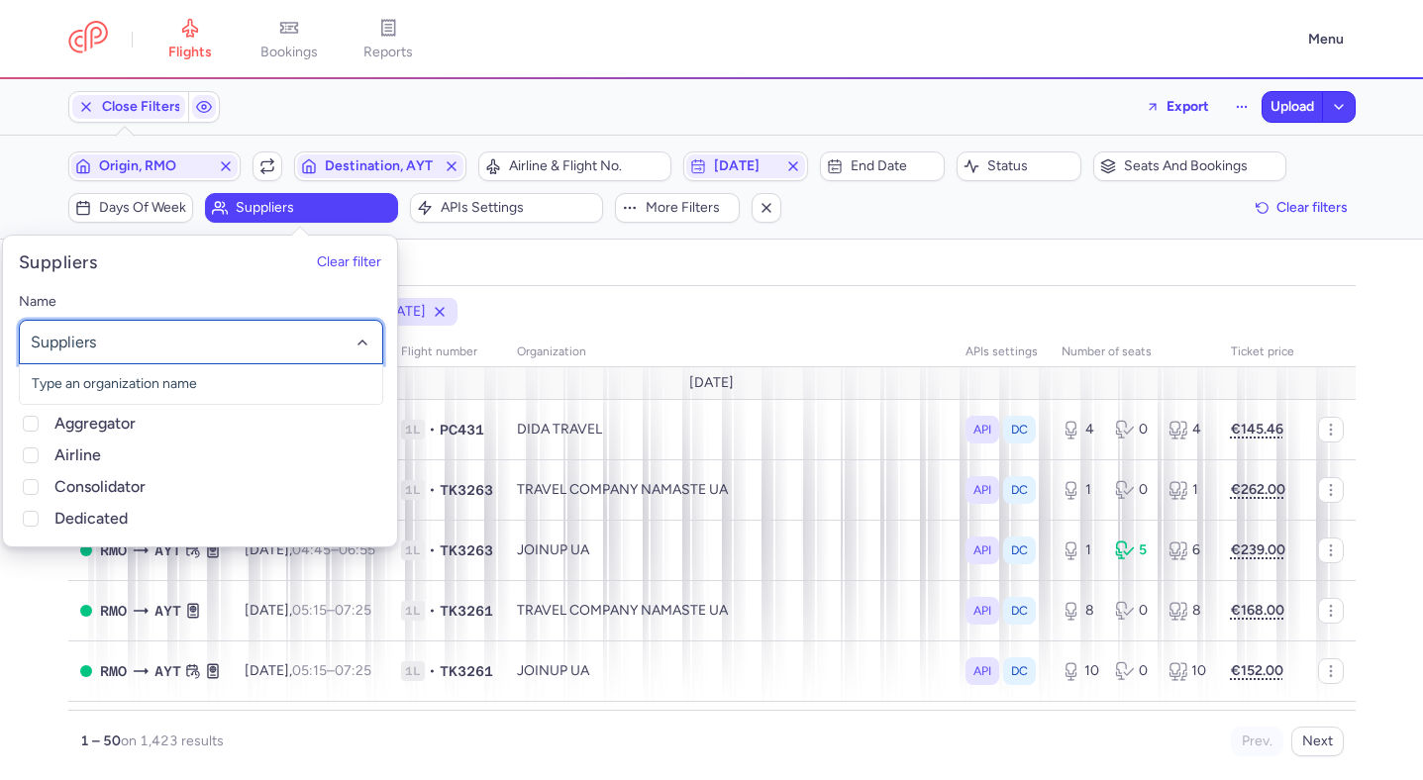
click at [246, 330] on div at bounding box center [201, 342] width 364 height 45
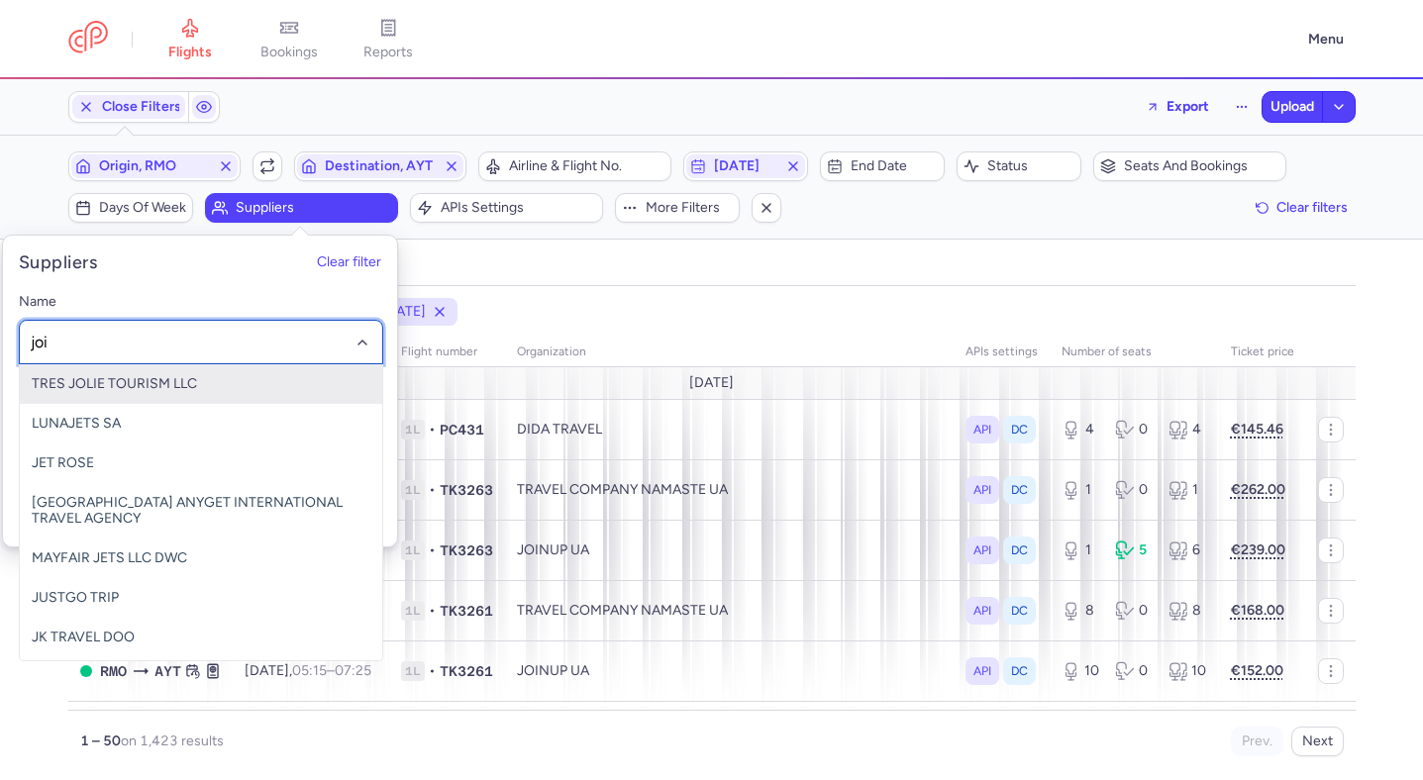
type input "join"
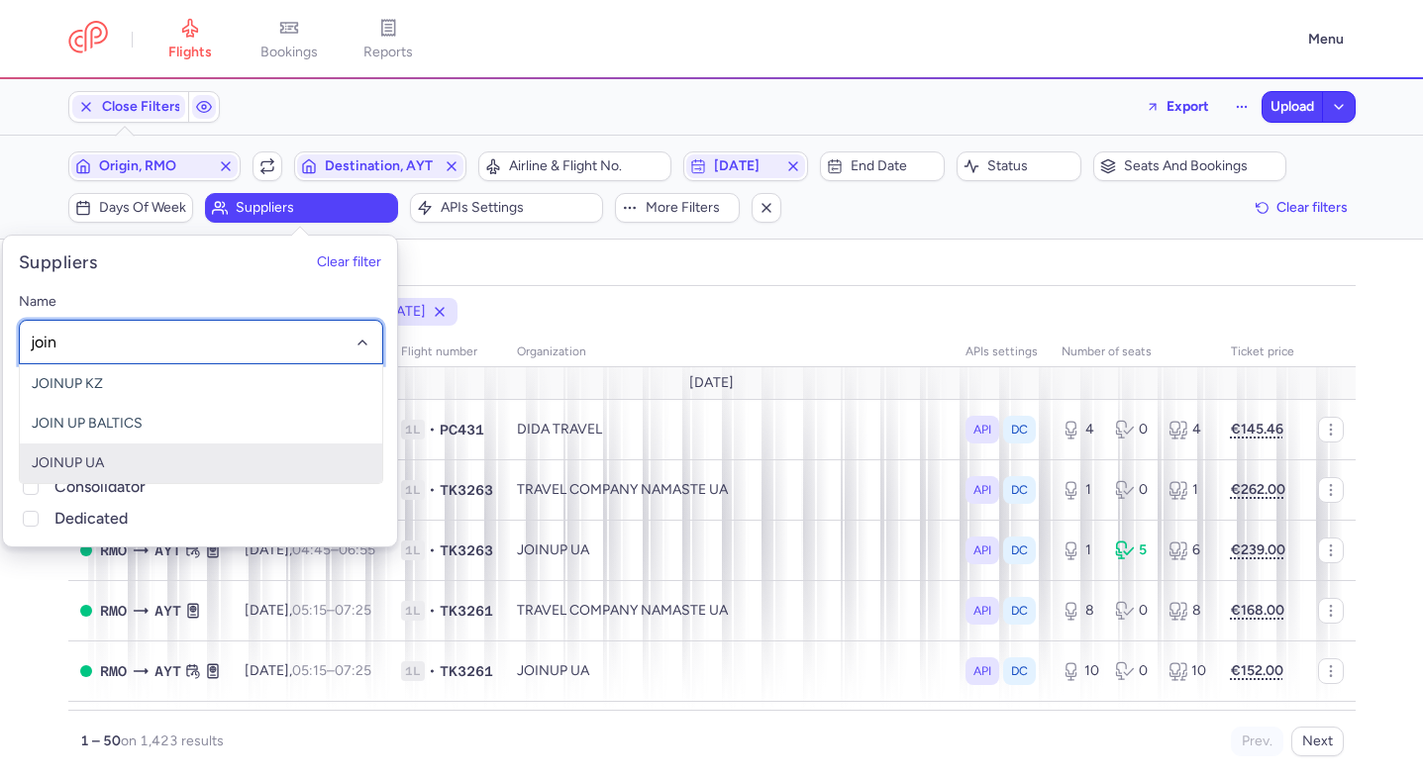
click at [174, 449] on span "JOINUP UA" at bounding box center [201, 464] width 362 height 40
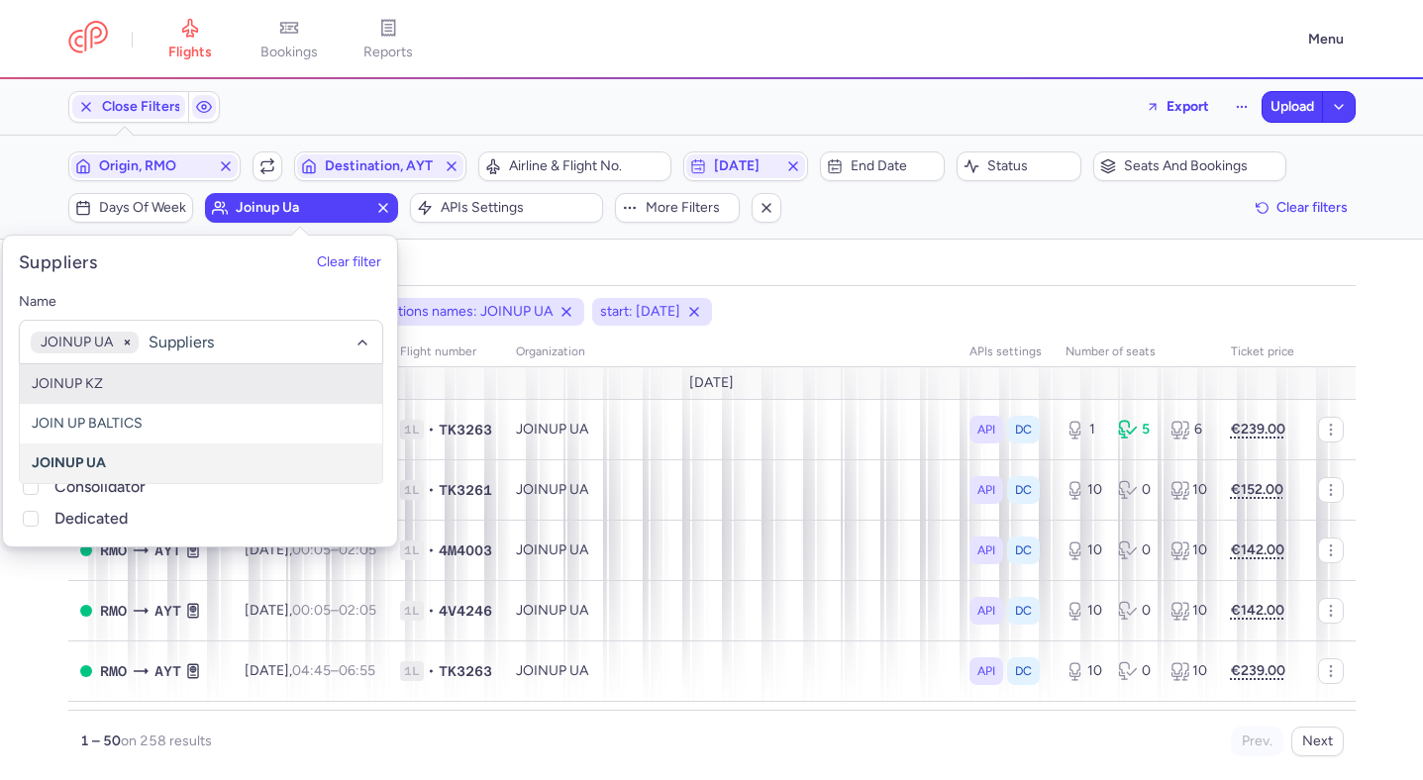
click at [861, 259] on div "all pending bookable sold out" at bounding box center [711, 268] width 1287 height 35
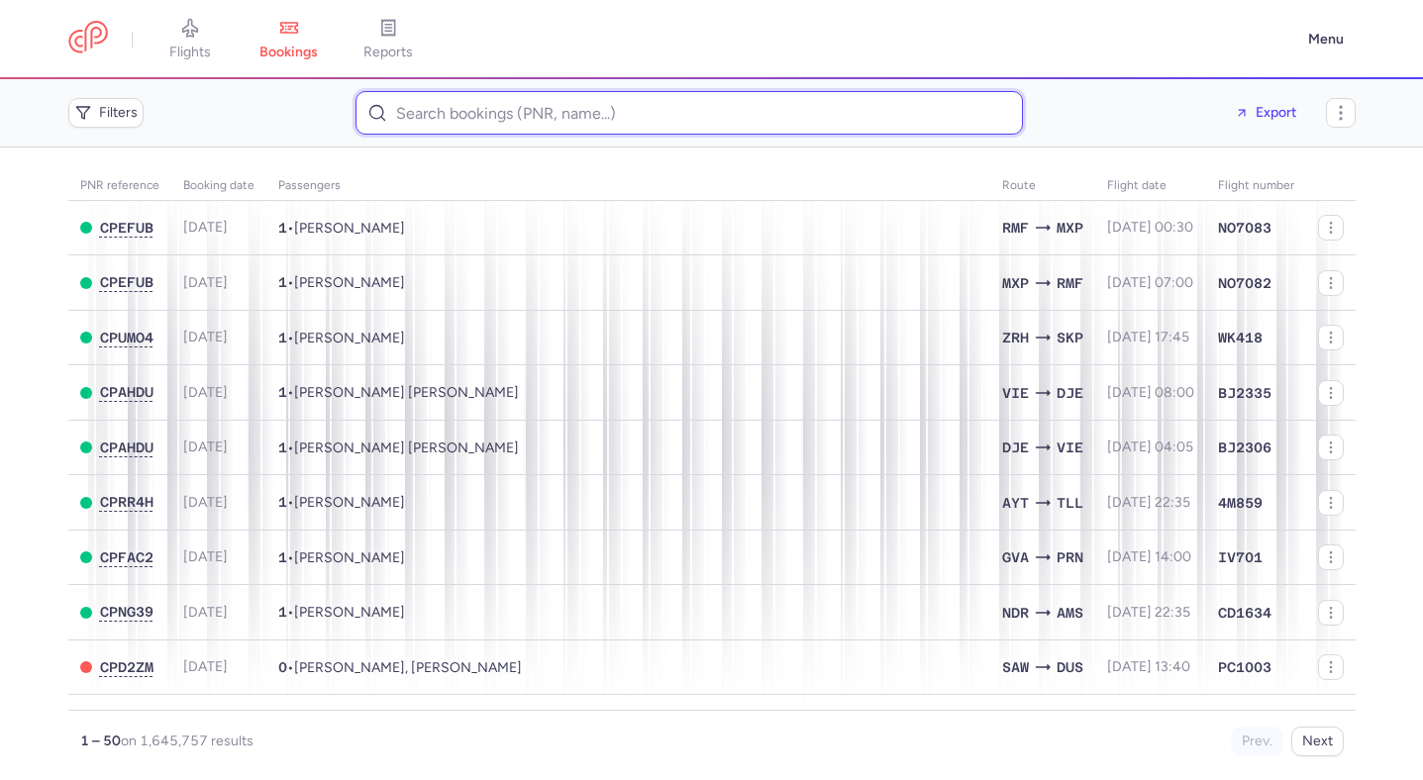
click at [509, 100] on input at bounding box center [688, 113] width 667 height 44
paste input "beate_sommer@outlook.com"
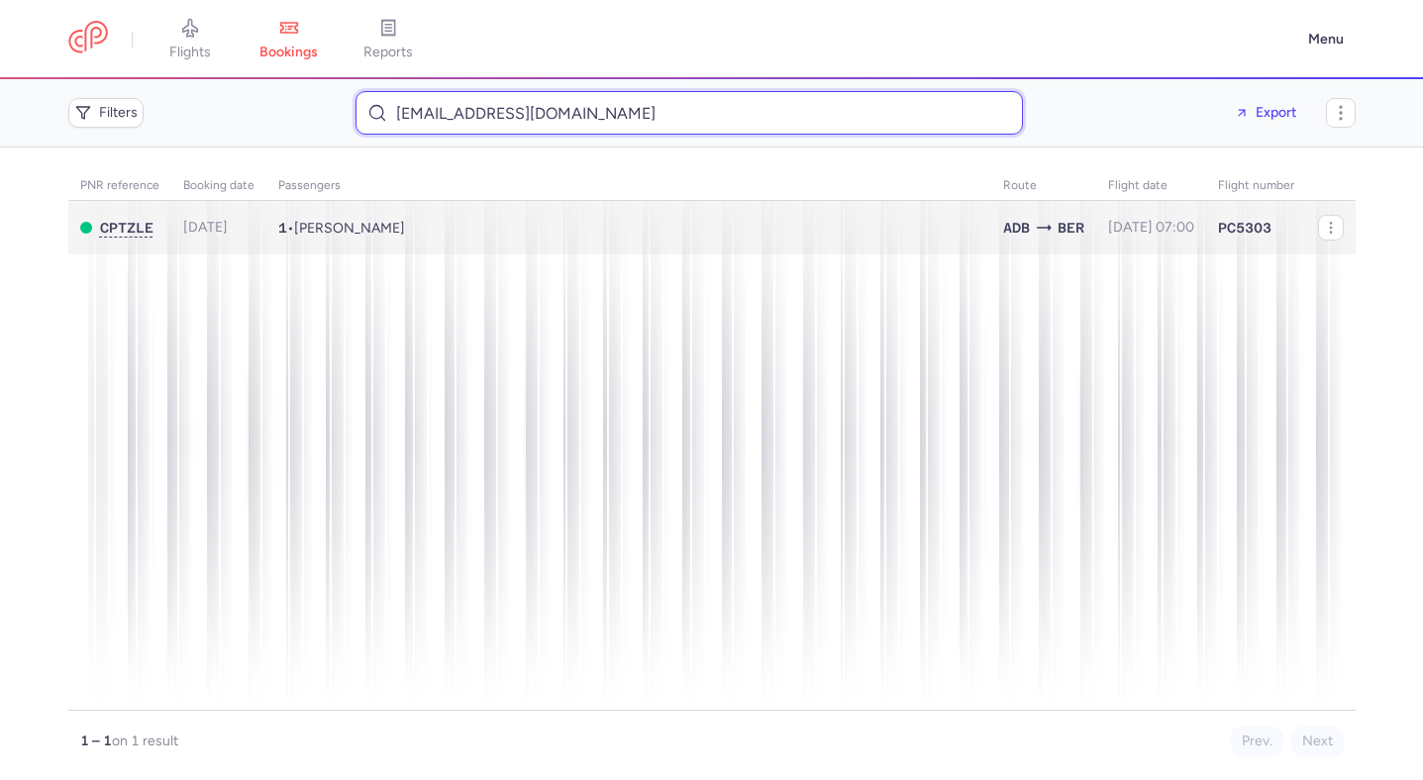
type input "beate_sommer@outlook.com"
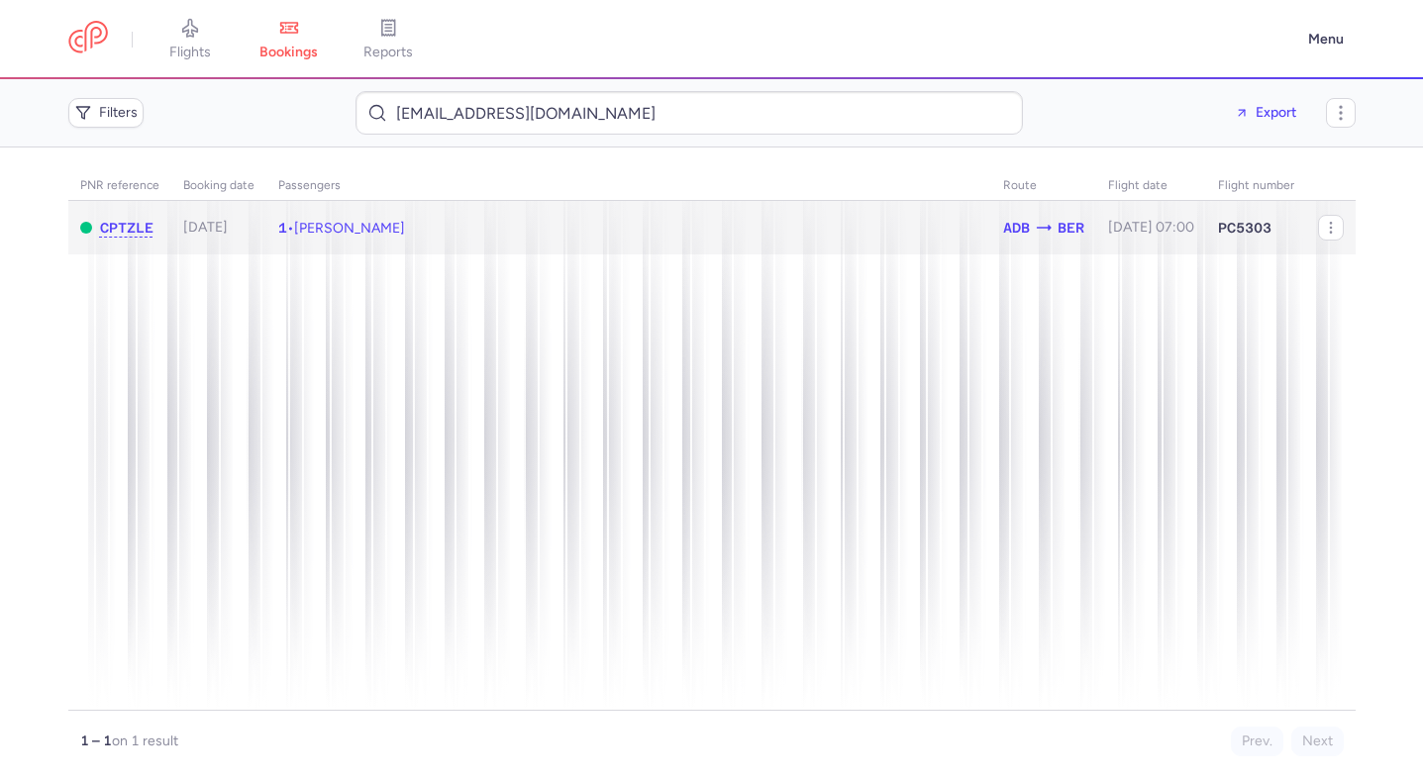
click at [492, 210] on td "1 • Beate SOMMER" at bounding box center [628, 228] width 725 height 54
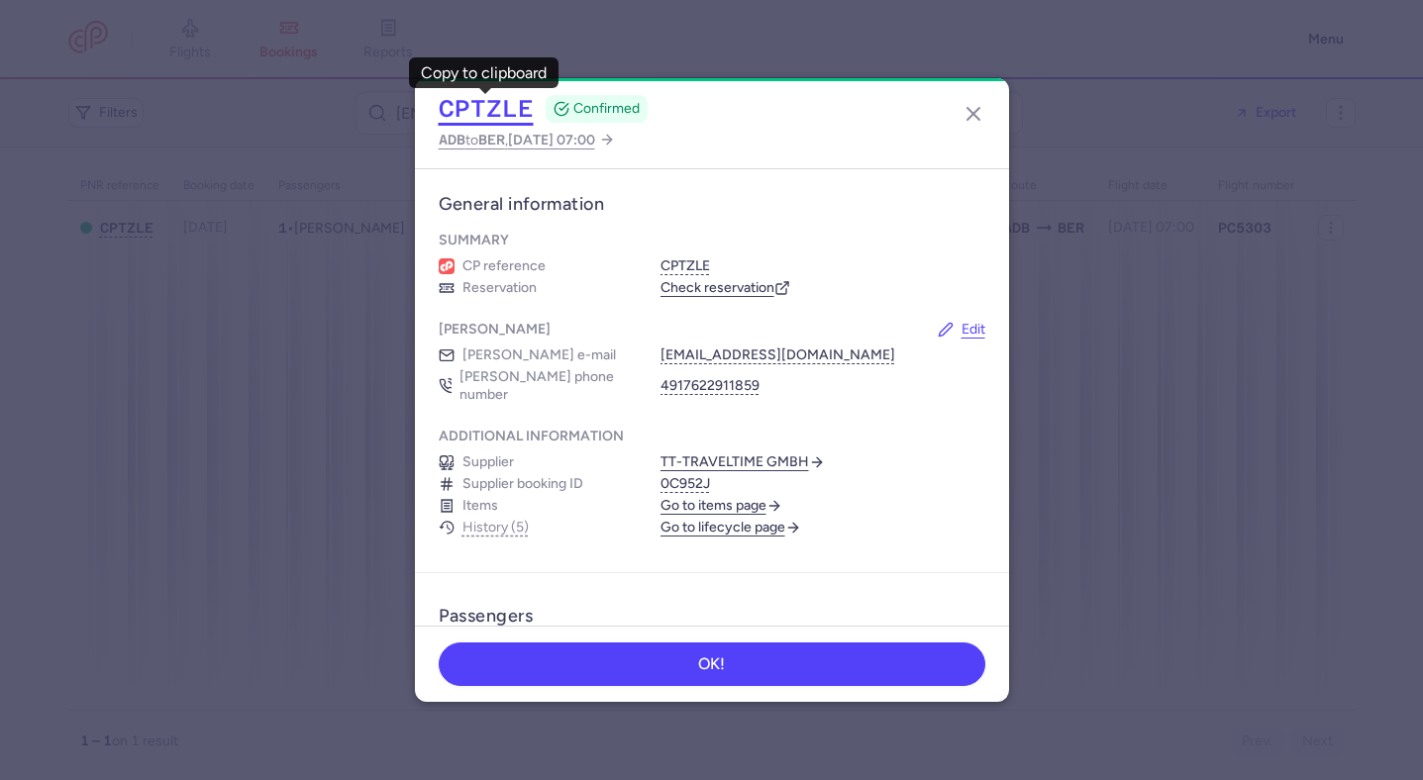
click at [490, 106] on button "CPTZLE" at bounding box center [486, 109] width 95 height 30
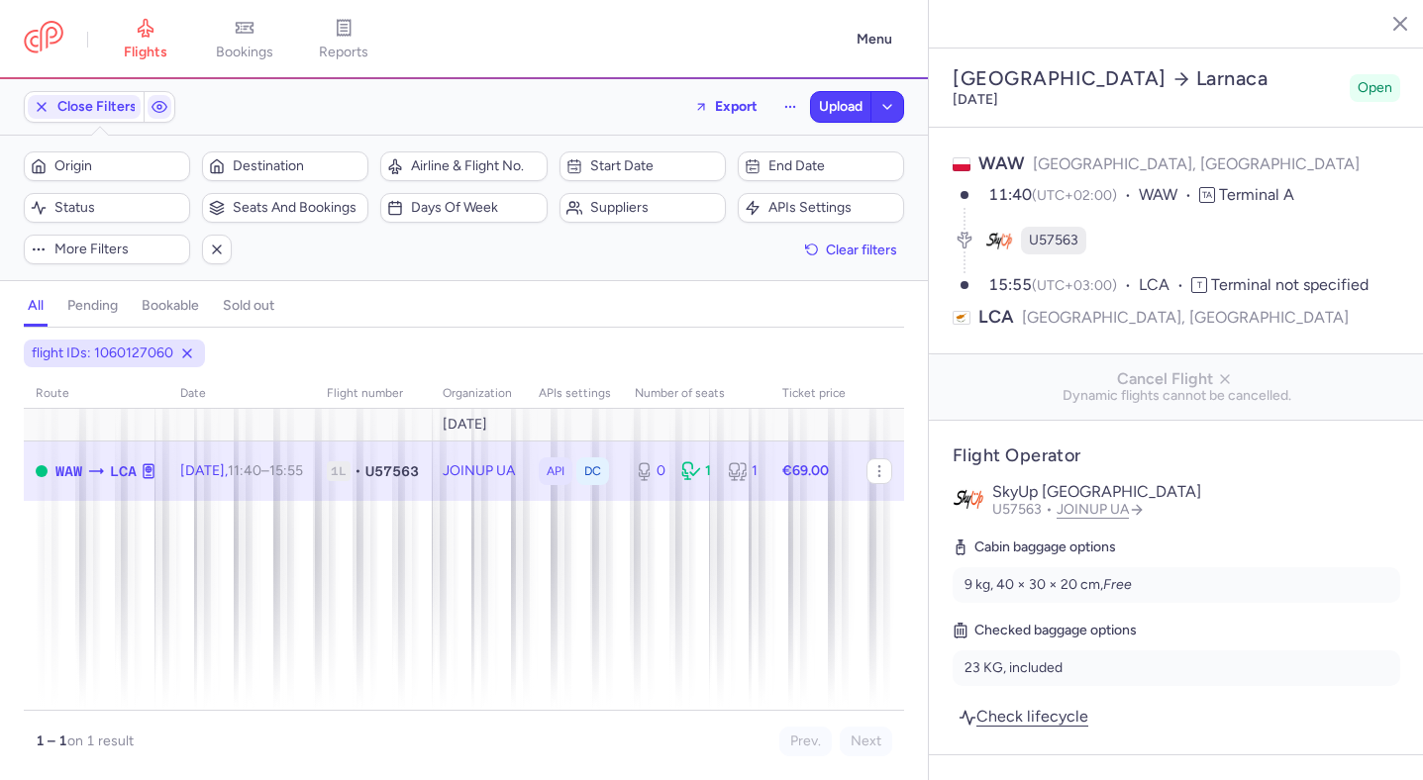
select select "hours"
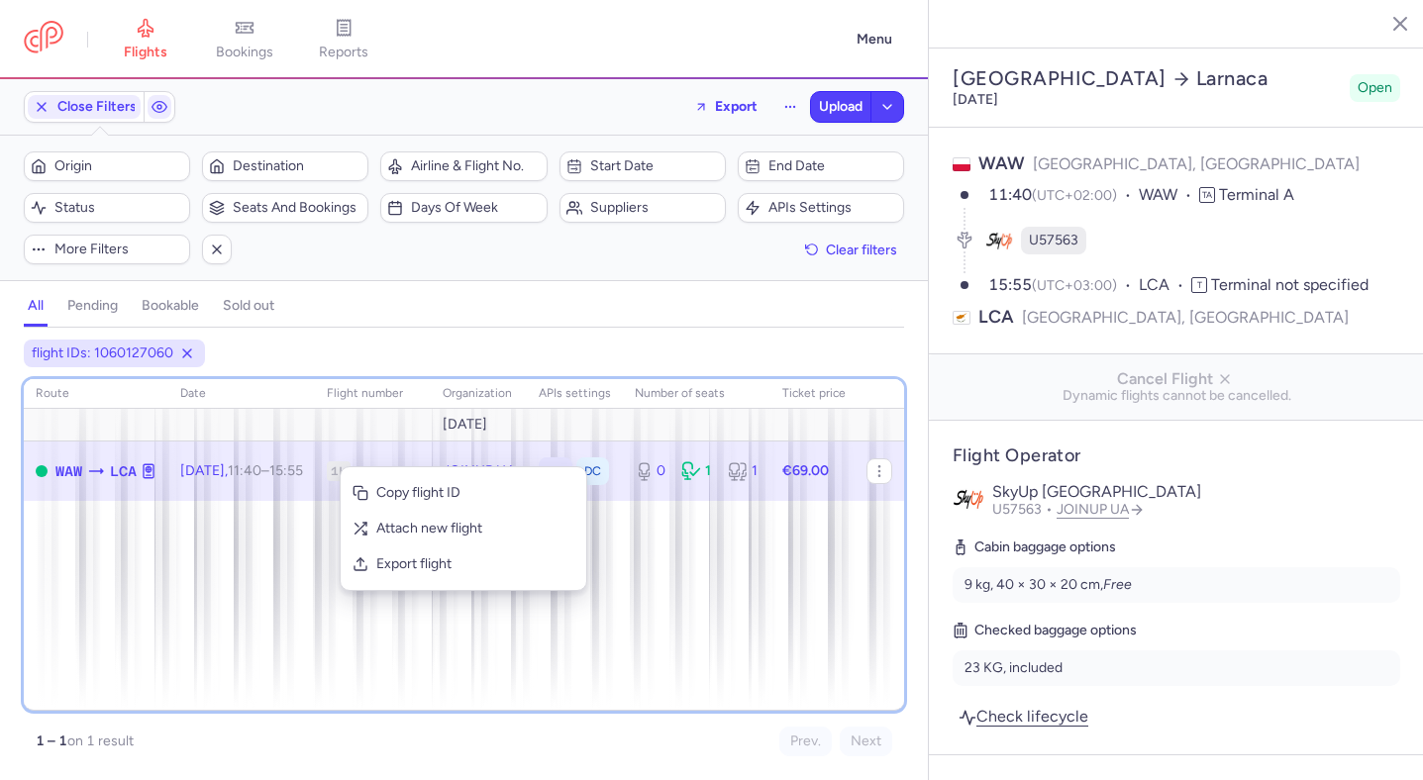
click at [278, 531] on div "route date Flight number organization APIs settings number of seats Ticket pric…" at bounding box center [464, 545] width 880 height 332
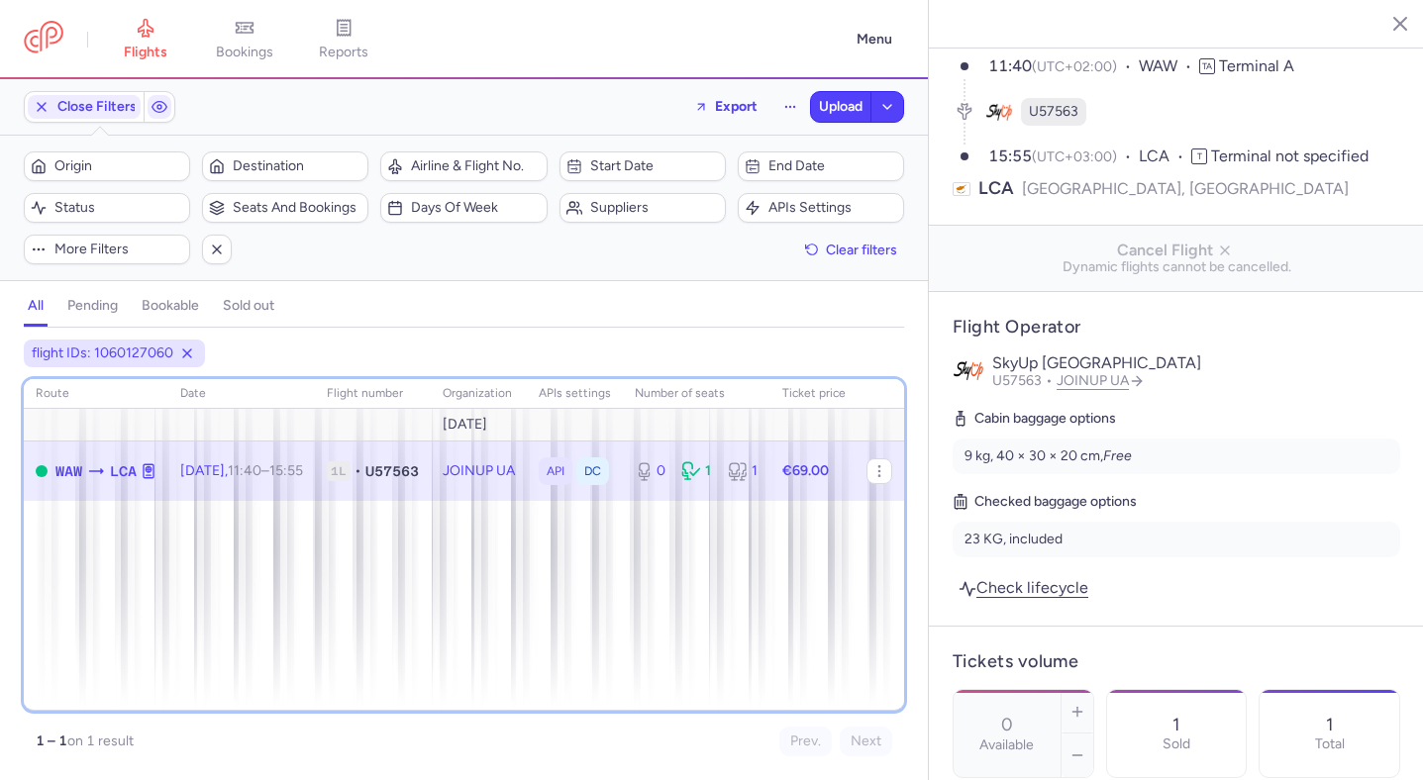
scroll to position [1220, 0]
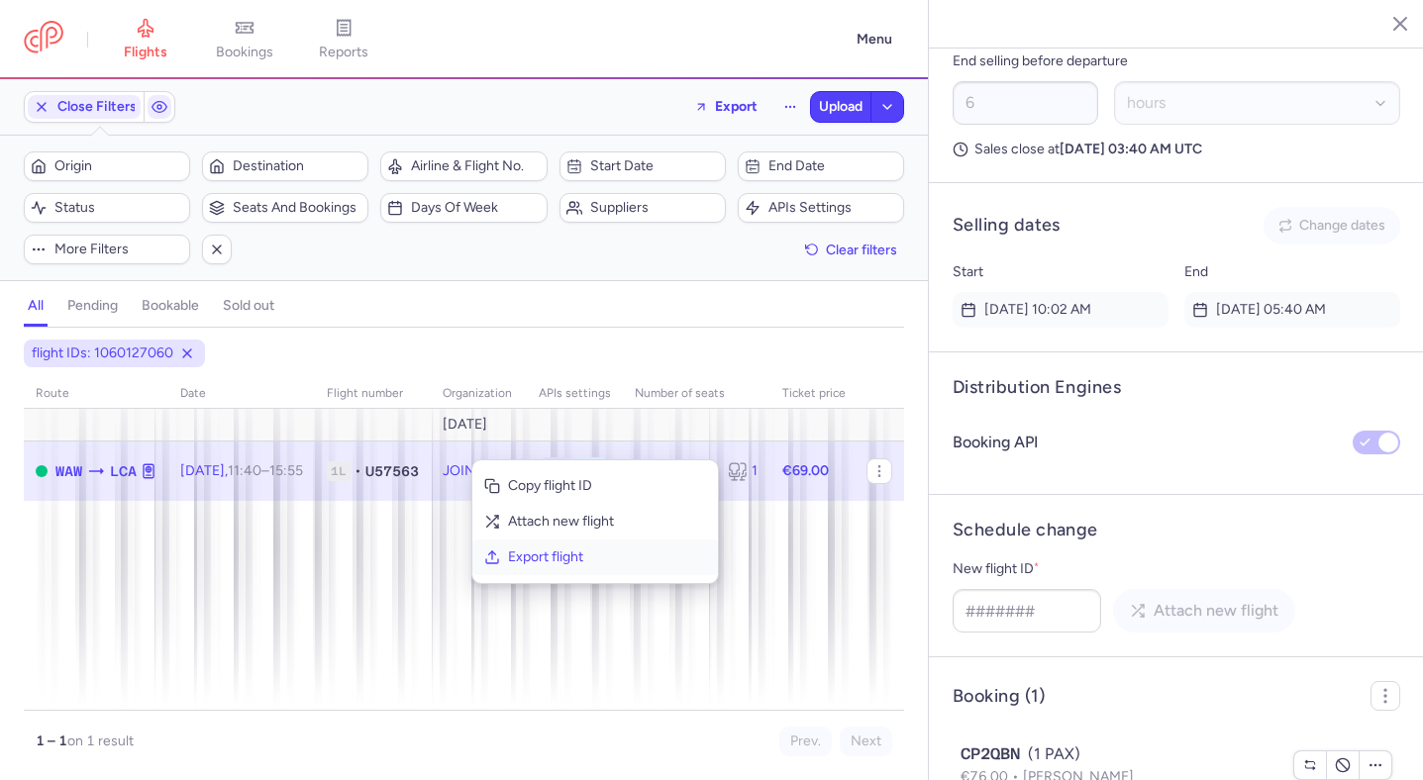
click at [529, 559] on span "Export flight" at bounding box center [607, 558] width 198 height 20
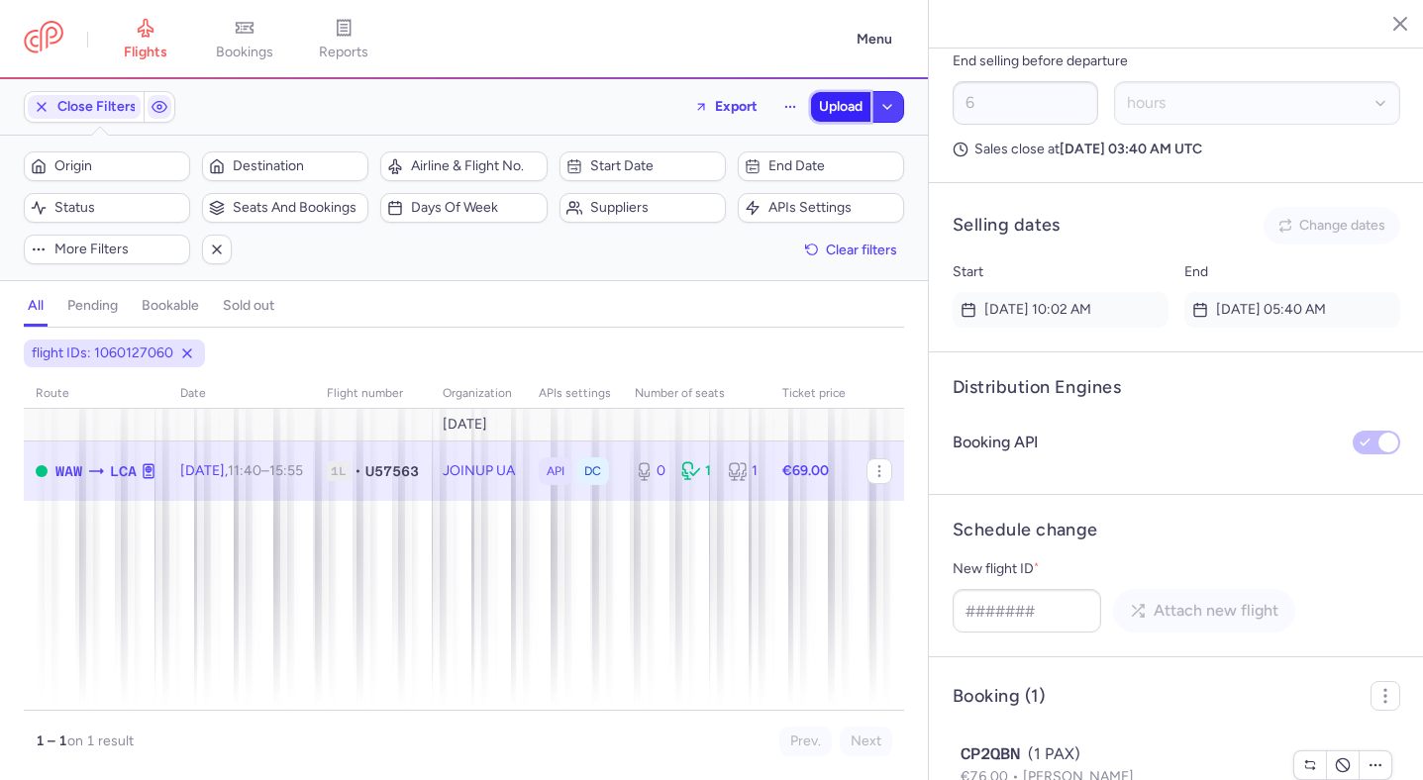
click at [844, 96] on button "Upload" at bounding box center [840, 107] width 59 height 30
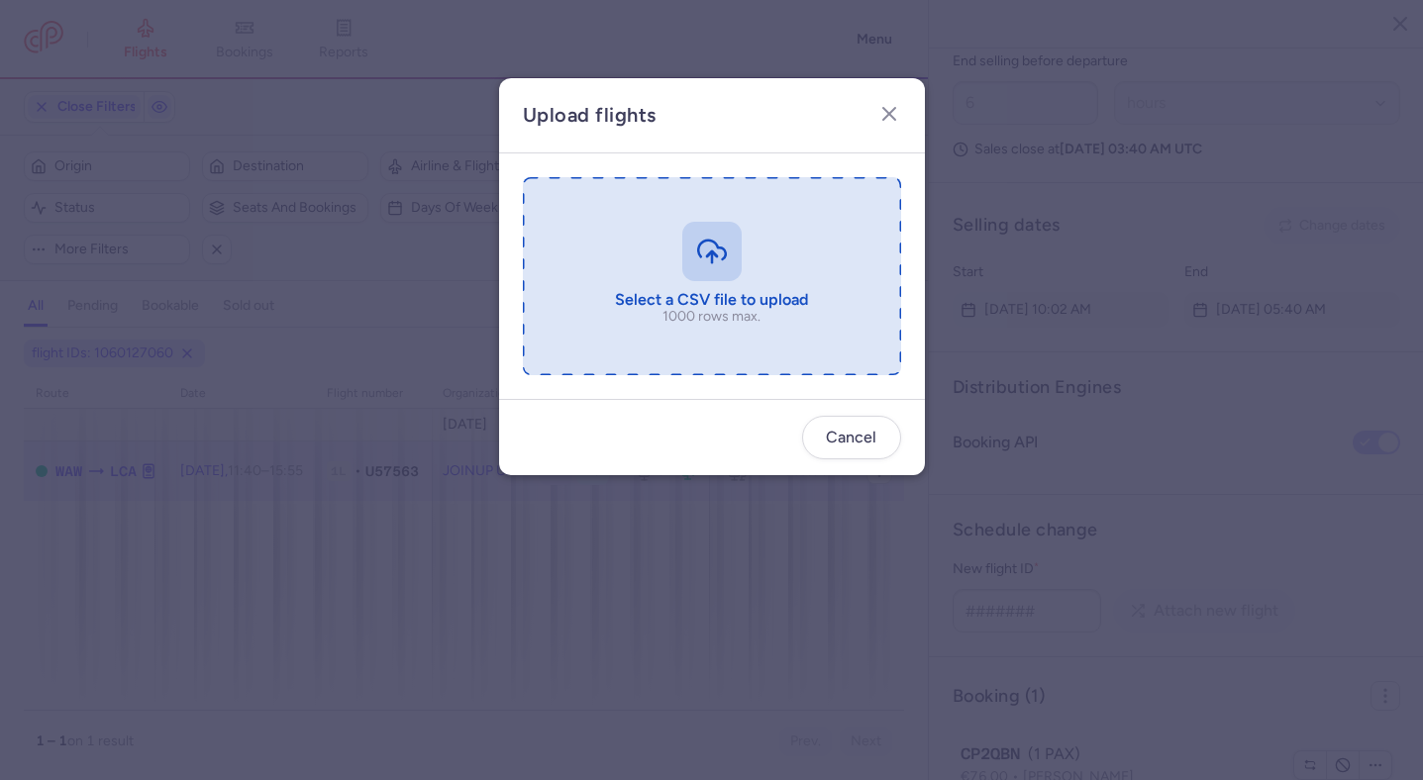
type input "C:\fakepath\export_flight_U57563_20250814,1348.csv"
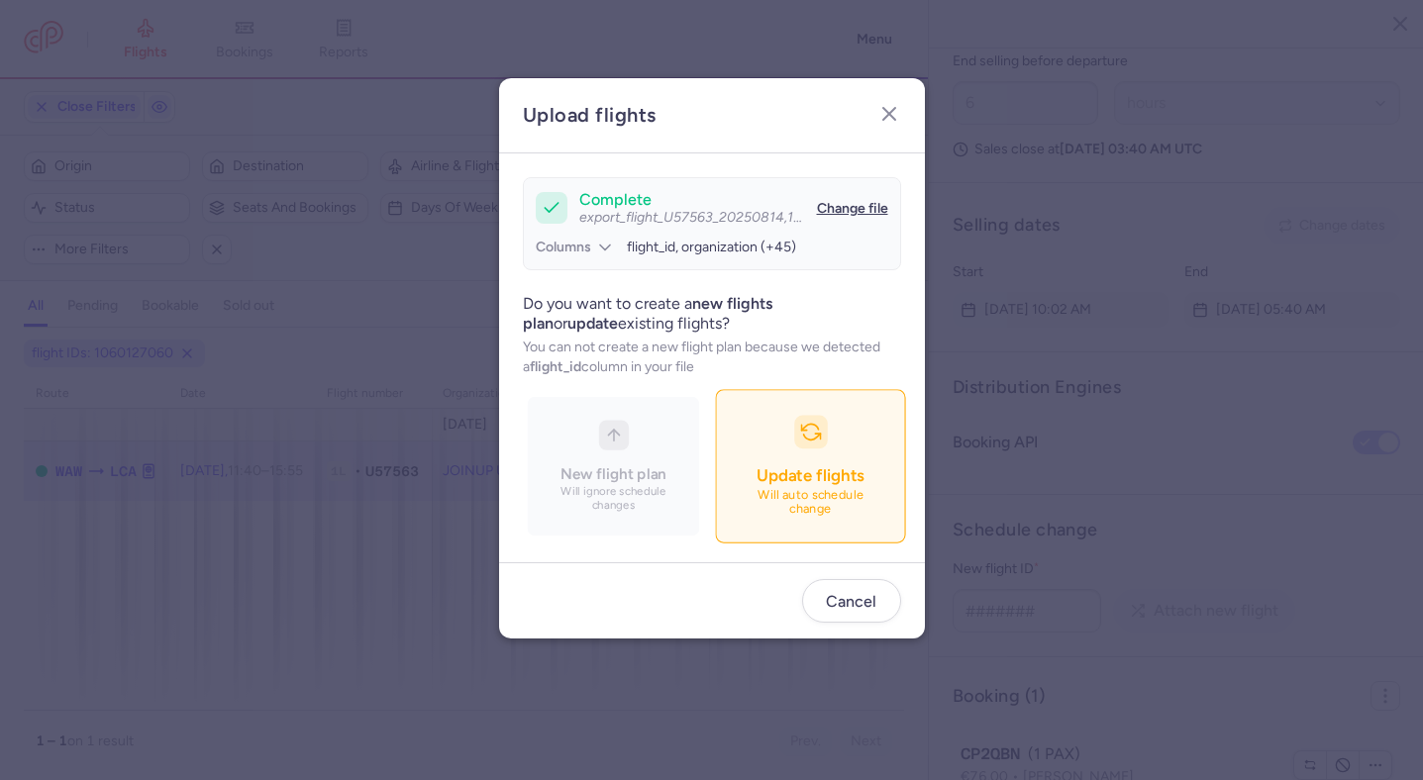
click at [814, 491] on p "Will auto schedule change" at bounding box center [810, 502] width 139 height 29
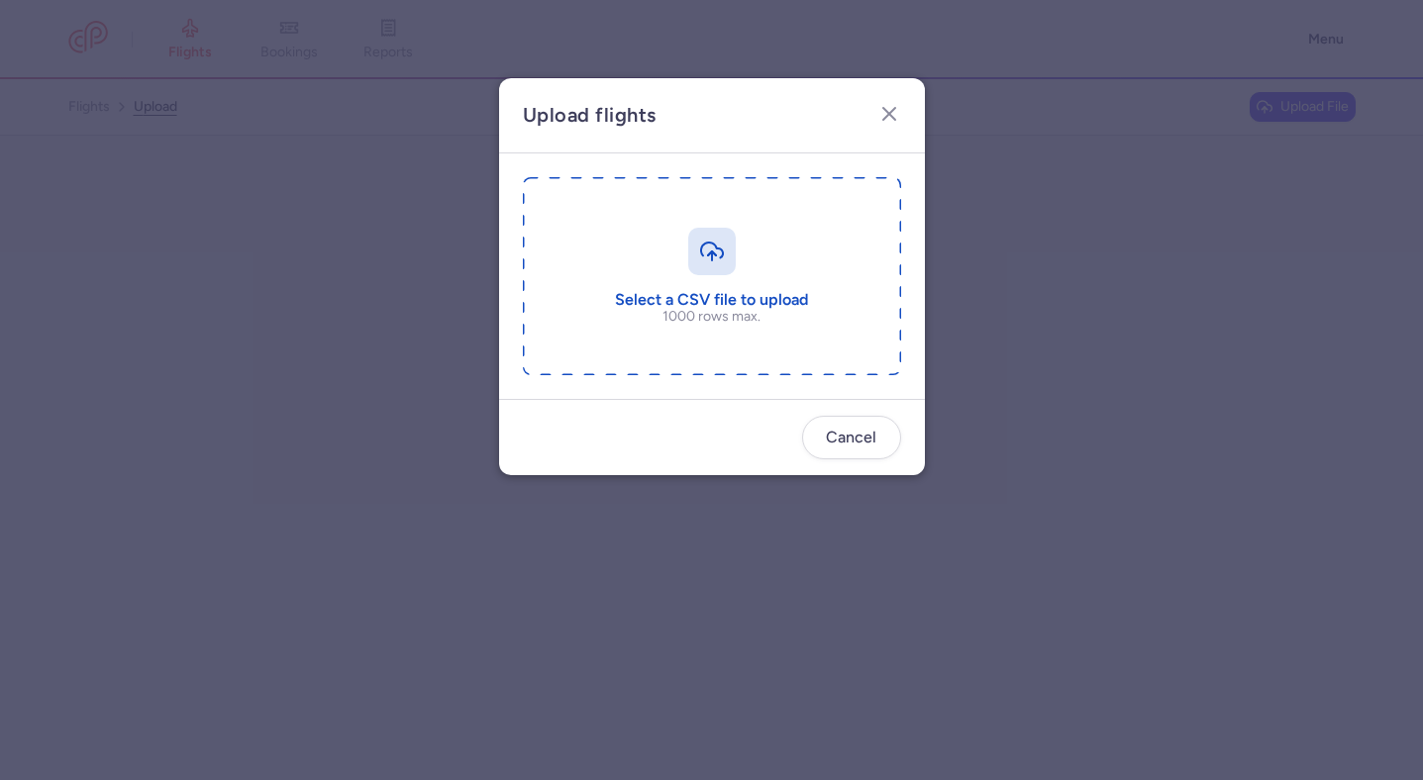
type input "C:\fakepath\export_flight_U57563_20250814,1348.csv"
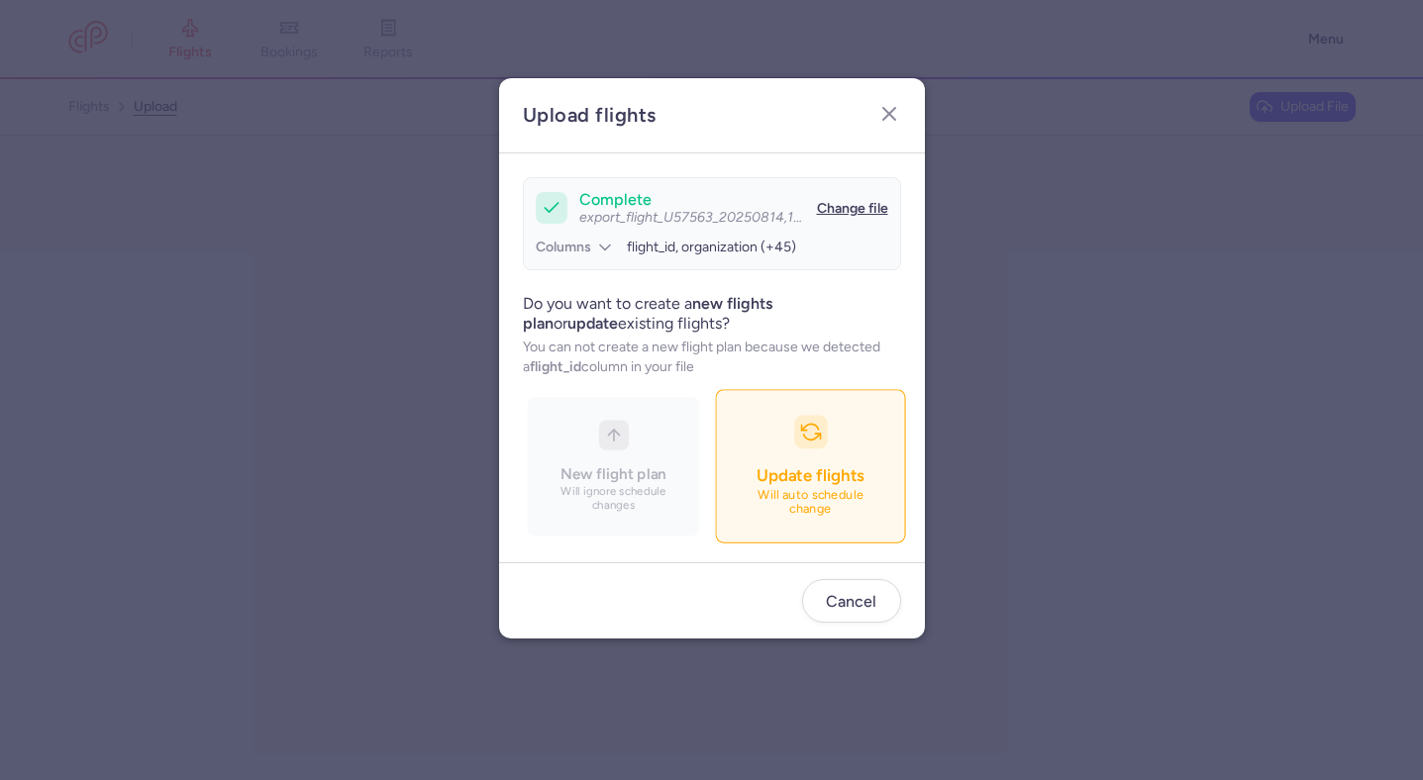
click at [762, 429] on button "Update flights Will auto schedule change" at bounding box center [810, 465] width 190 height 153
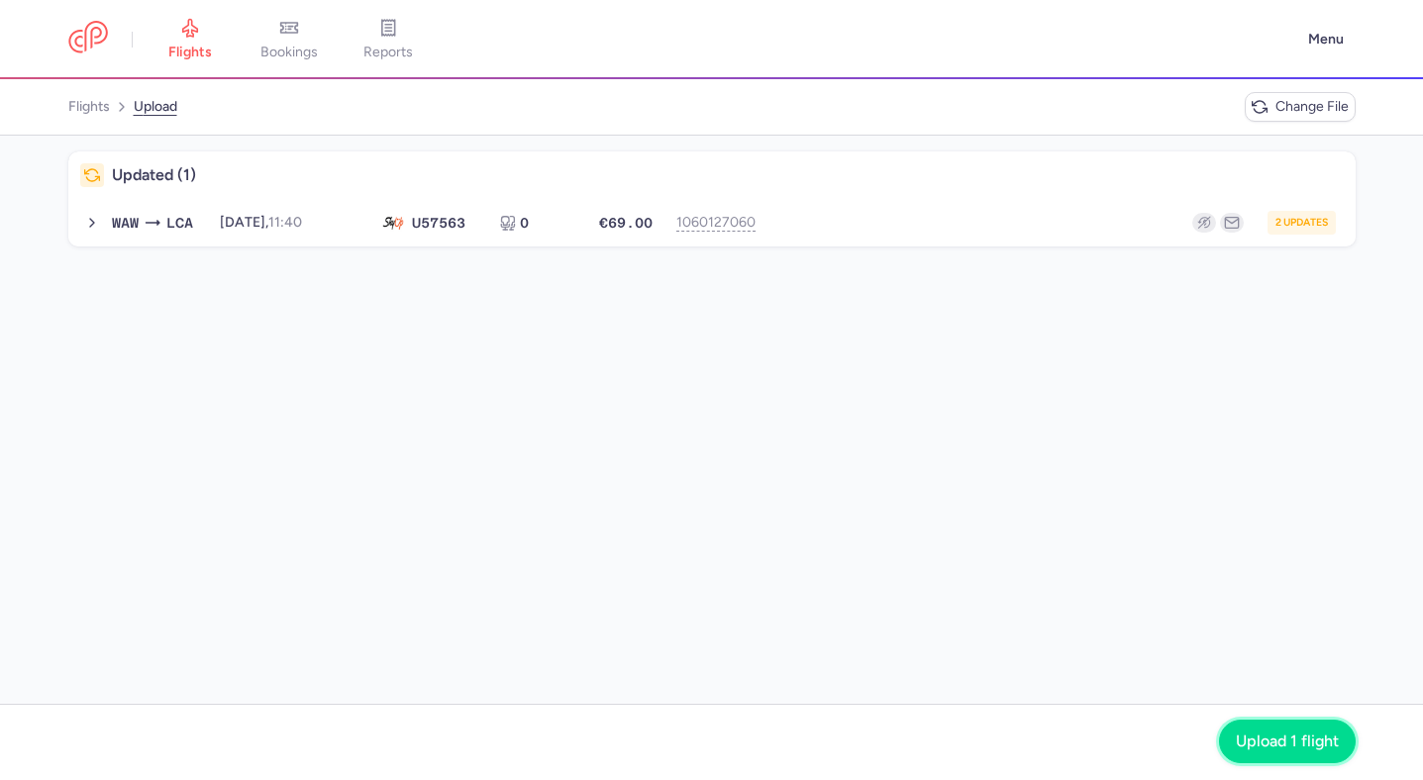
click at [1261, 745] on span "Upload 1 flight" at bounding box center [1287, 742] width 103 height 18
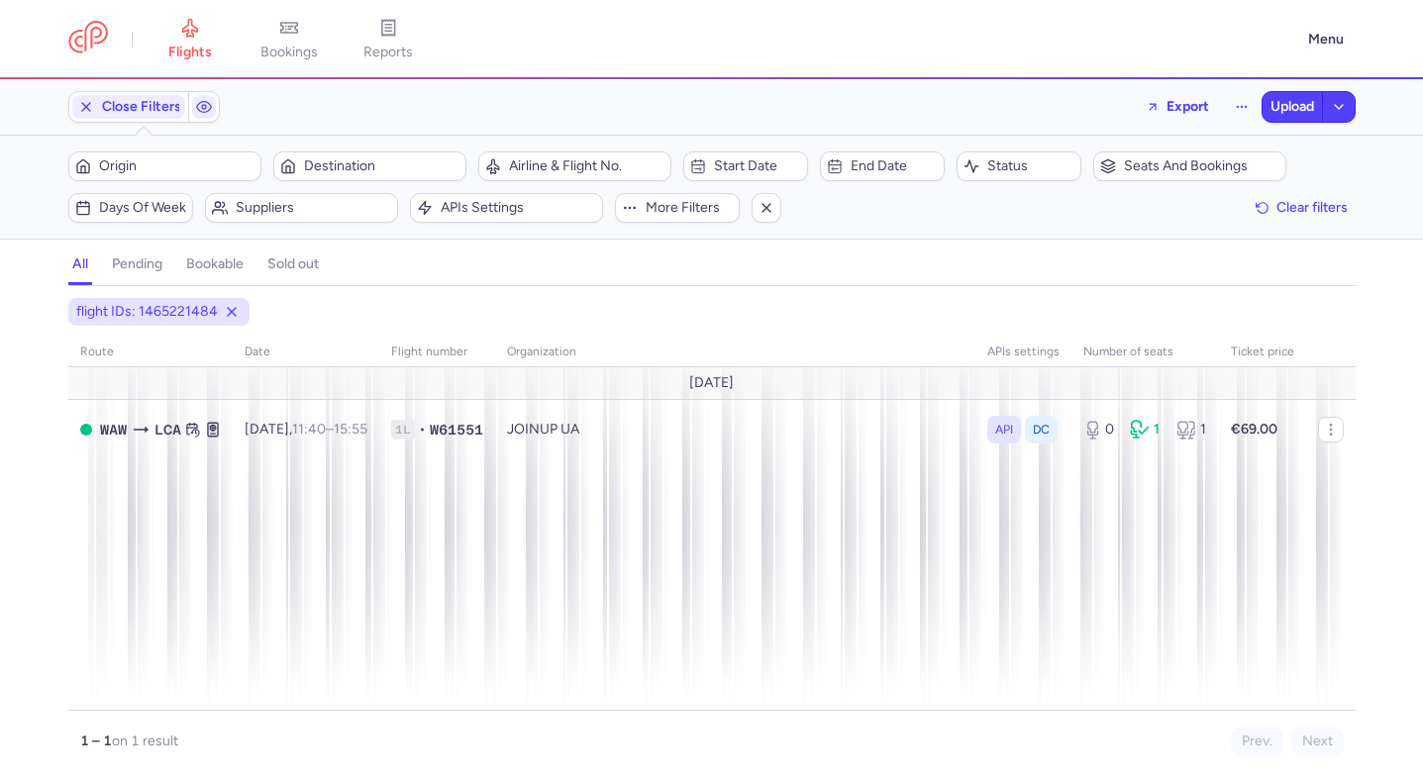
click at [202, 8] on header "flights bookings reports Menu" at bounding box center [711, 39] width 1423 height 79
click at [188, 33] on icon at bounding box center [189, 29] width 15 height 18
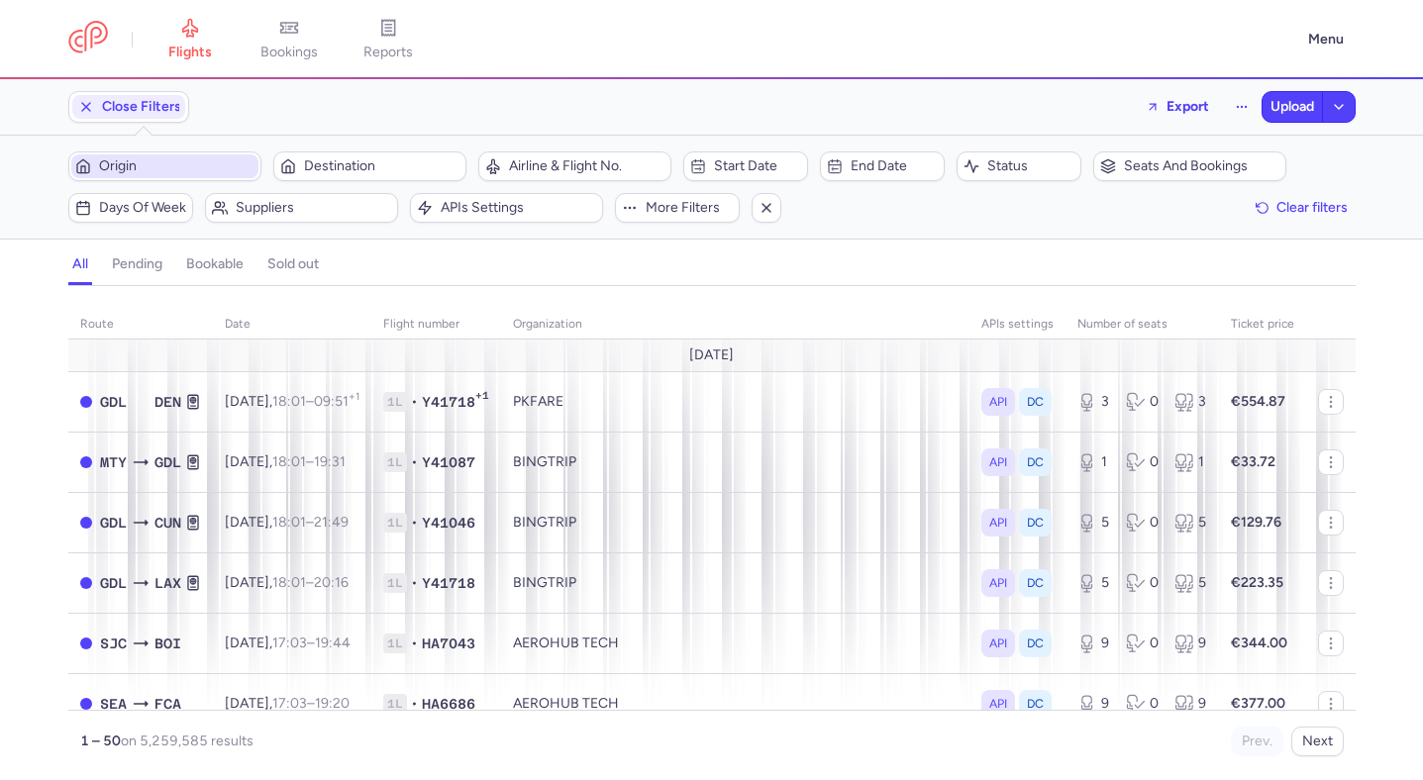
click at [190, 165] on span "Origin" at bounding box center [176, 166] width 155 height 16
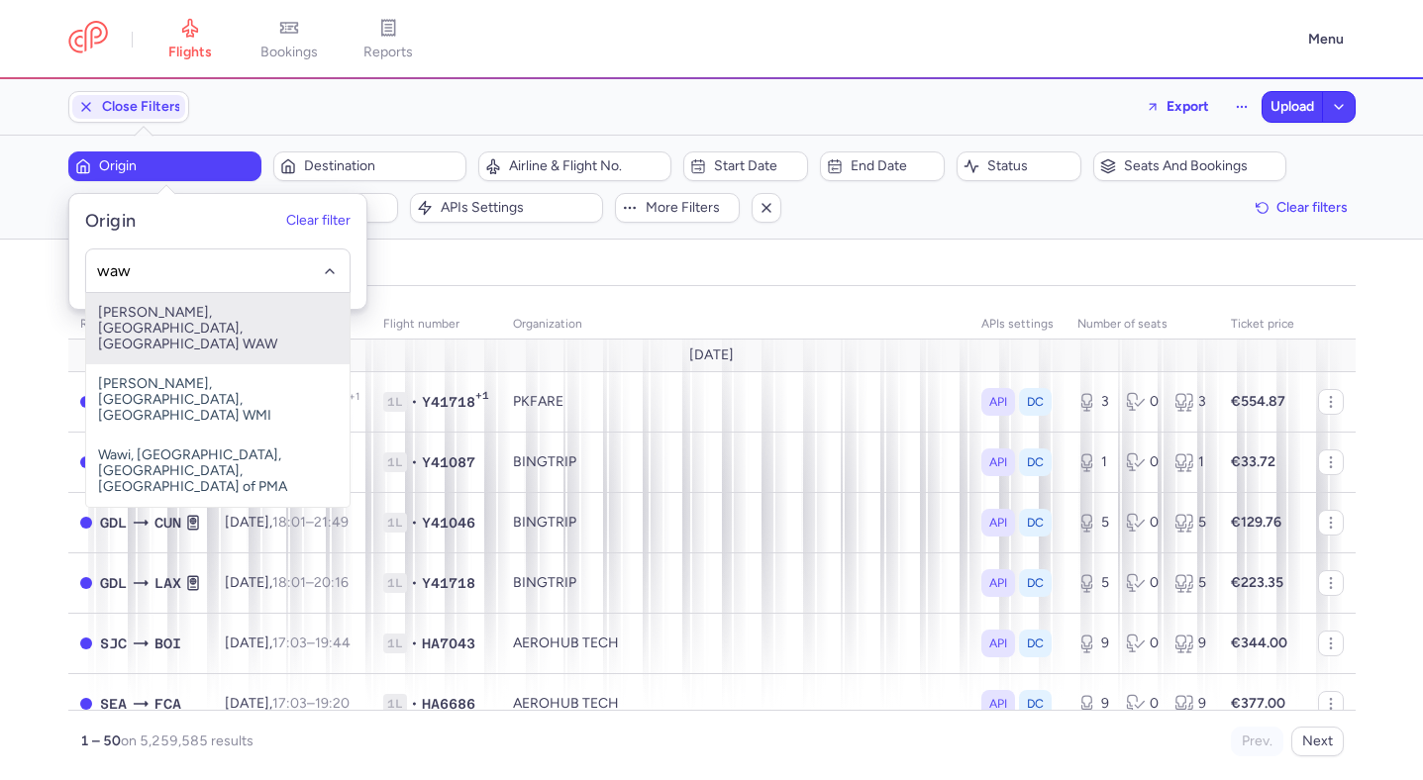
click at [186, 324] on span "Frederic Chopin, Warsaw, Poland WAW" at bounding box center [217, 328] width 263 height 71
type input "waw"
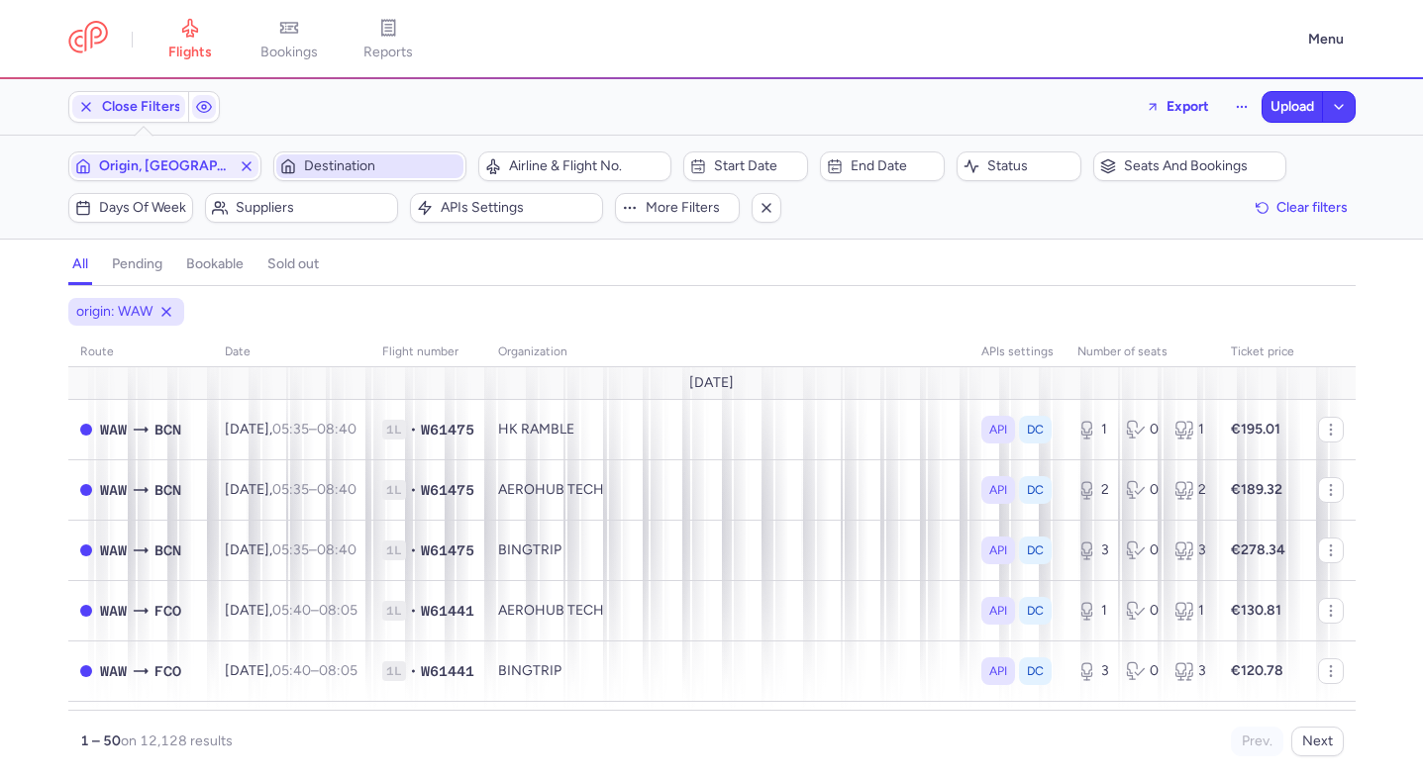
click at [364, 169] on span "Destination" at bounding box center [381, 166] width 155 height 16
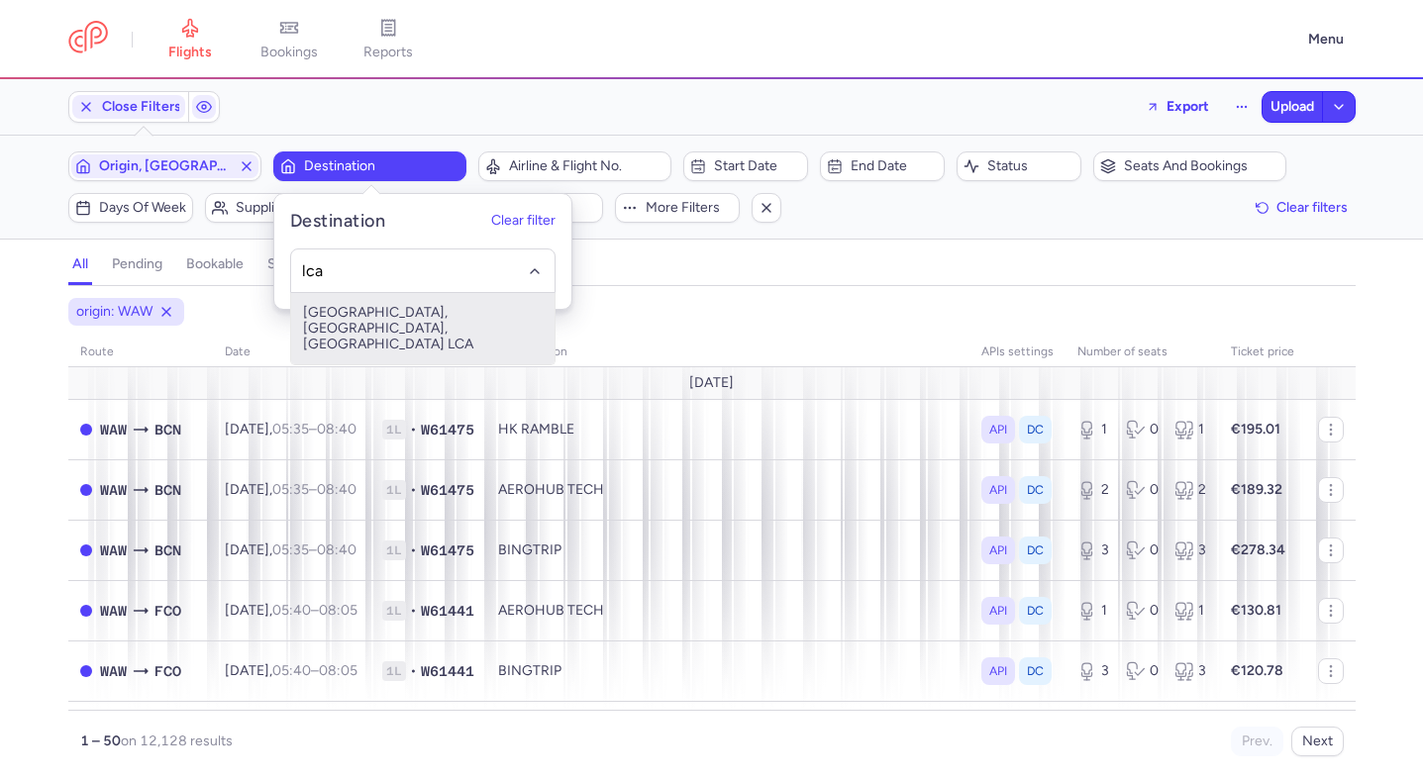
type input "lca"
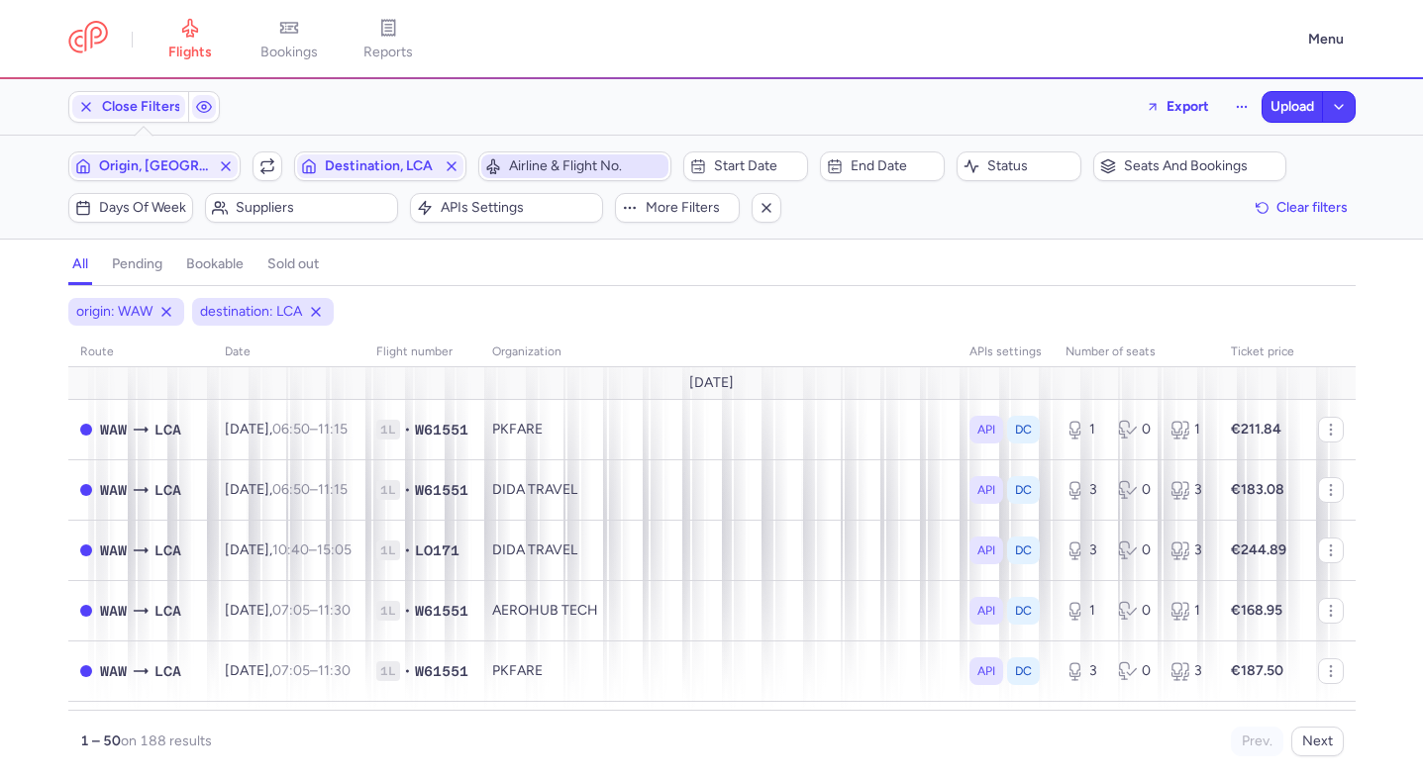
click at [578, 168] on span "Airline & Flight No." at bounding box center [586, 166] width 155 height 16
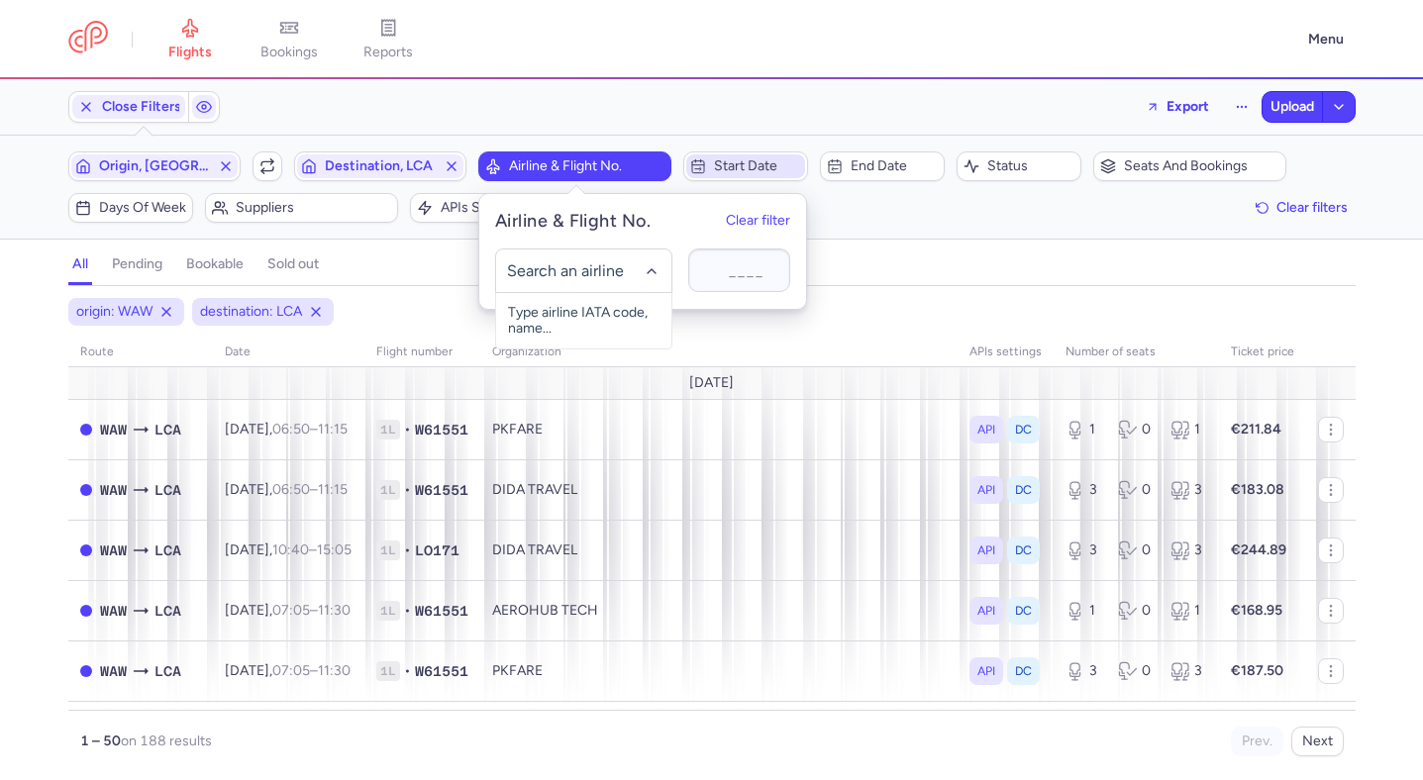
click at [728, 164] on span "Start date" at bounding box center [757, 166] width 87 height 16
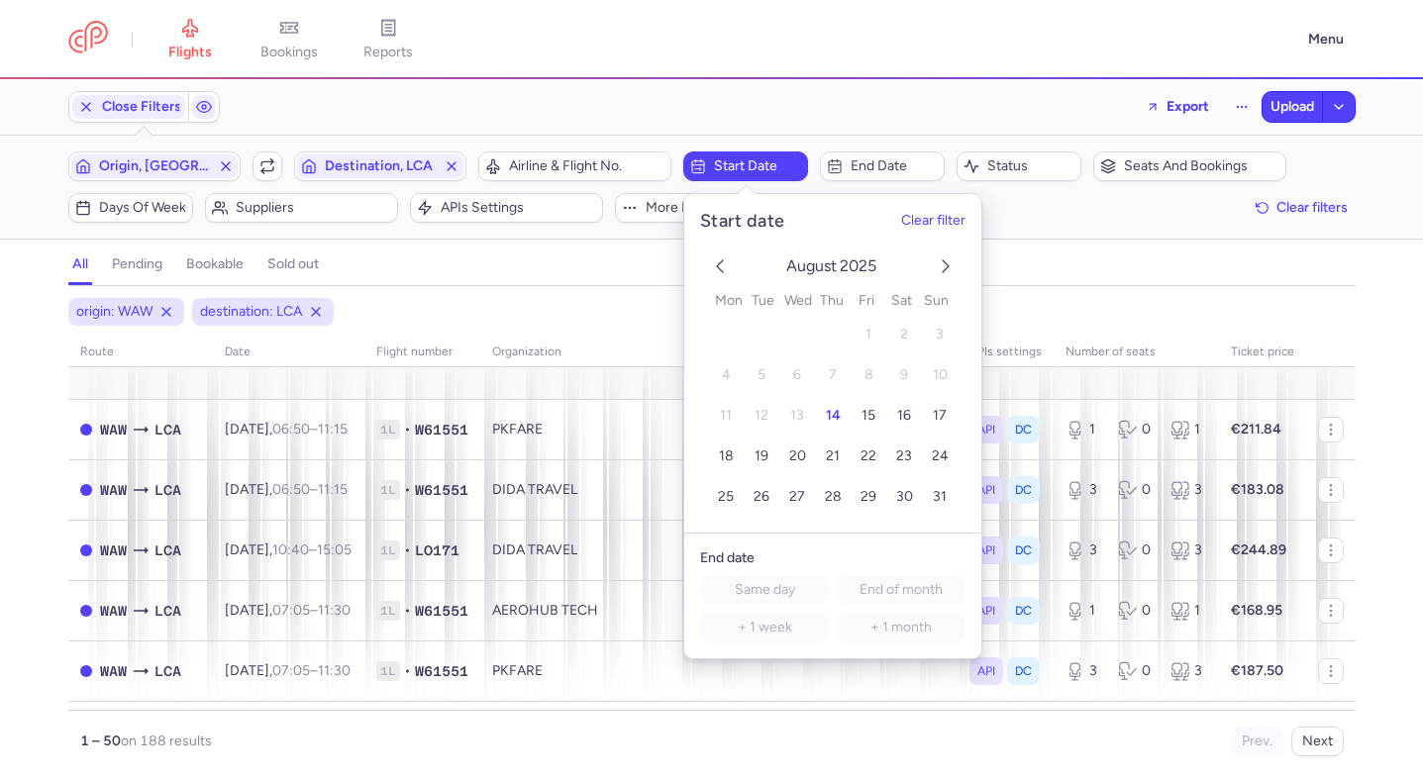
click at [954, 266] on icon "next month" at bounding box center [946, 266] width 24 height 24
click at [936, 374] on span "14" at bounding box center [939, 375] width 15 height 17
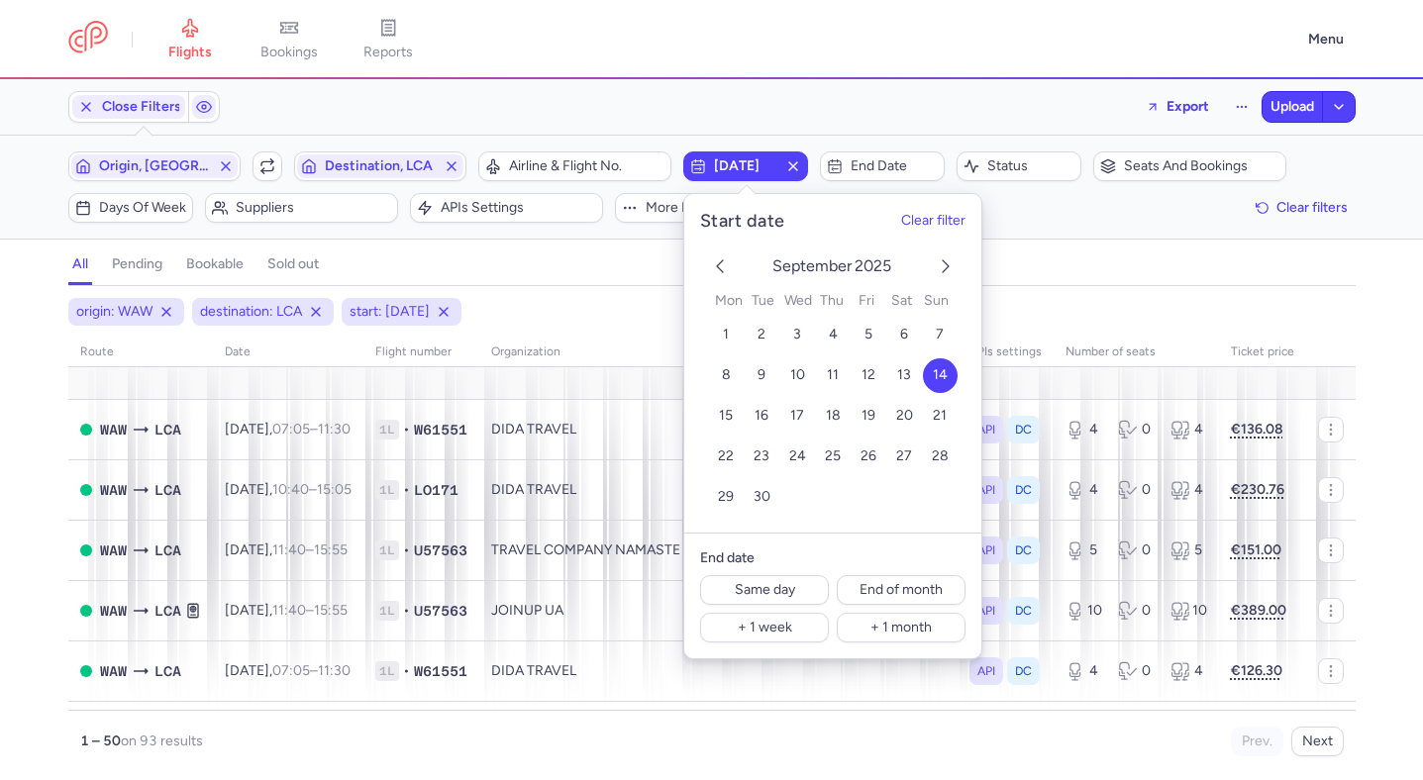
click at [645, 306] on div "origin: WAW destination: LCA start: 2025-09-14" at bounding box center [711, 312] width 1295 height 36
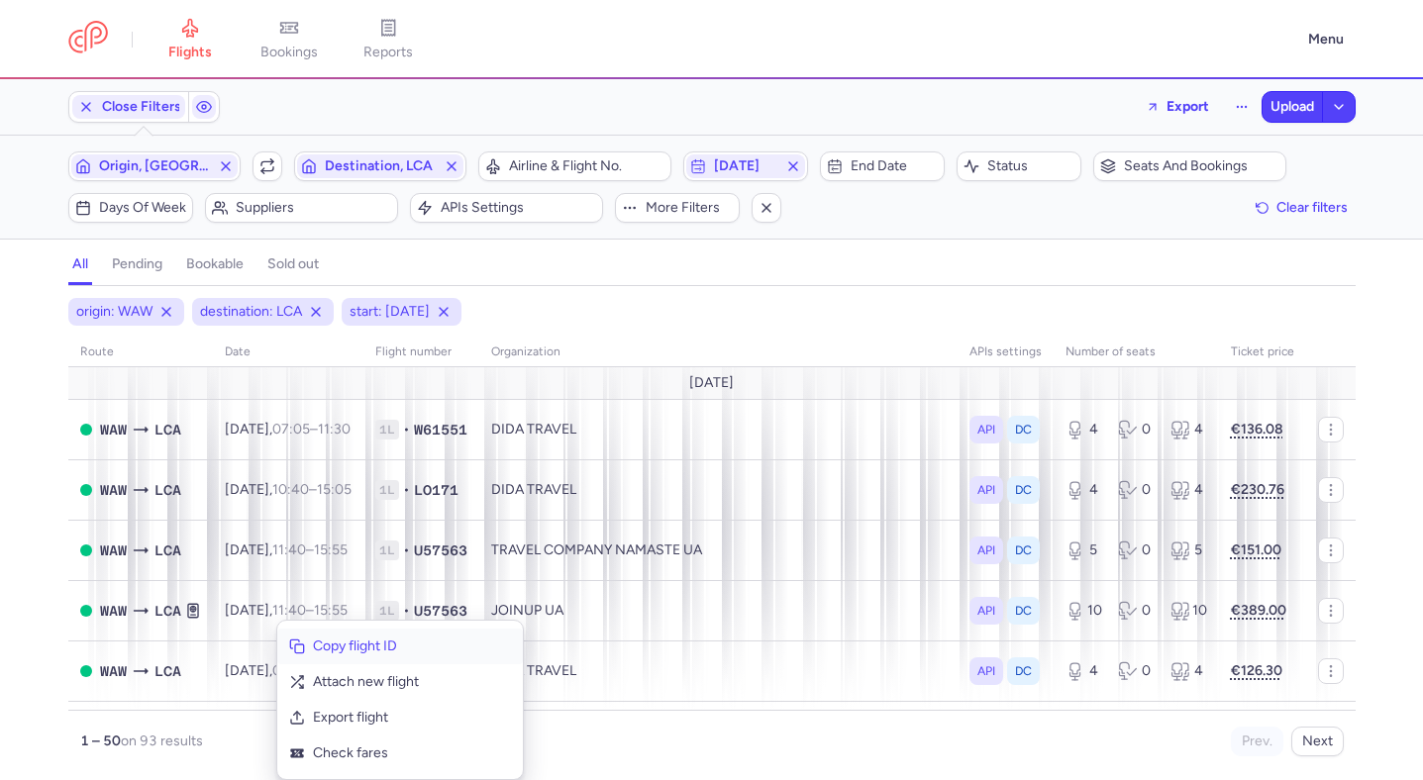
click at [313, 646] on span "Copy flight ID" at bounding box center [412, 647] width 198 height 20
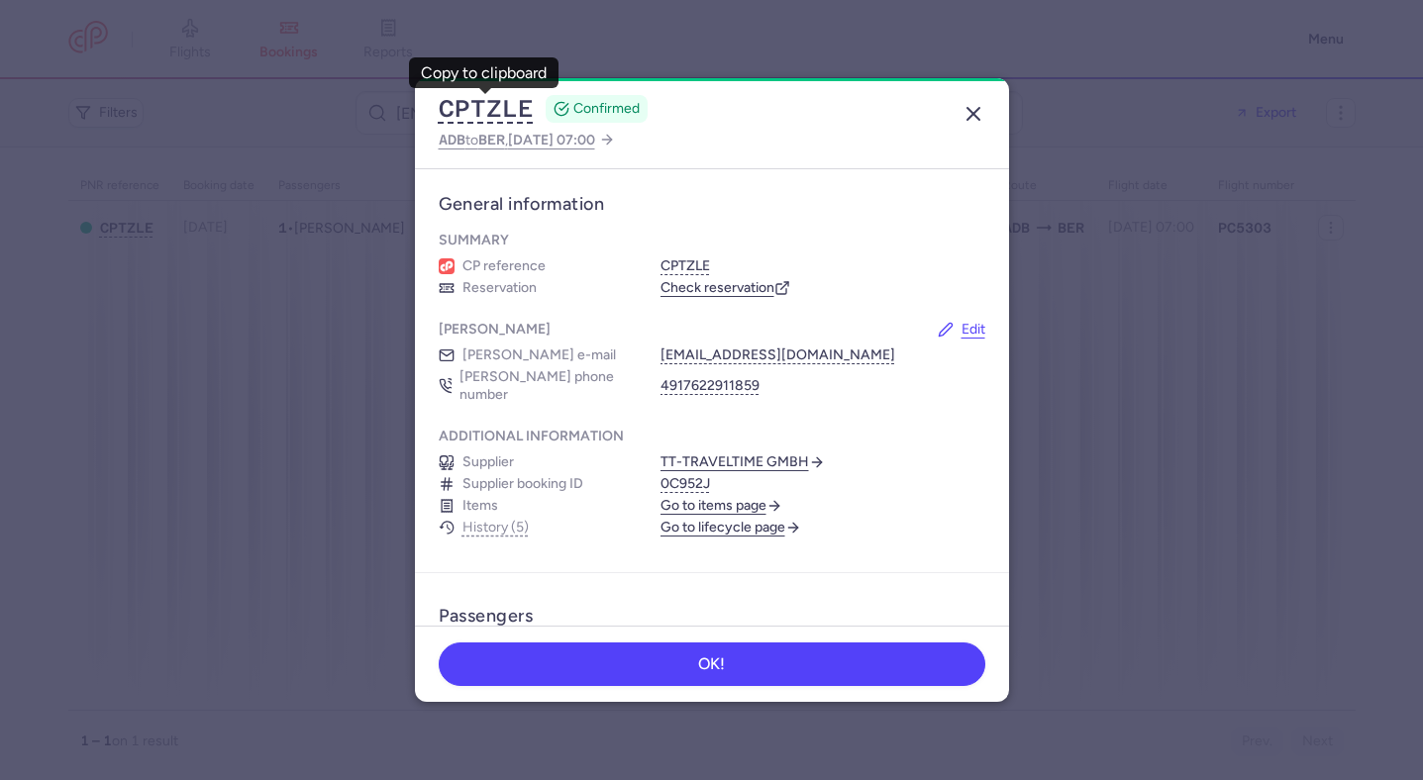
click at [970, 114] on line "button" at bounding box center [973, 114] width 12 height 12
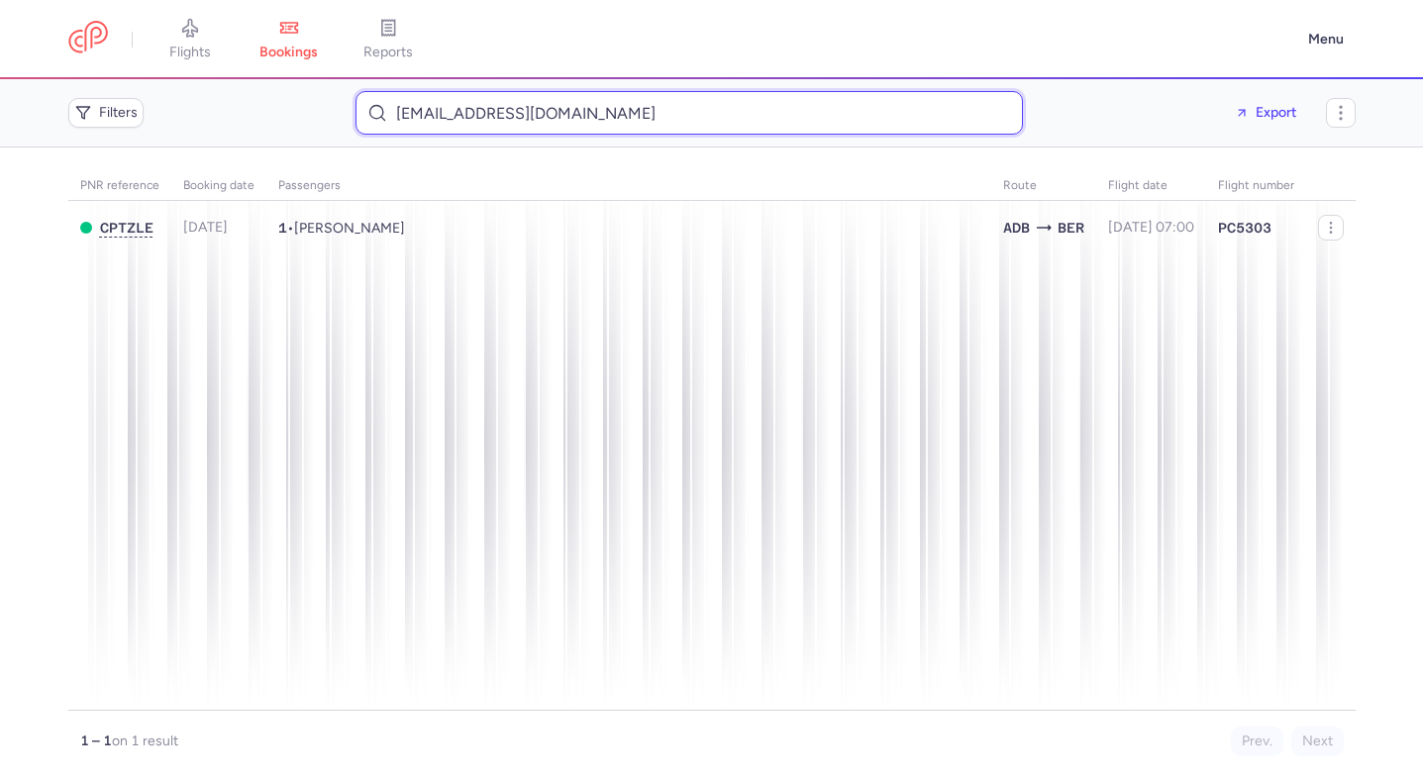
click at [712, 120] on input "beate_sommer@outlook.com" at bounding box center [688, 113] width 667 height 44
paste input "nojin.d@hotmail"
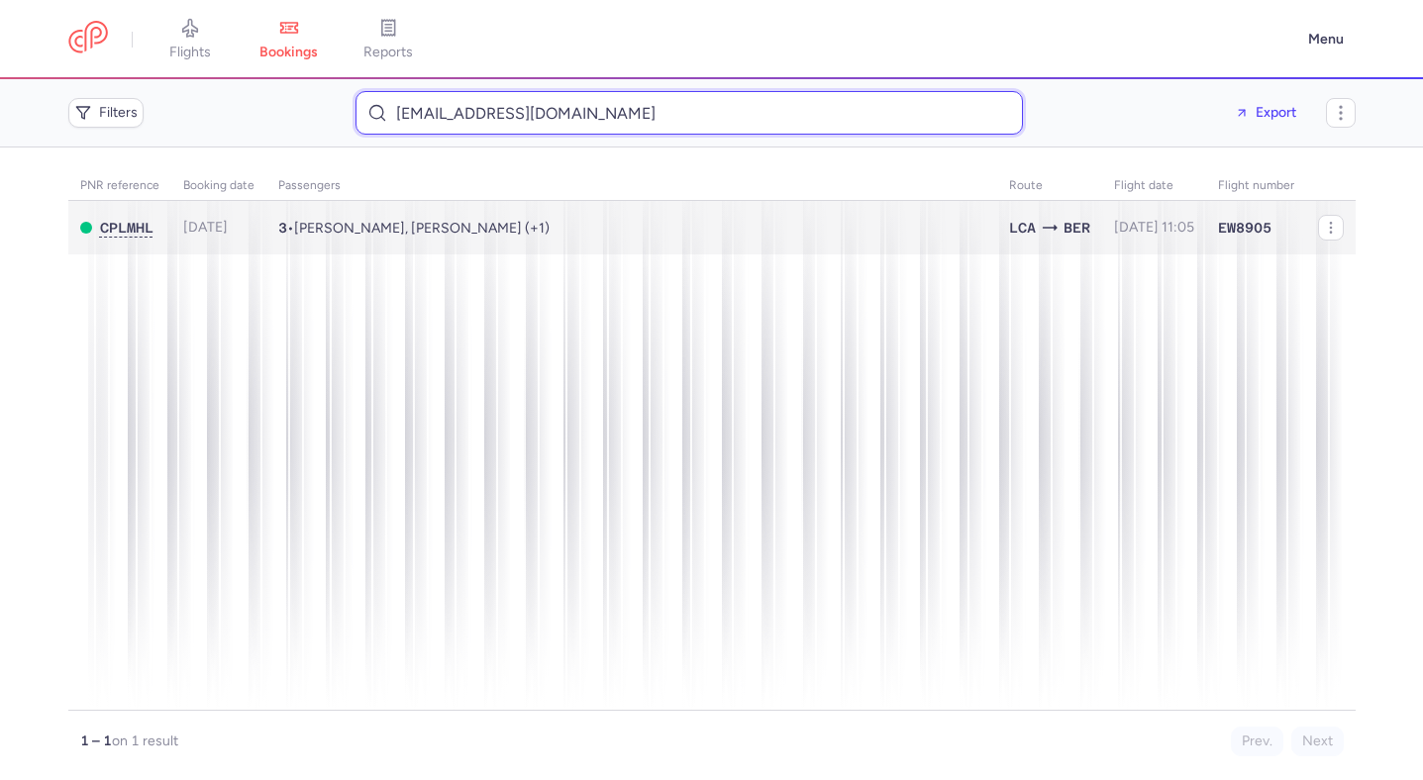
type input "nojin.d@hotmail.com"
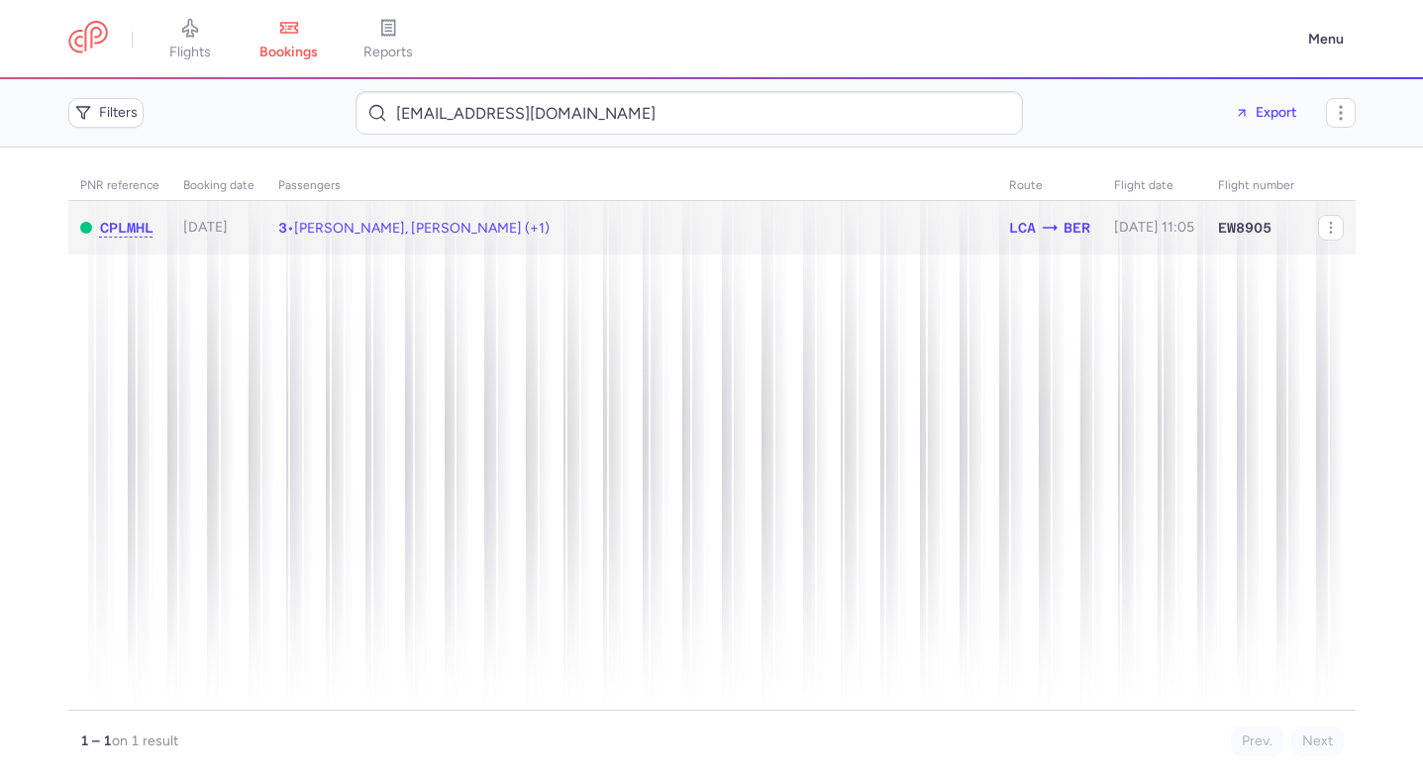
click at [668, 228] on td "3 • Arsalan DERAKHSHANI, Nojin DERAKHSHANI (+1)" at bounding box center [631, 228] width 731 height 54
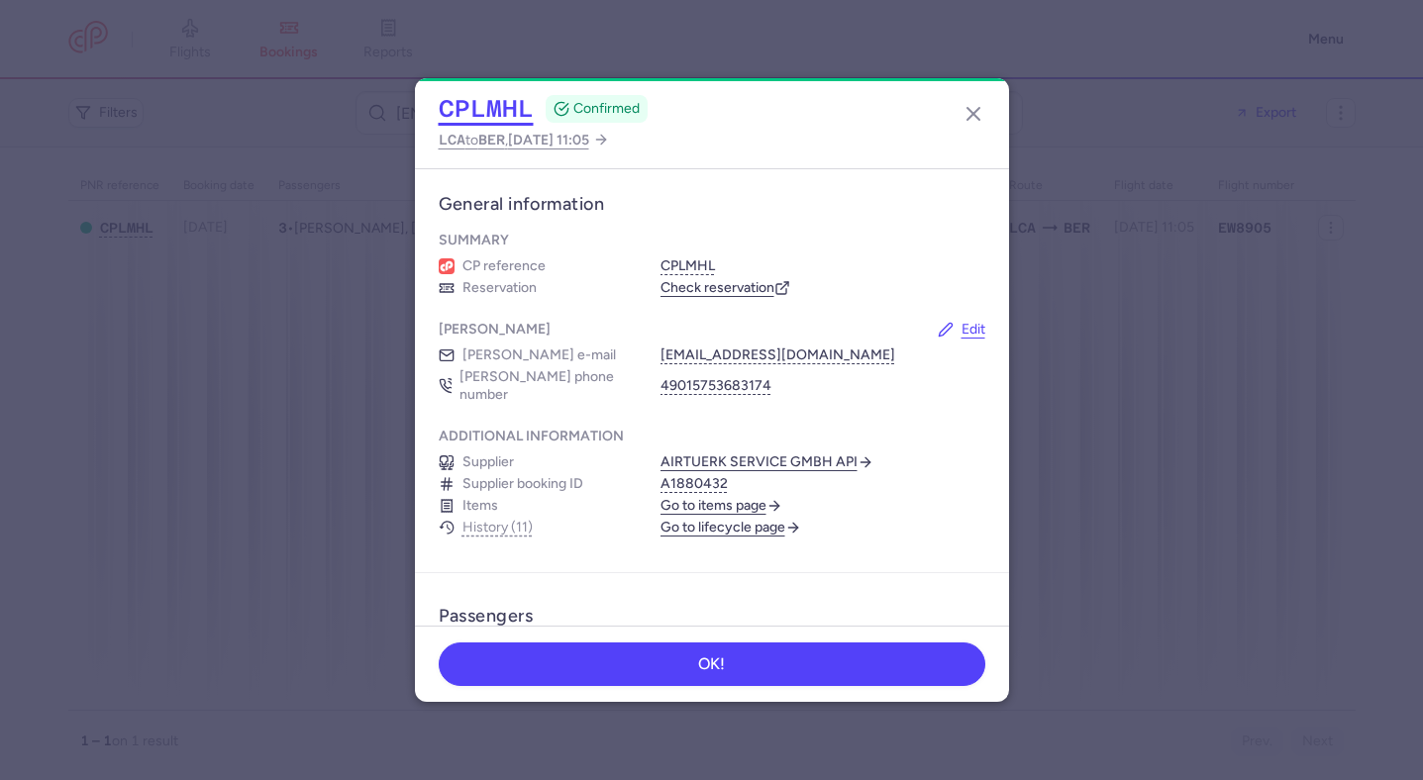
click at [511, 112] on button "CPLMHL" at bounding box center [486, 109] width 95 height 30
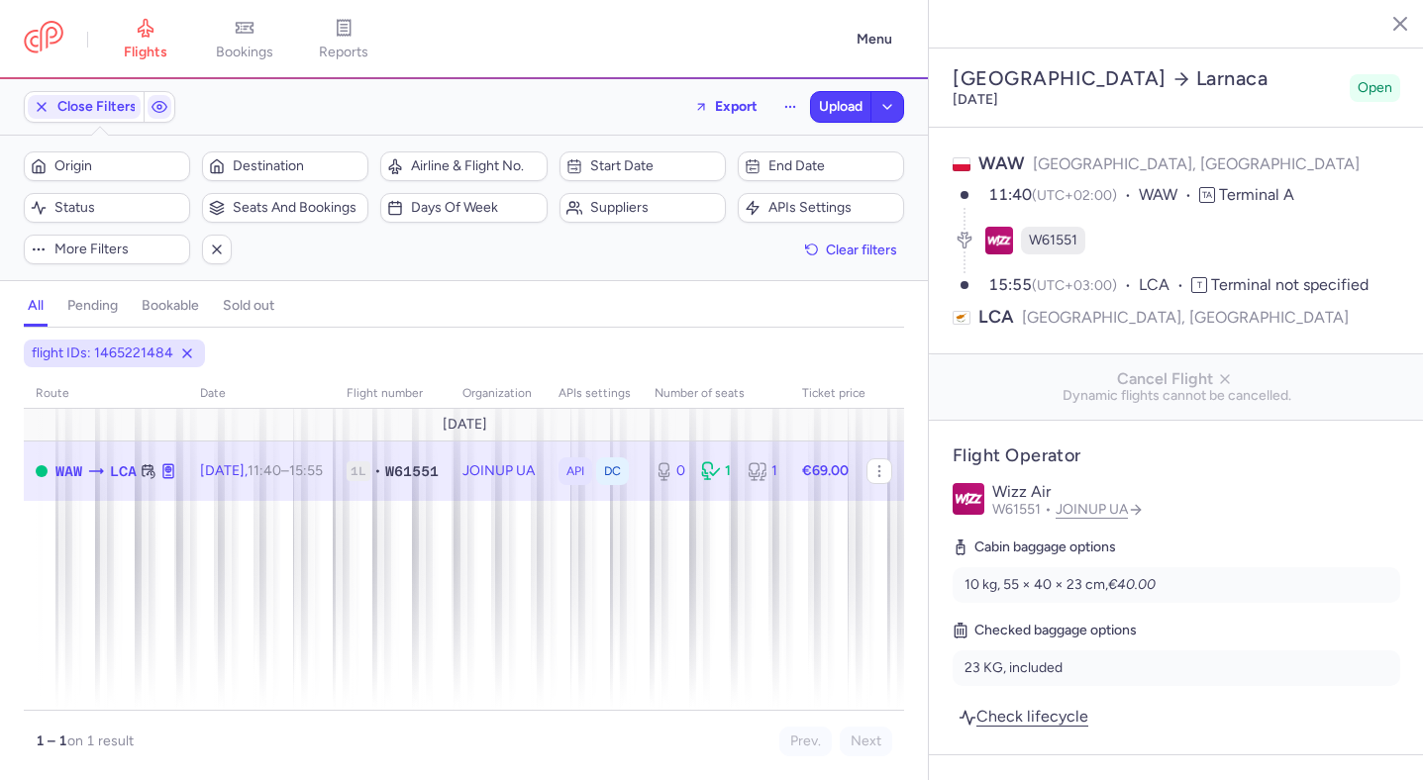
select select "hours"
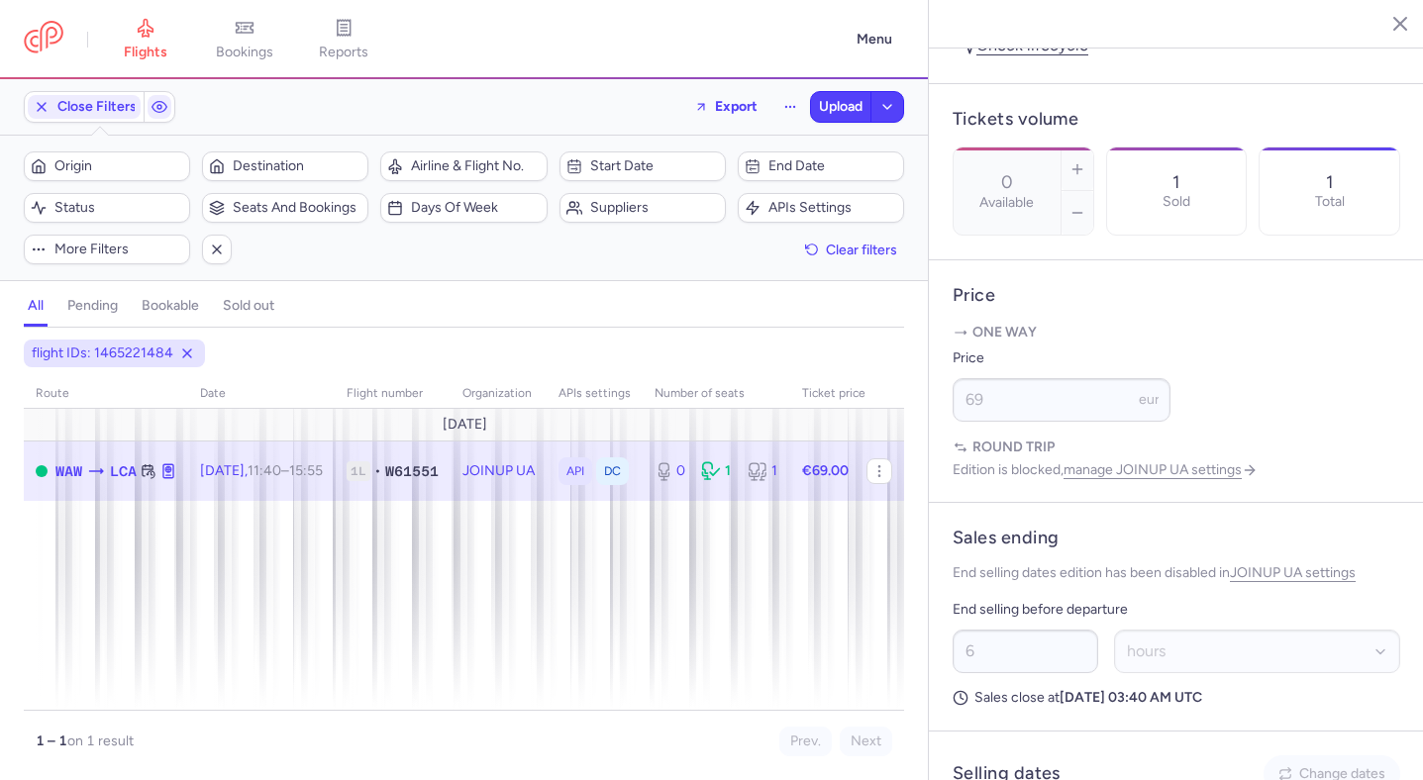
scroll to position [1220, 0]
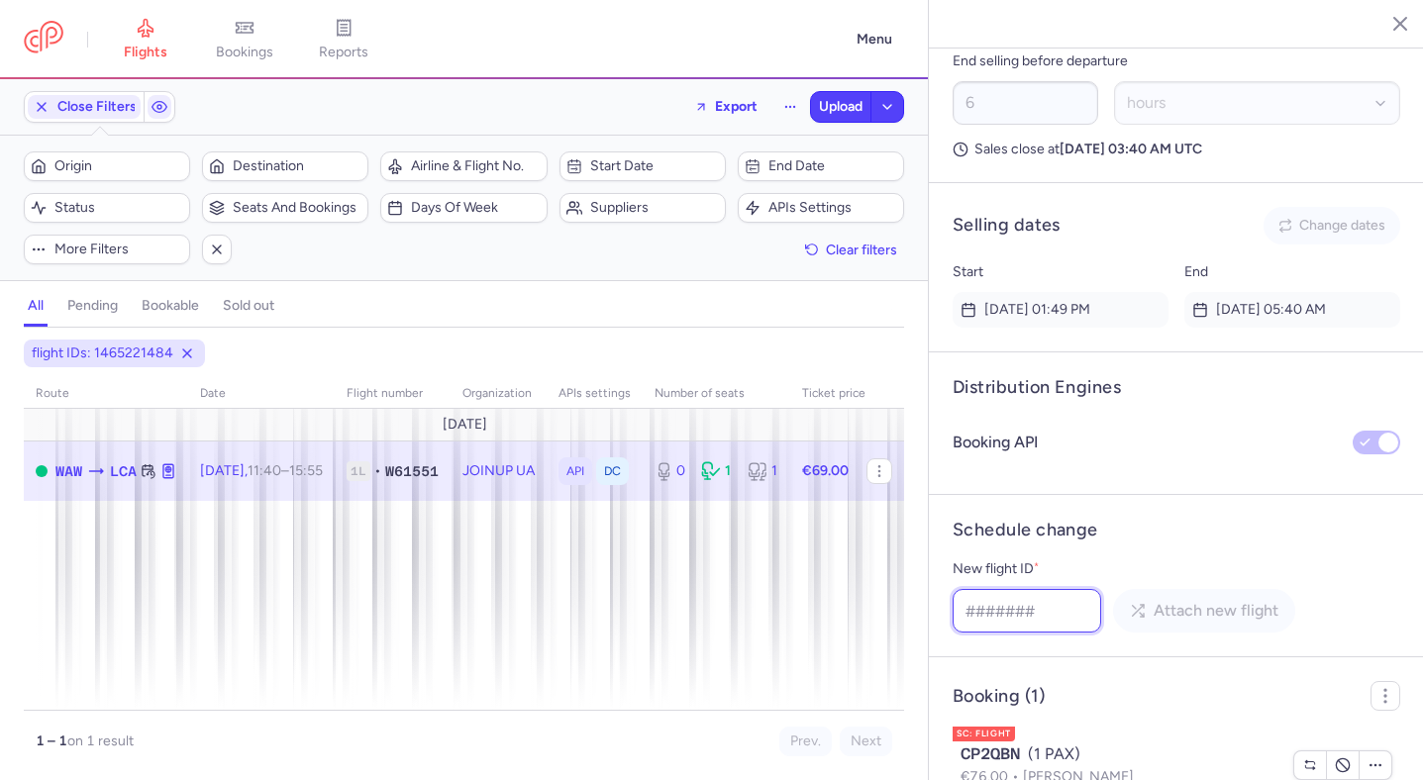
click at [1022, 589] on input "New flight ID *" at bounding box center [1026, 611] width 149 height 44
paste input "1060127058"
type input "1060127058"
click at [1153, 601] on span "Attach new flight" at bounding box center [1215, 610] width 125 height 18
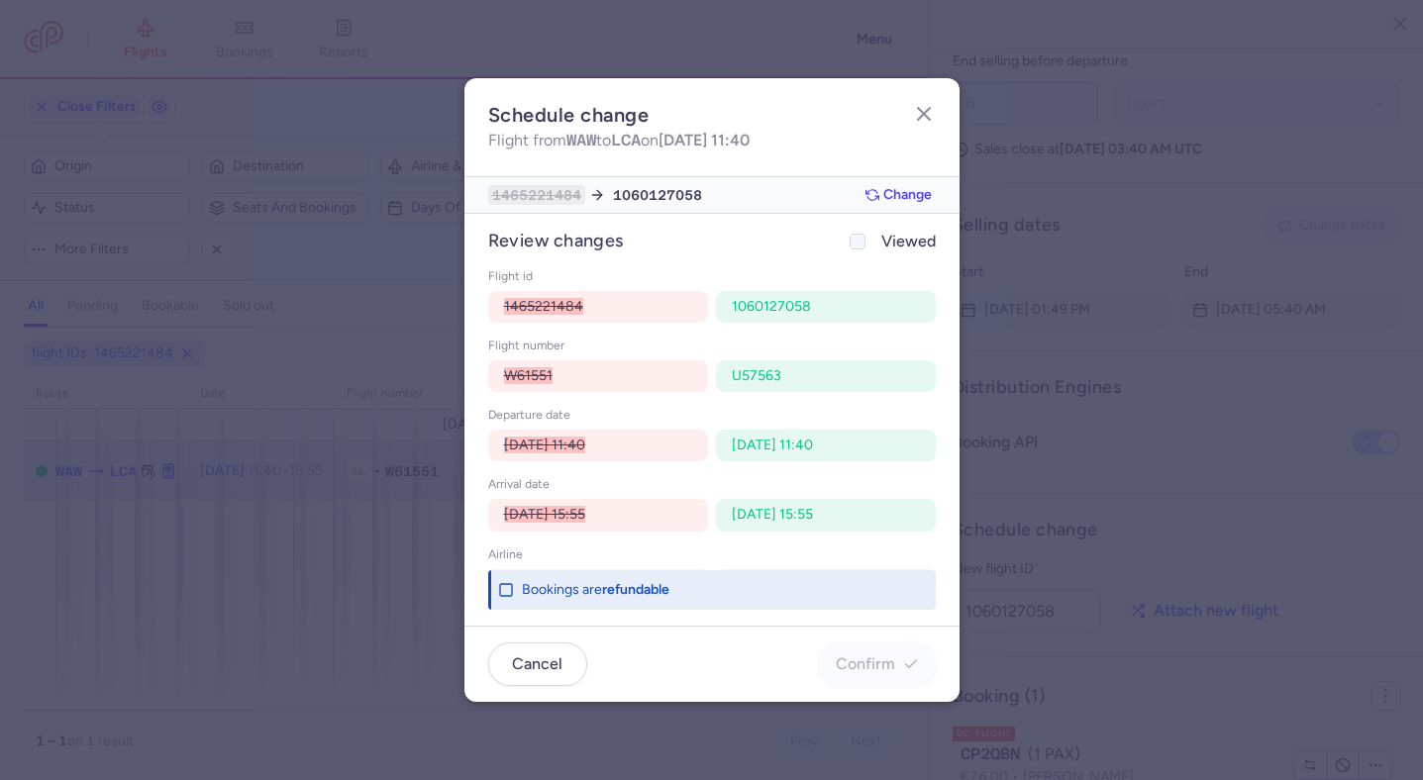
click at [922, 245] on span "Viewed" at bounding box center [908, 242] width 54 height 24
click at [865, 245] on input "Viewed" at bounding box center [857, 242] width 16 height 16
checkbox input "true"
click at [869, 664] on span "Confirm" at bounding box center [865, 663] width 59 height 18
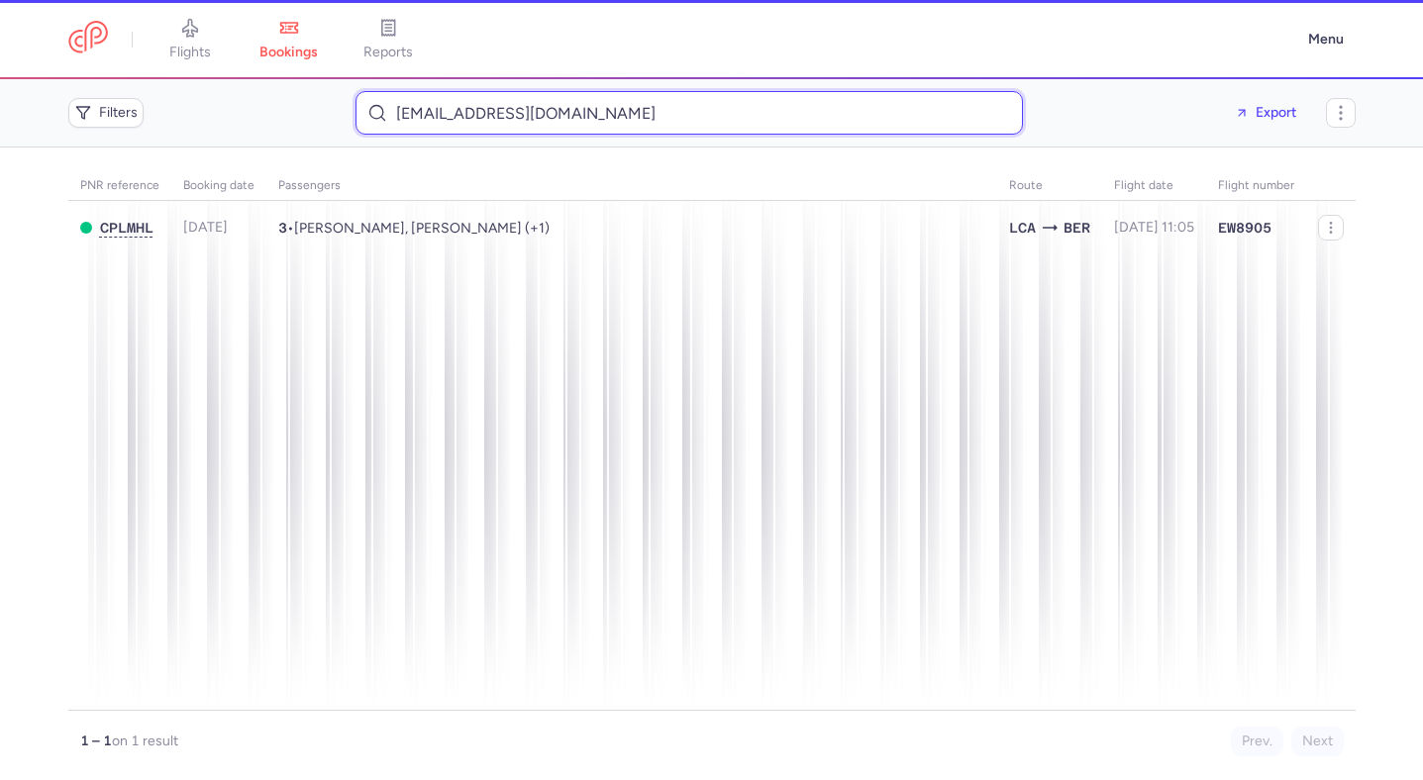
click at [884, 118] on input "[EMAIL_ADDRESS][DOMAIN_NAME]" at bounding box center [688, 113] width 667 height 44
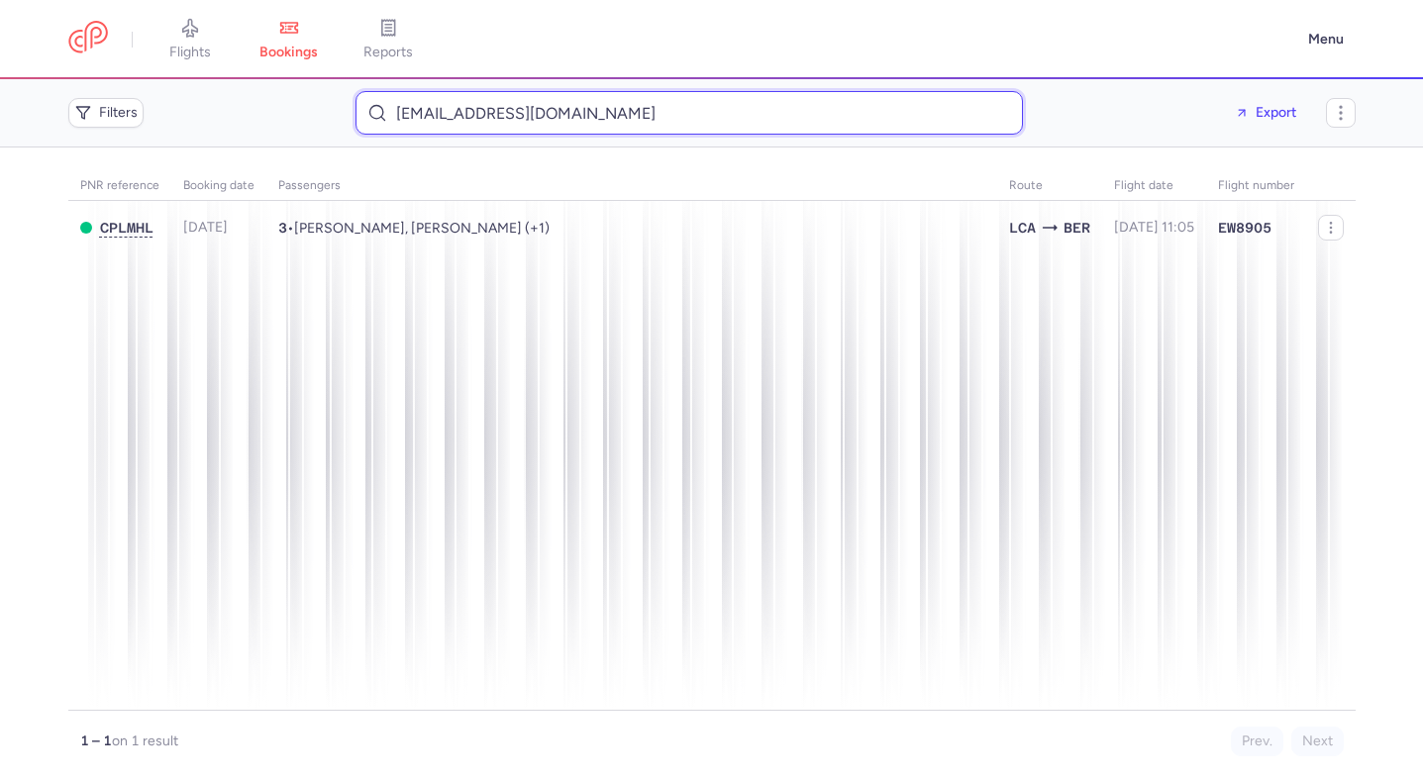
click at [884, 118] on input "[EMAIL_ADDRESS][DOMAIN_NAME]" at bounding box center [688, 113] width 667 height 44
paste input "isa_flurije"
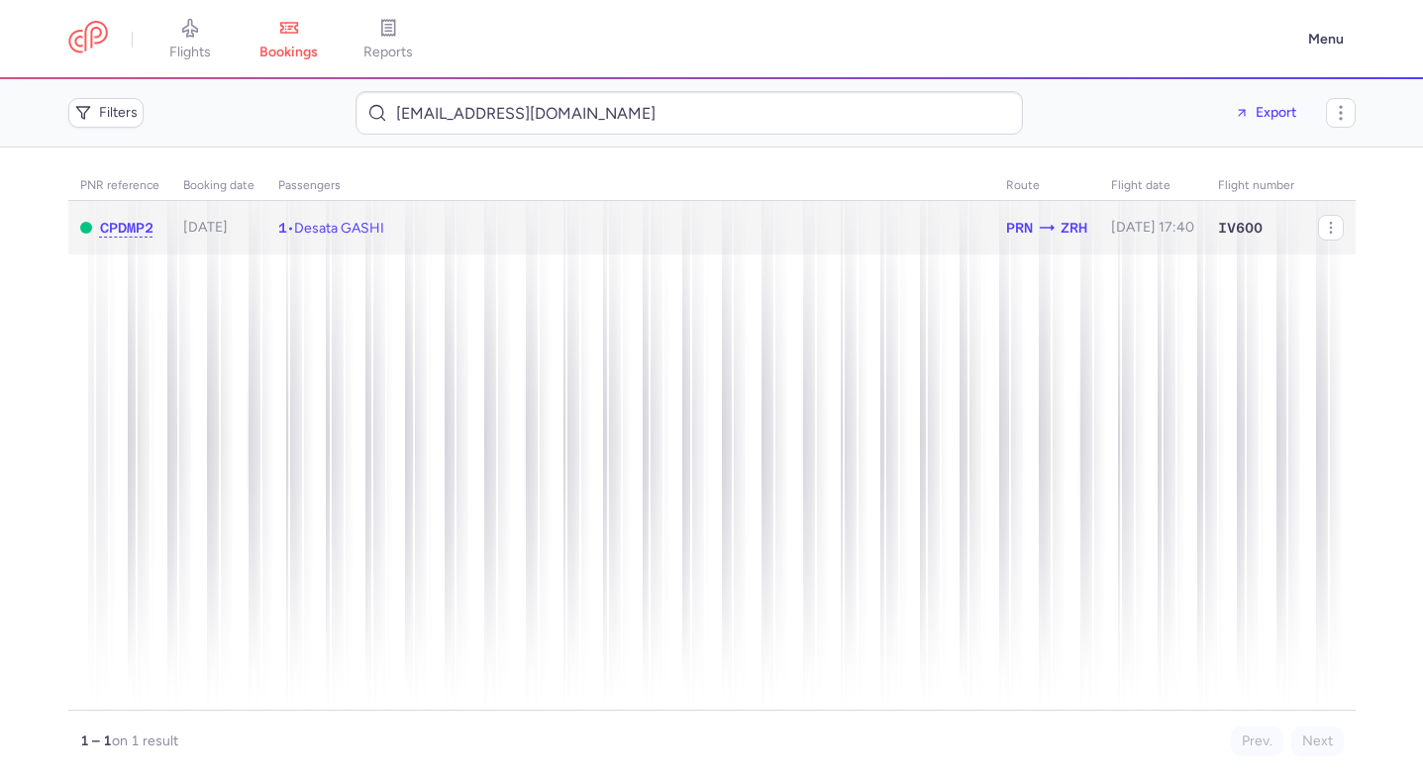
click at [545, 204] on td "1 • Desata GASHI" at bounding box center [630, 228] width 728 height 54
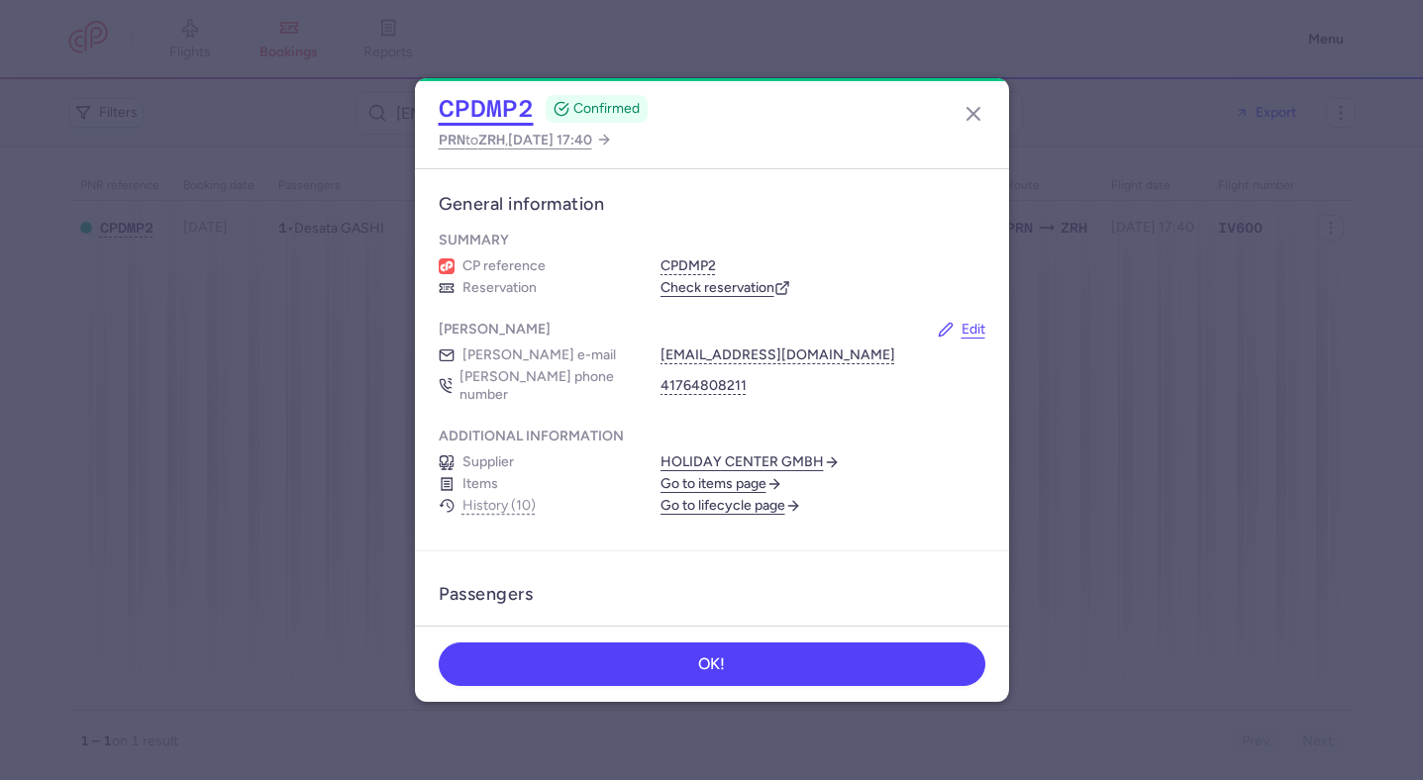
click at [496, 104] on button "CPDMP2" at bounding box center [486, 109] width 95 height 30
click at [984, 116] on button "button" at bounding box center [973, 114] width 32 height 32
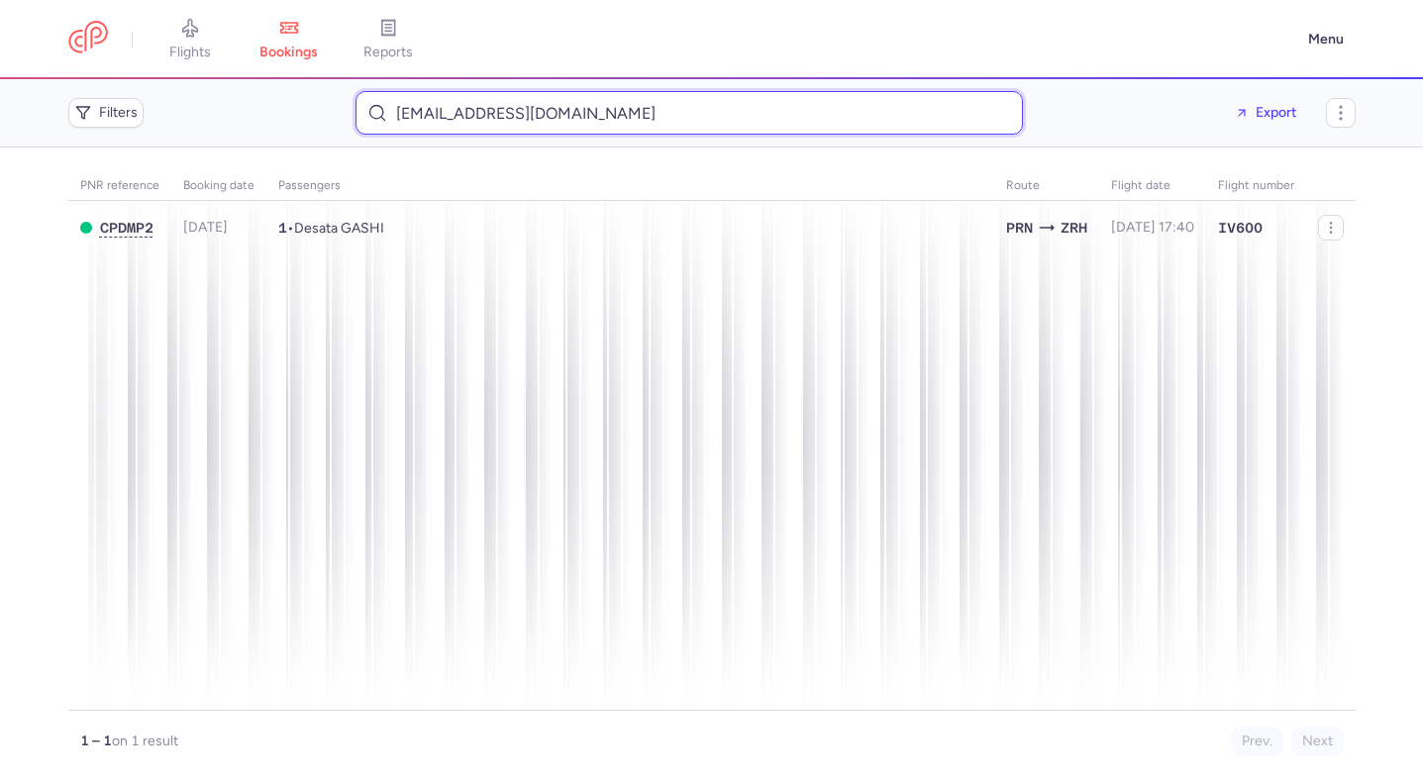
click at [776, 107] on input "isa_flurije@hotmail.com" at bounding box center [688, 113] width 667 height 44
paste input "rasimavdija"
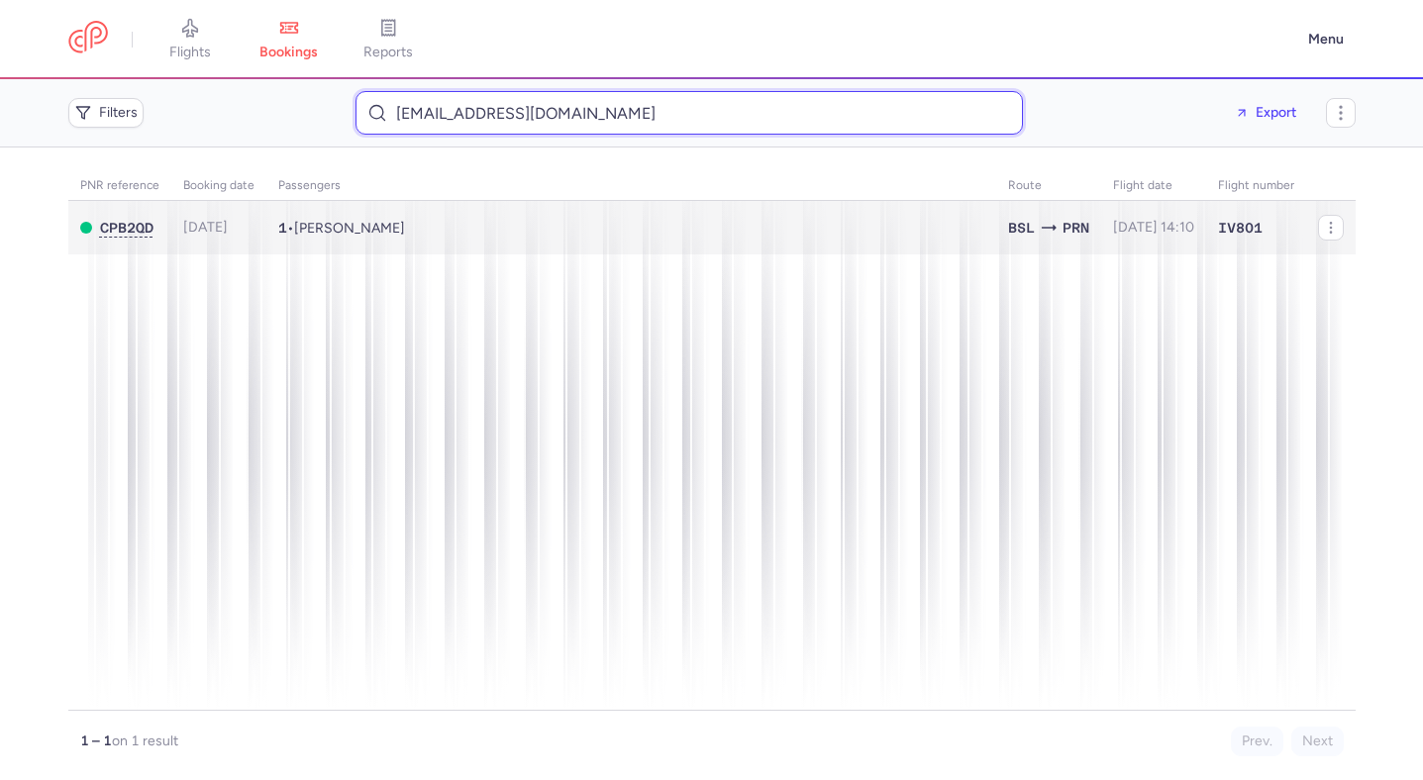
type input "rasimavdija@hotmail.com"
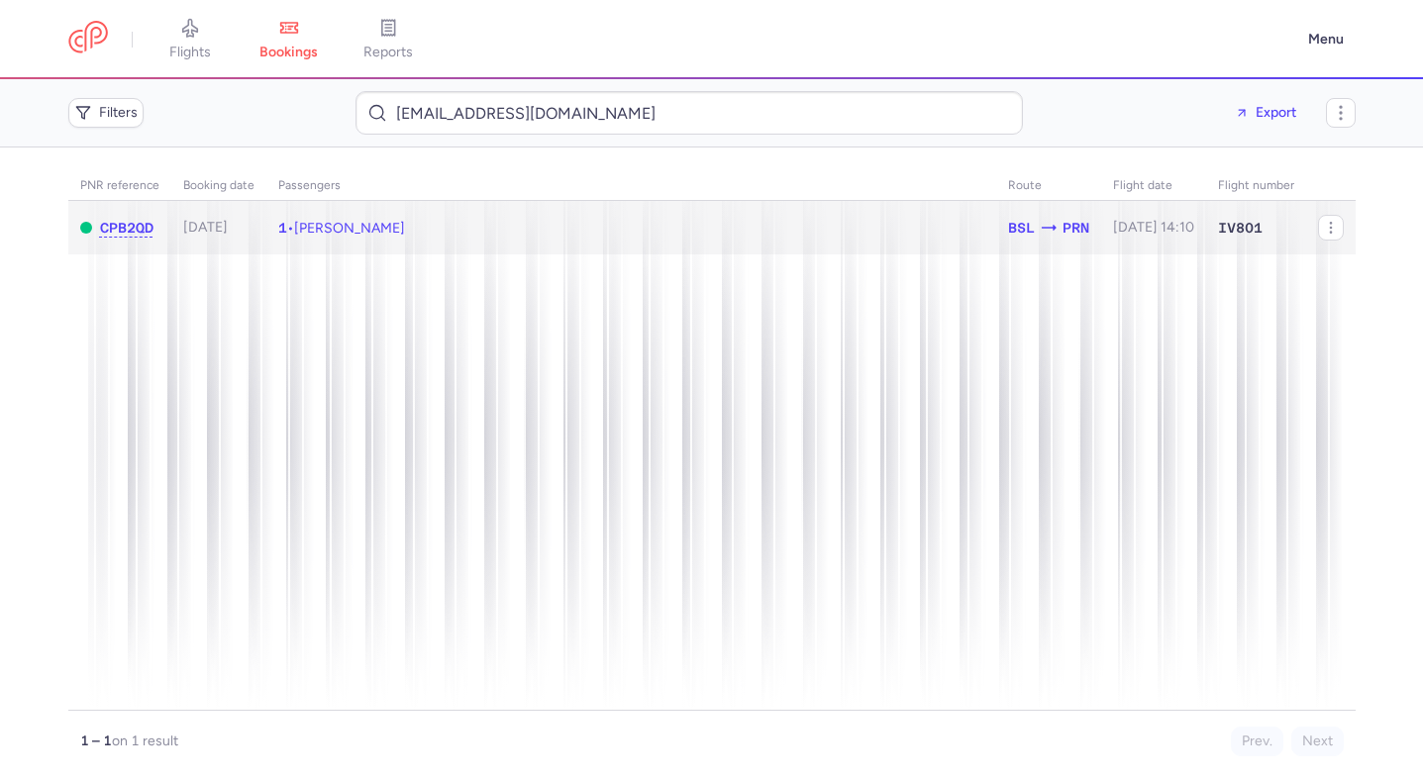
click at [559, 234] on td "1 • Rasim AVDIJA" at bounding box center [631, 228] width 730 height 54
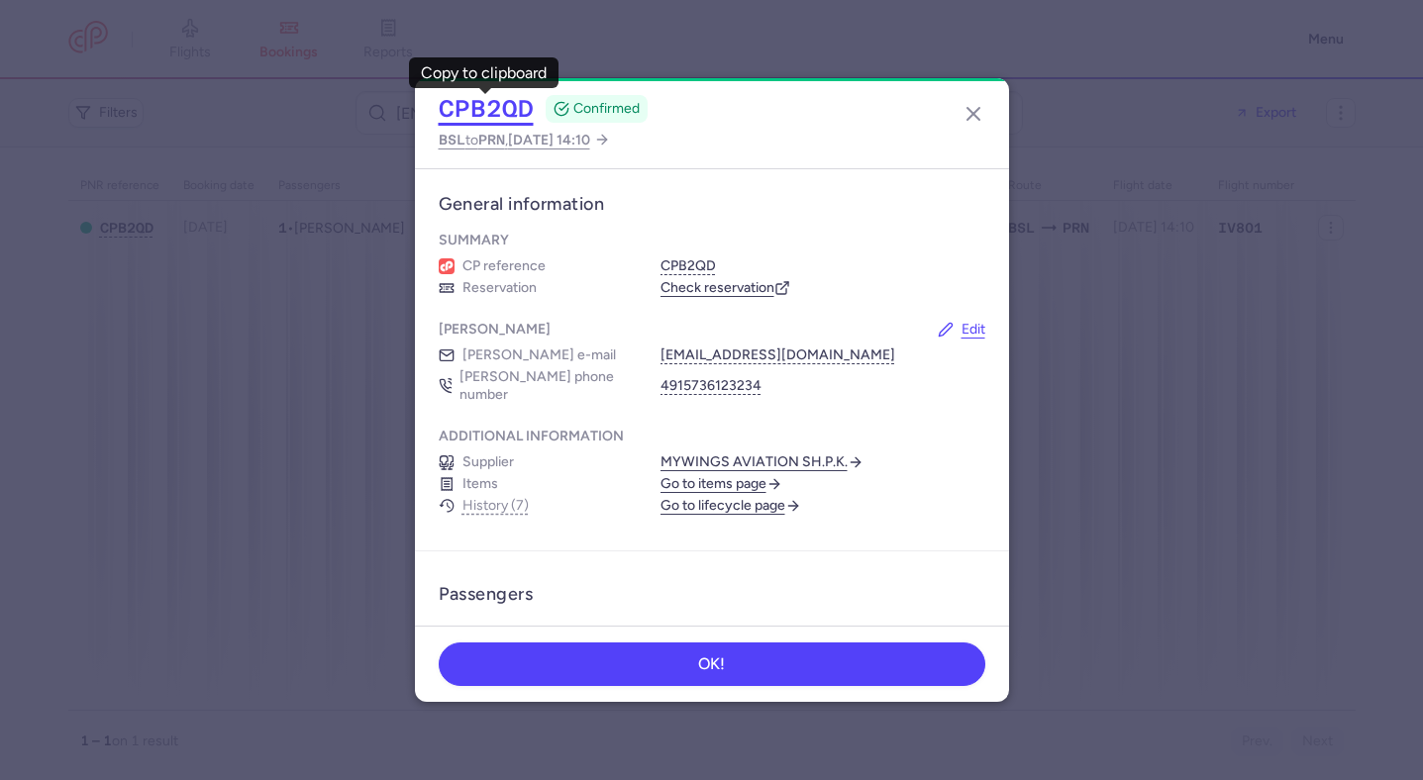
click at [505, 117] on button "CPB2QD" at bounding box center [486, 109] width 95 height 30
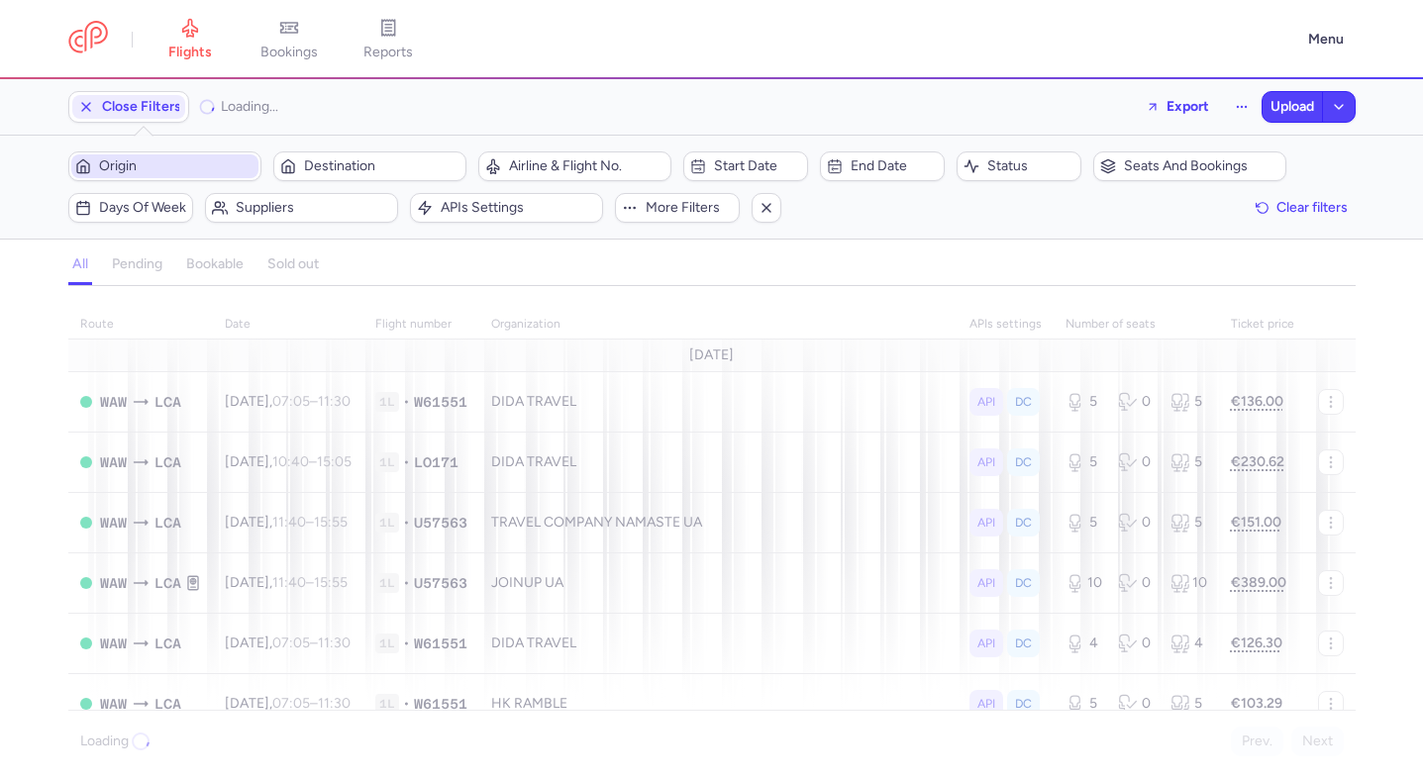
click at [198, 159] on span "Origin" at bounding box center [176, 166] width 155 height 16
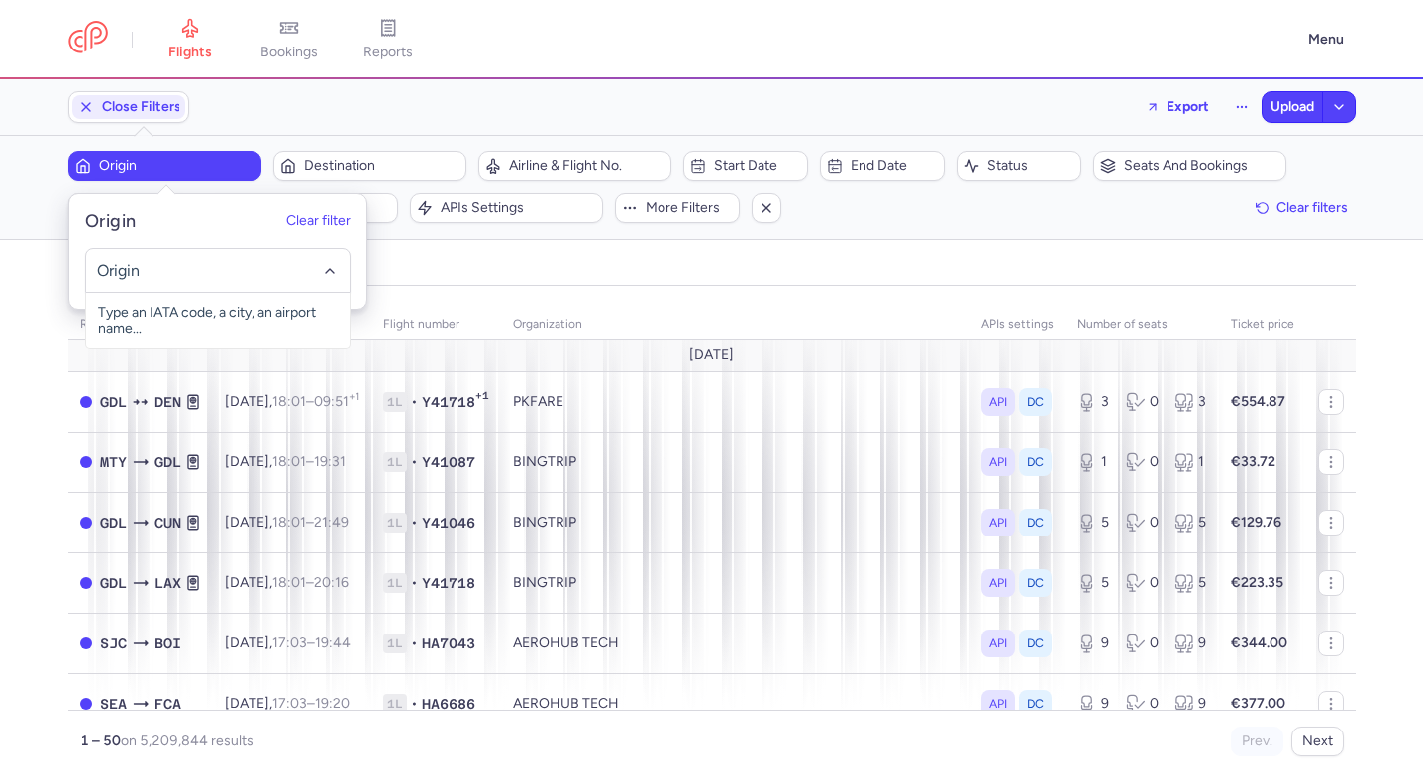
type input "p"
